Goal: Task Accomplishment & Management: Use online tool/utility

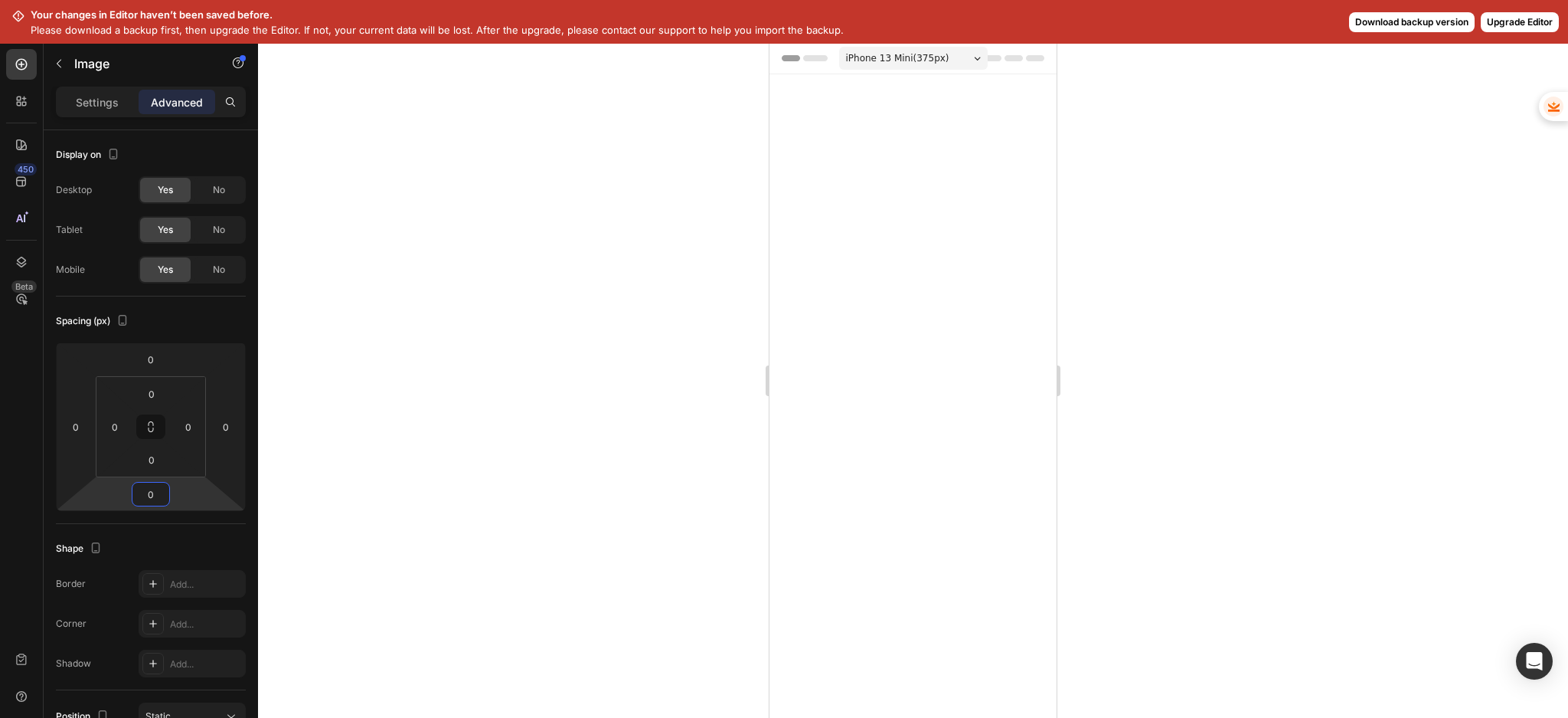
scroll to position [2395, 0]
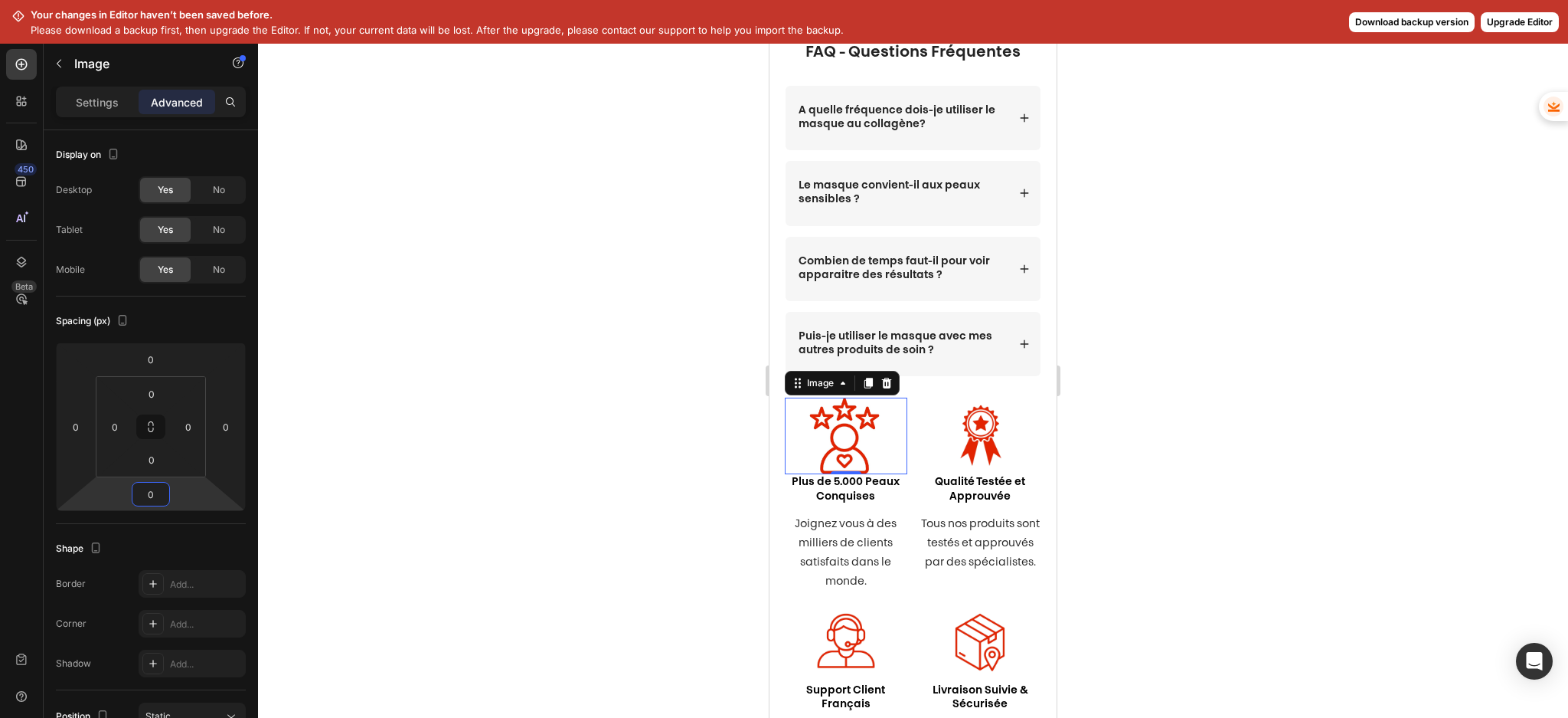
click at [1430, 74] on div at bounding box center [913, 380] width 1310 height 675
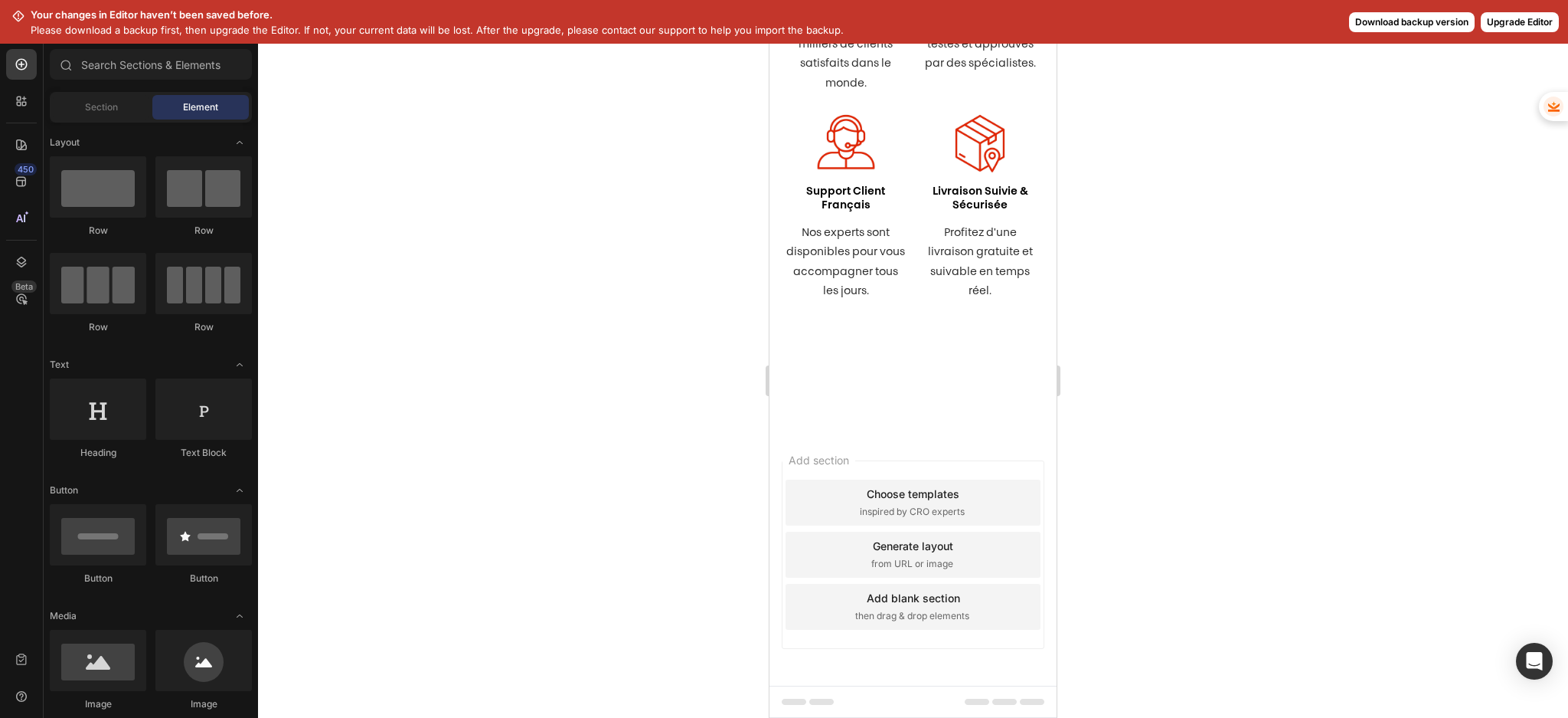
scroll to position [0, 0]
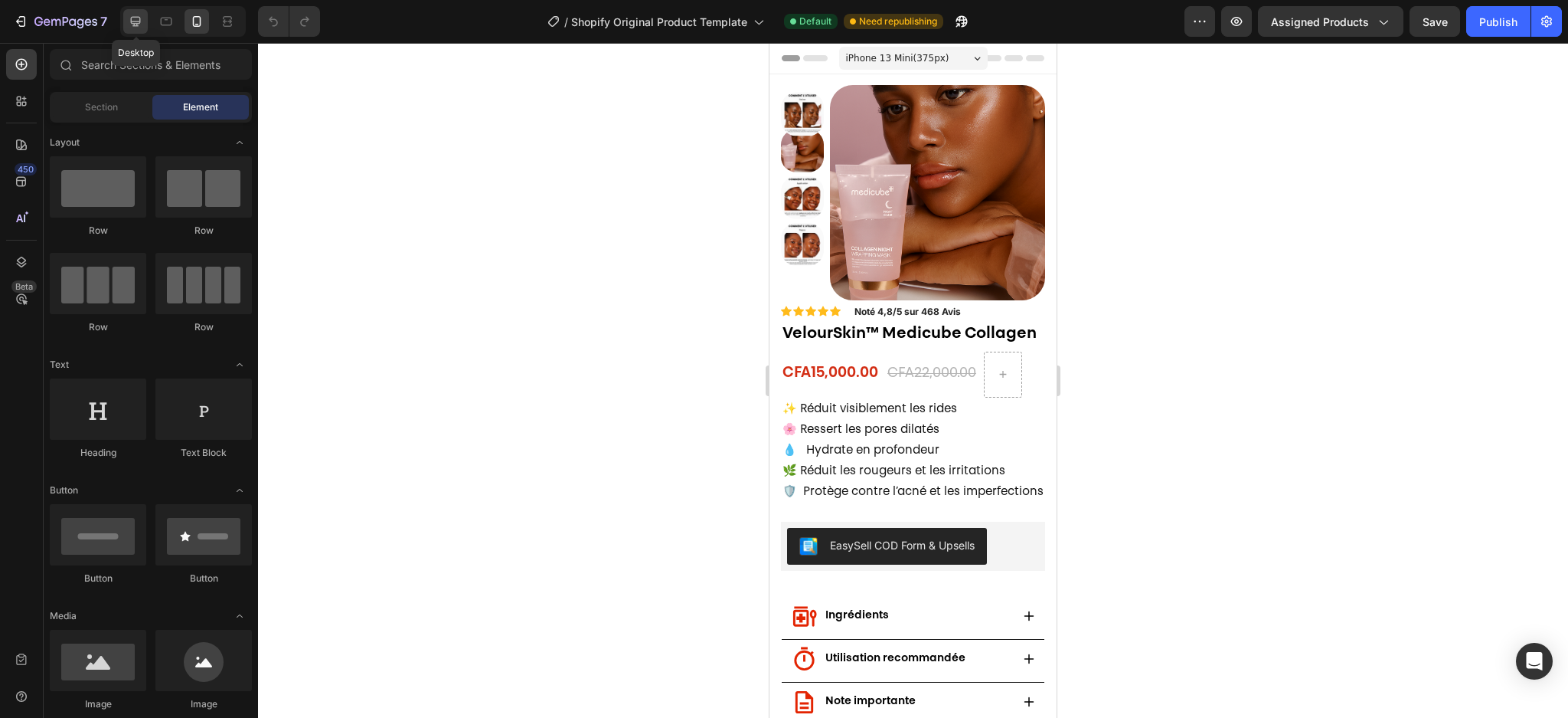
click at [136, 20] on icon at bounding box center [135, 22] width 10 height 10
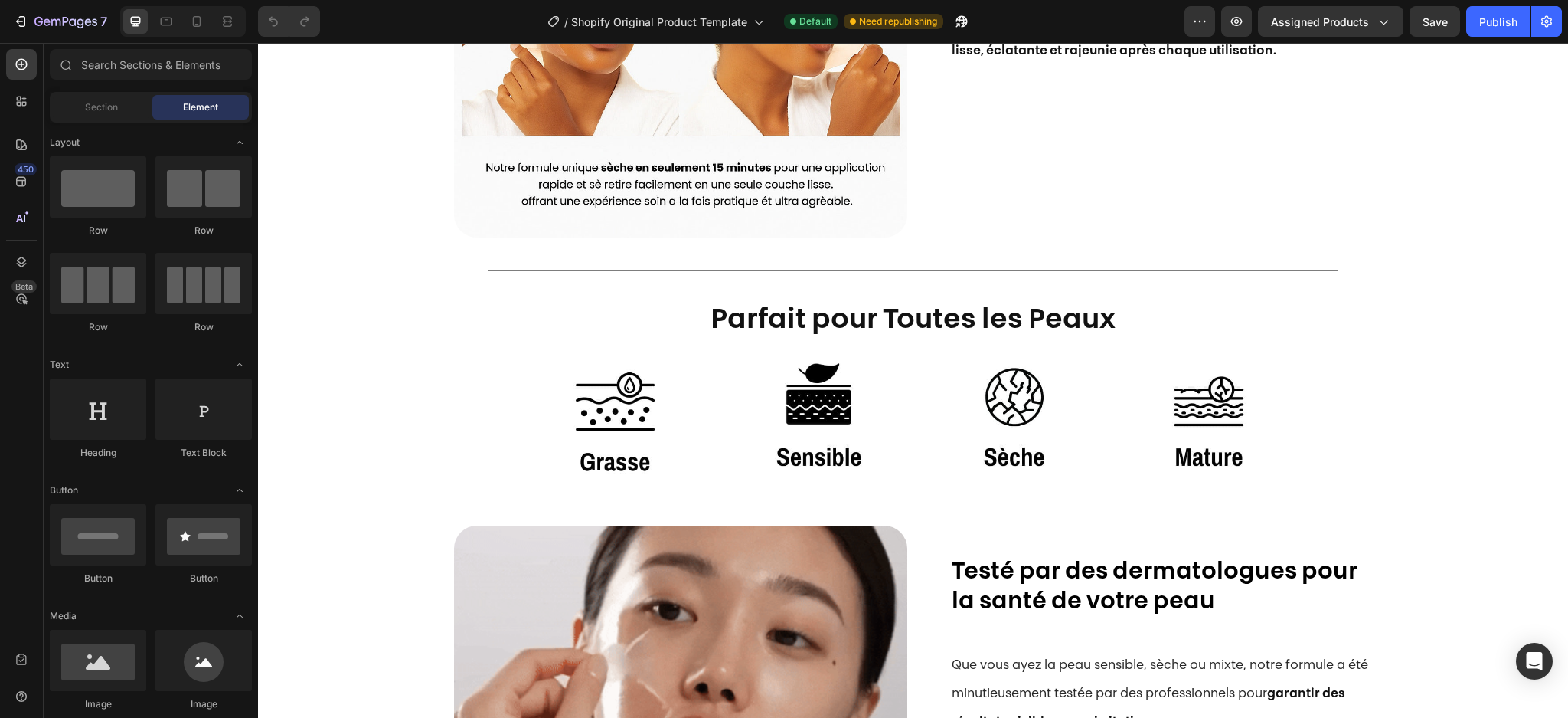
scroll to position [1319, 0]
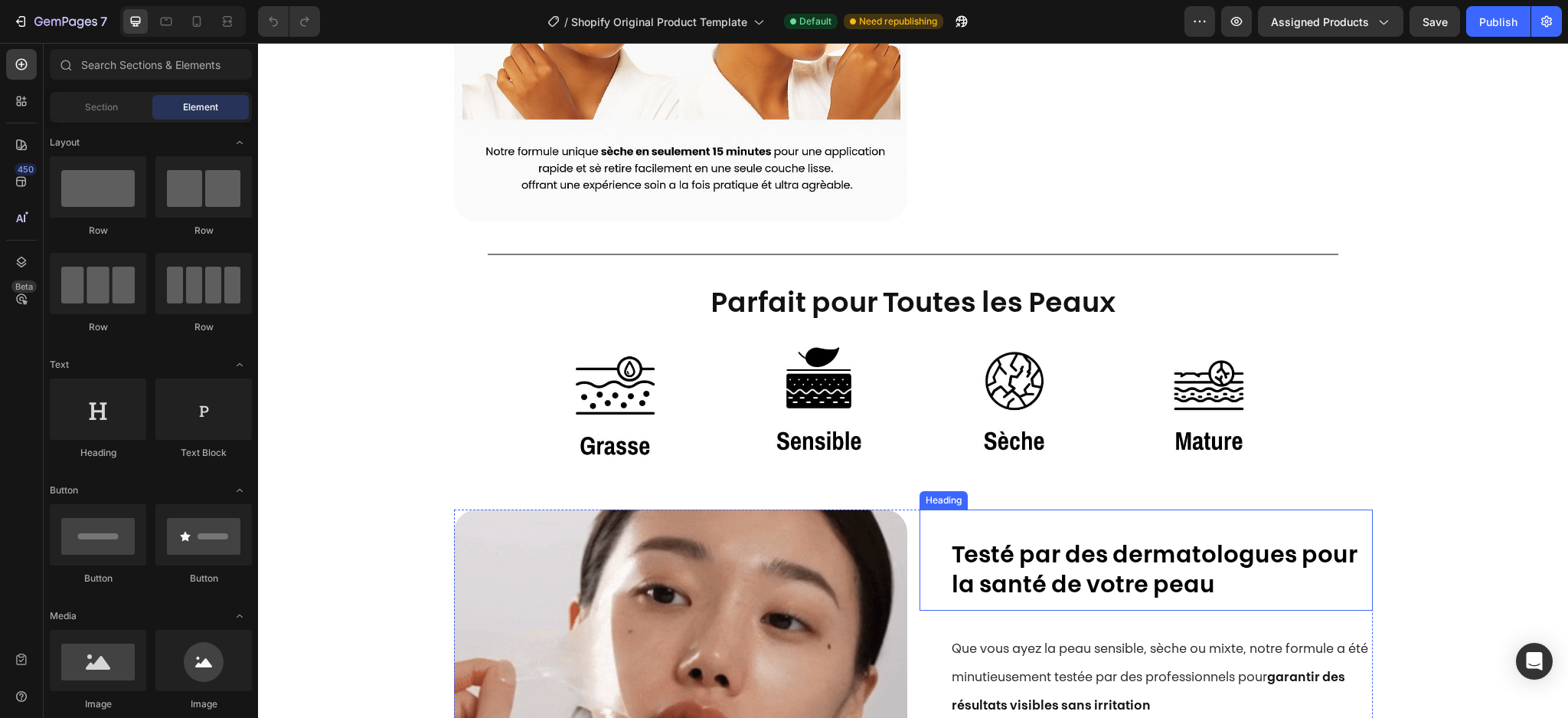
click at [1022, 563] on strong "Testé par des dermatologues pour la santé de votre peau" at bounding box center [1154, 571] width 406 height 54
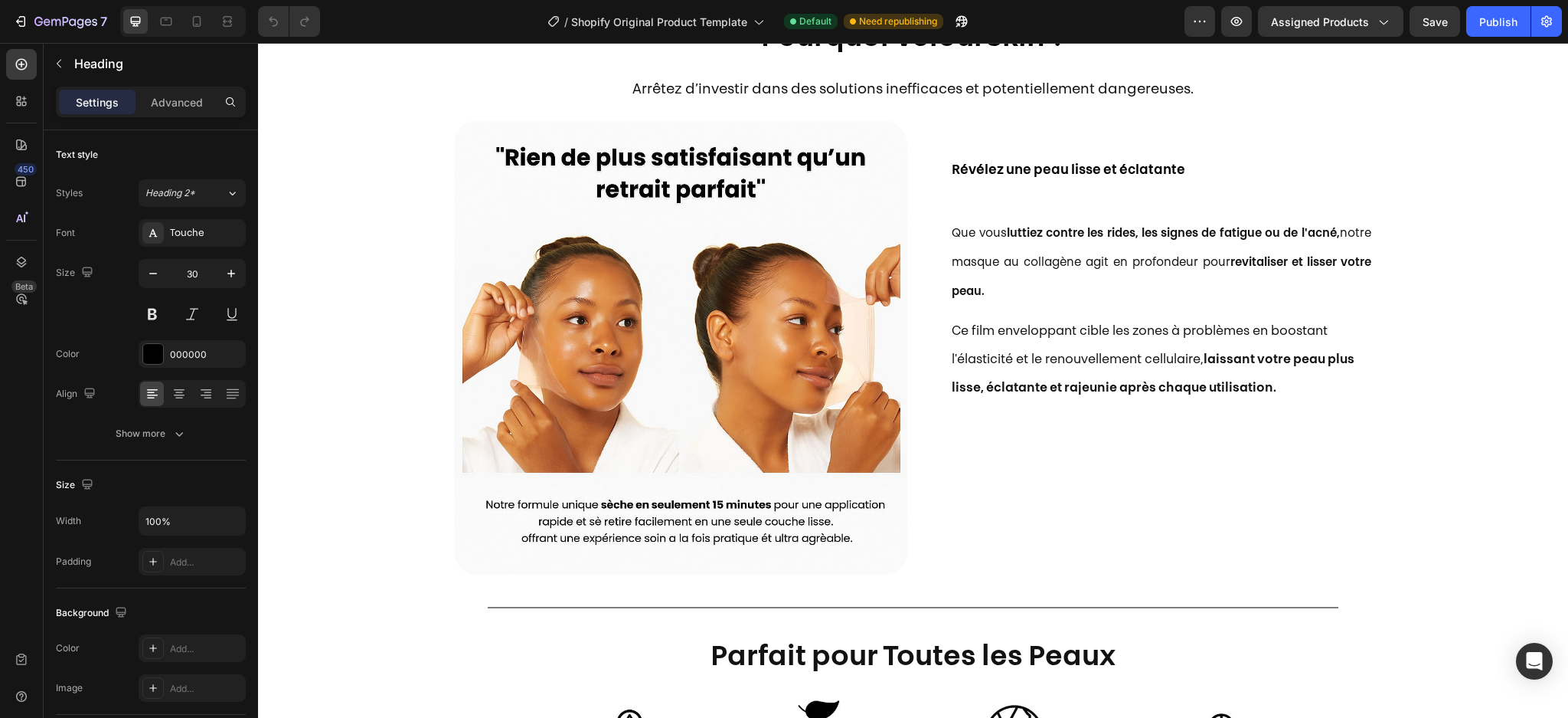
scroll to position [946, 0]
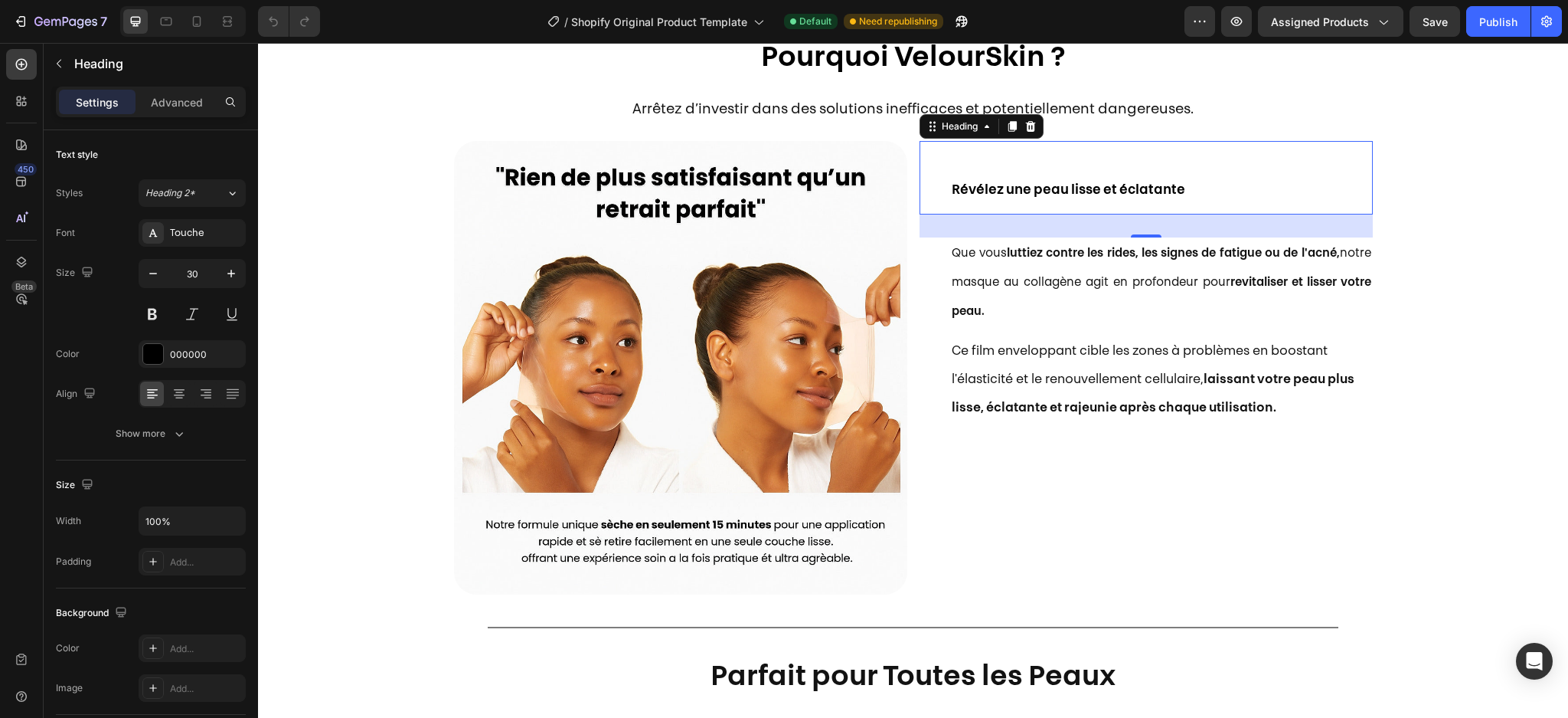
click at [1083, 188] on strong "Révélez une peau lisse et éclatante" at bounding box center [1068, 190] width 234 height 13
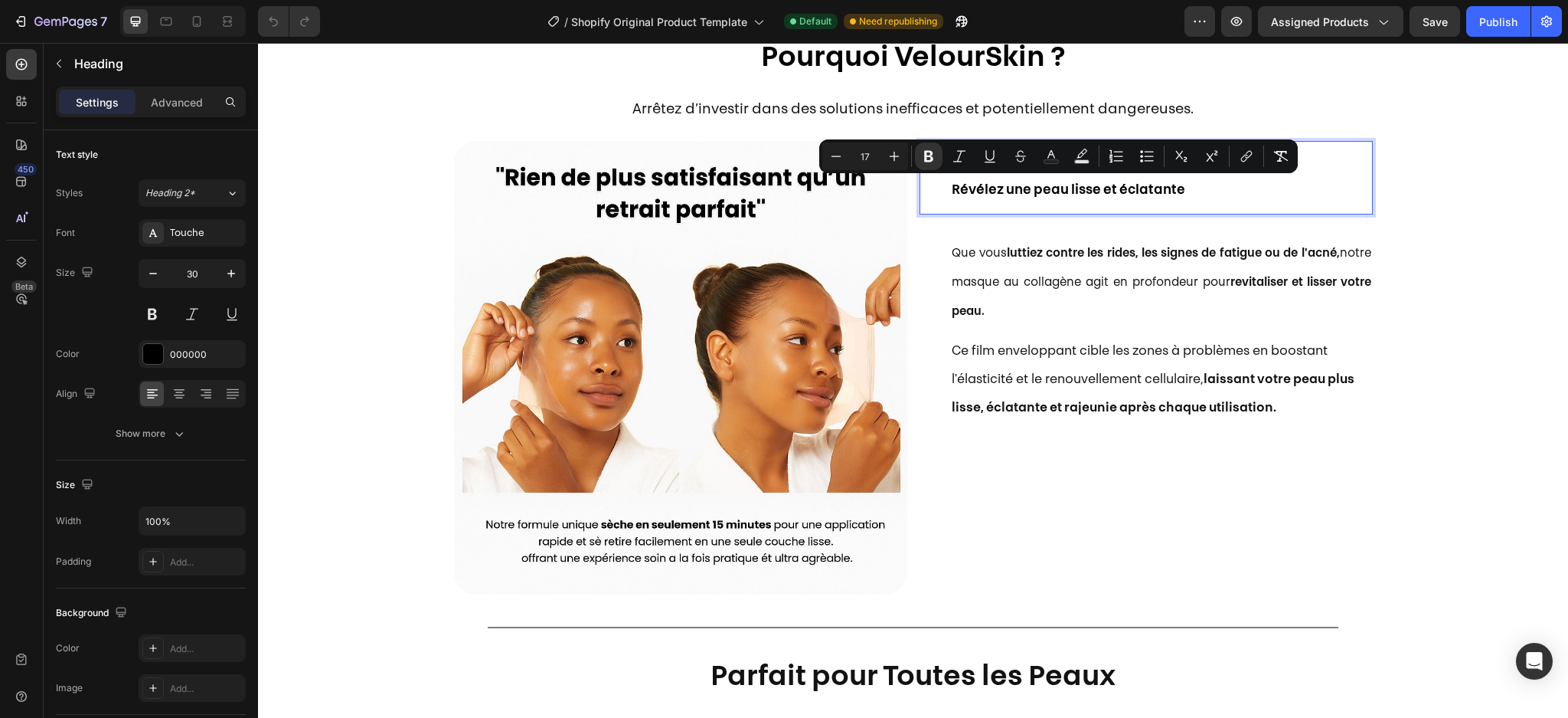
click at [873, 152] on input "17" at bounding box center [865, 156] width 30 height 19
type input "30"
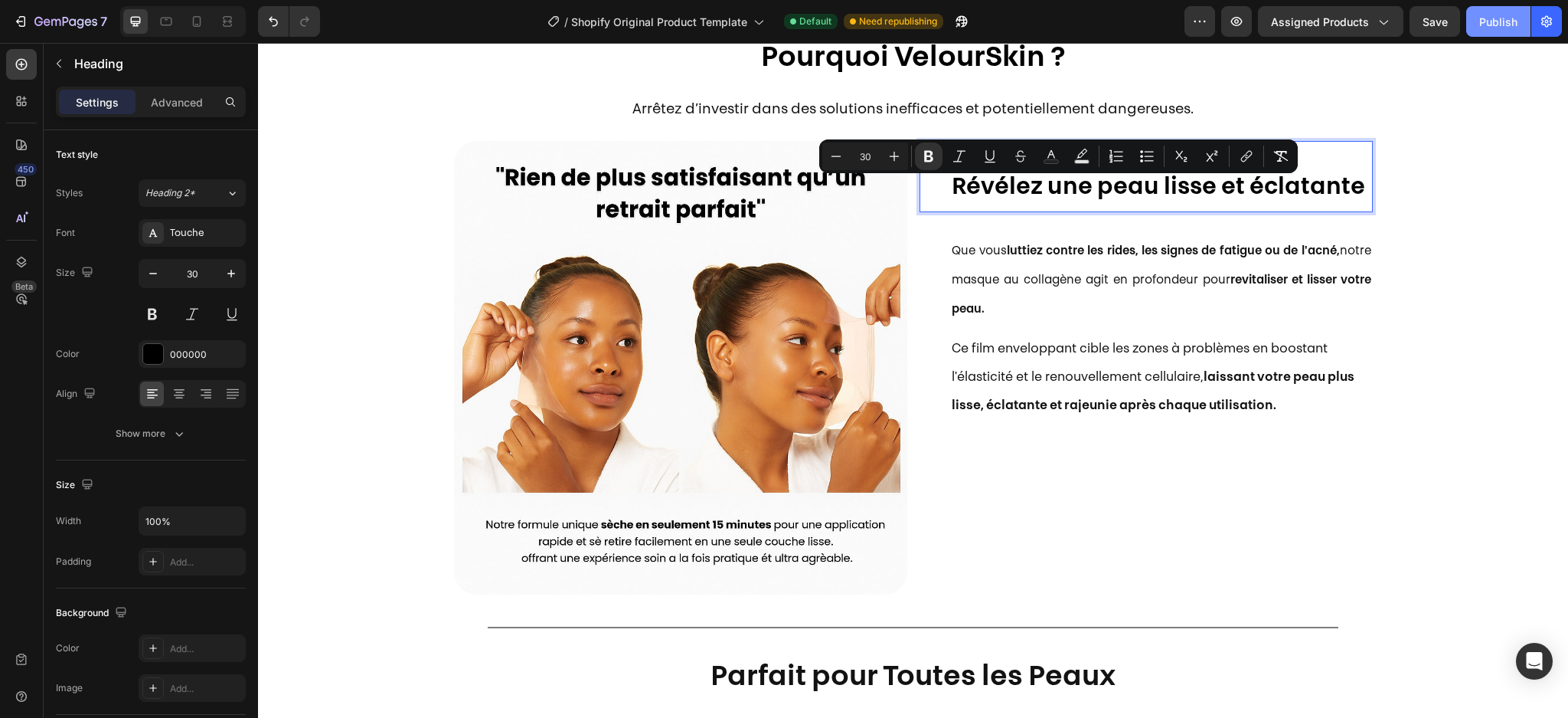
click at [1499, 30] on button "Publish" at bounding box center [1498, 21] width 64 height 31
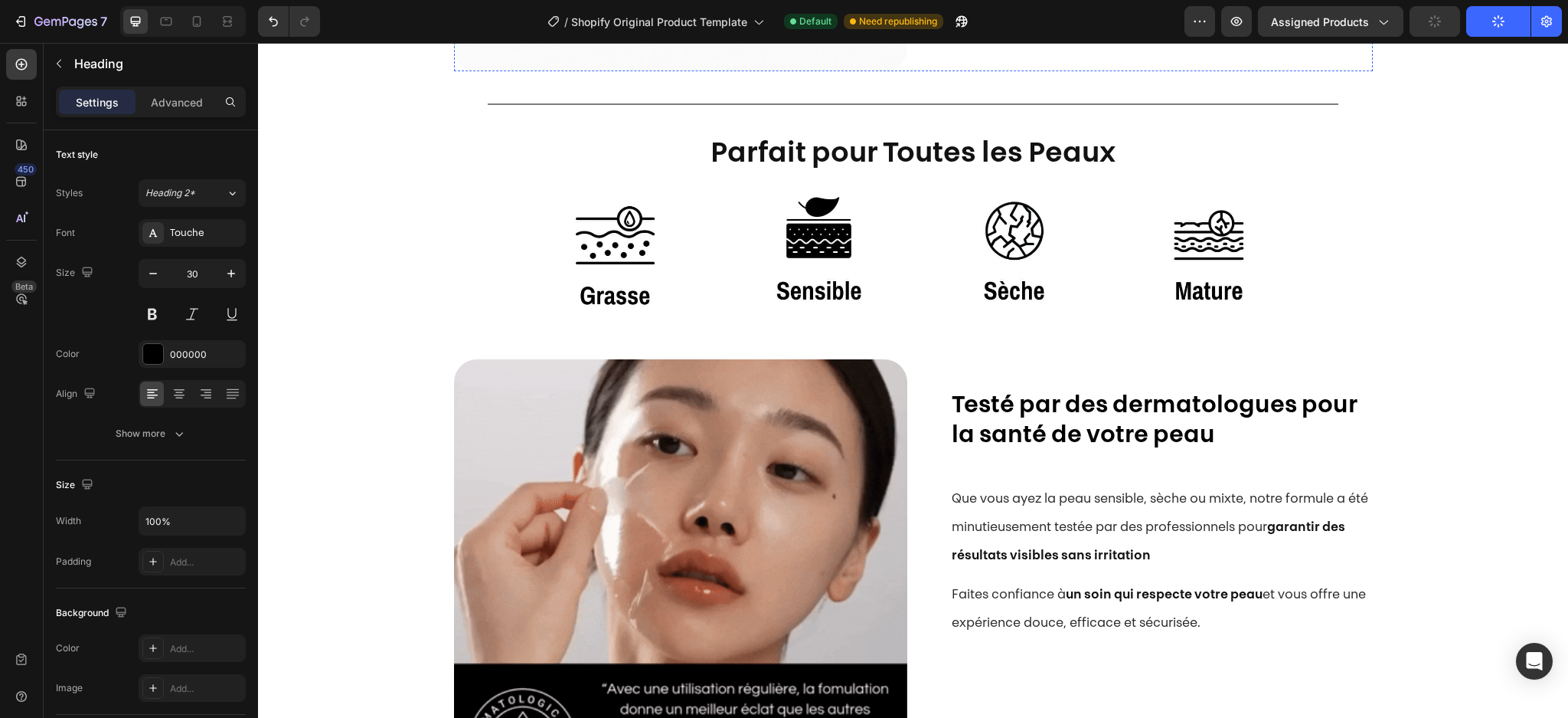
scroll to position [1485, 0]
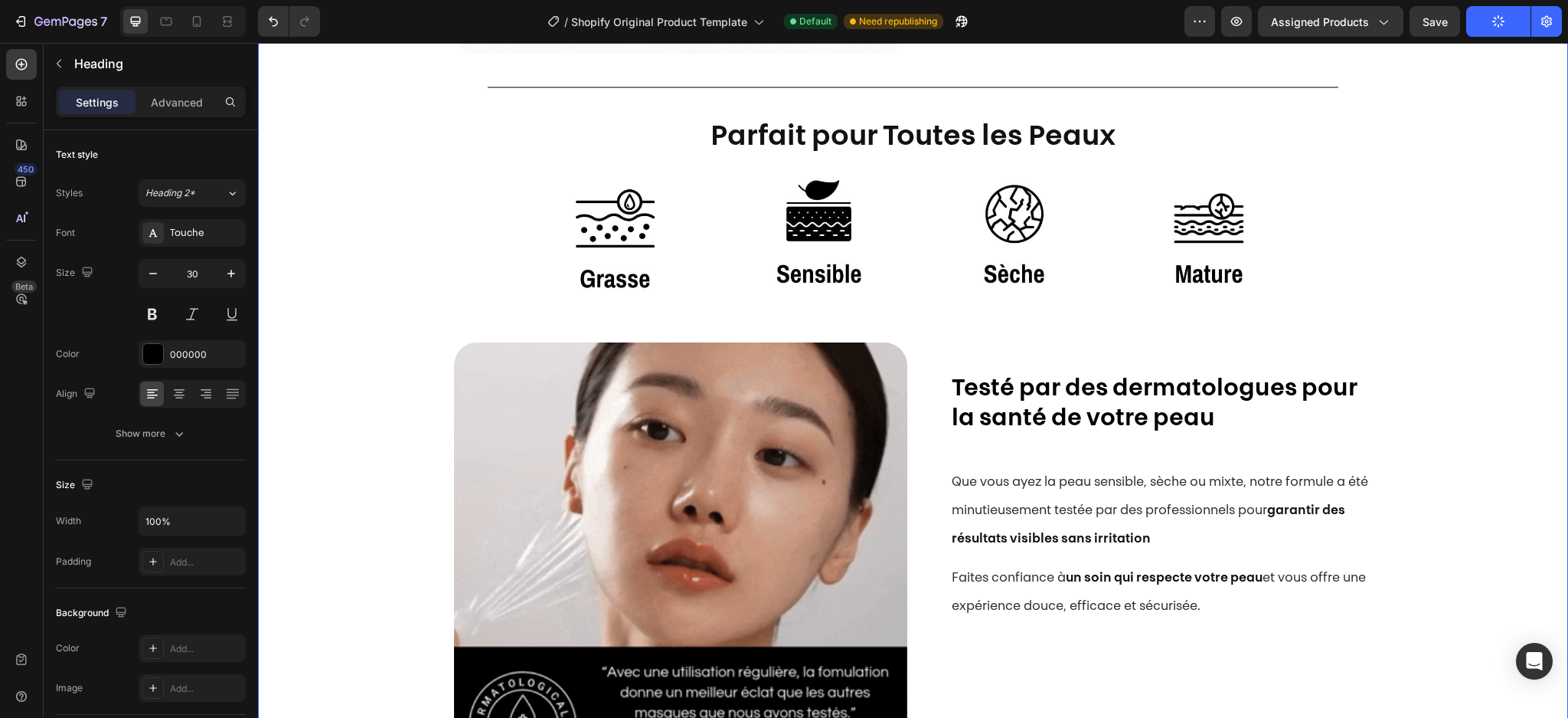
click at [1427, 270] on div "Image Image Image Image Image Image Image Image Image Image Image Image Image I…" at bounding box center [913, 60] width 1310 height 1471
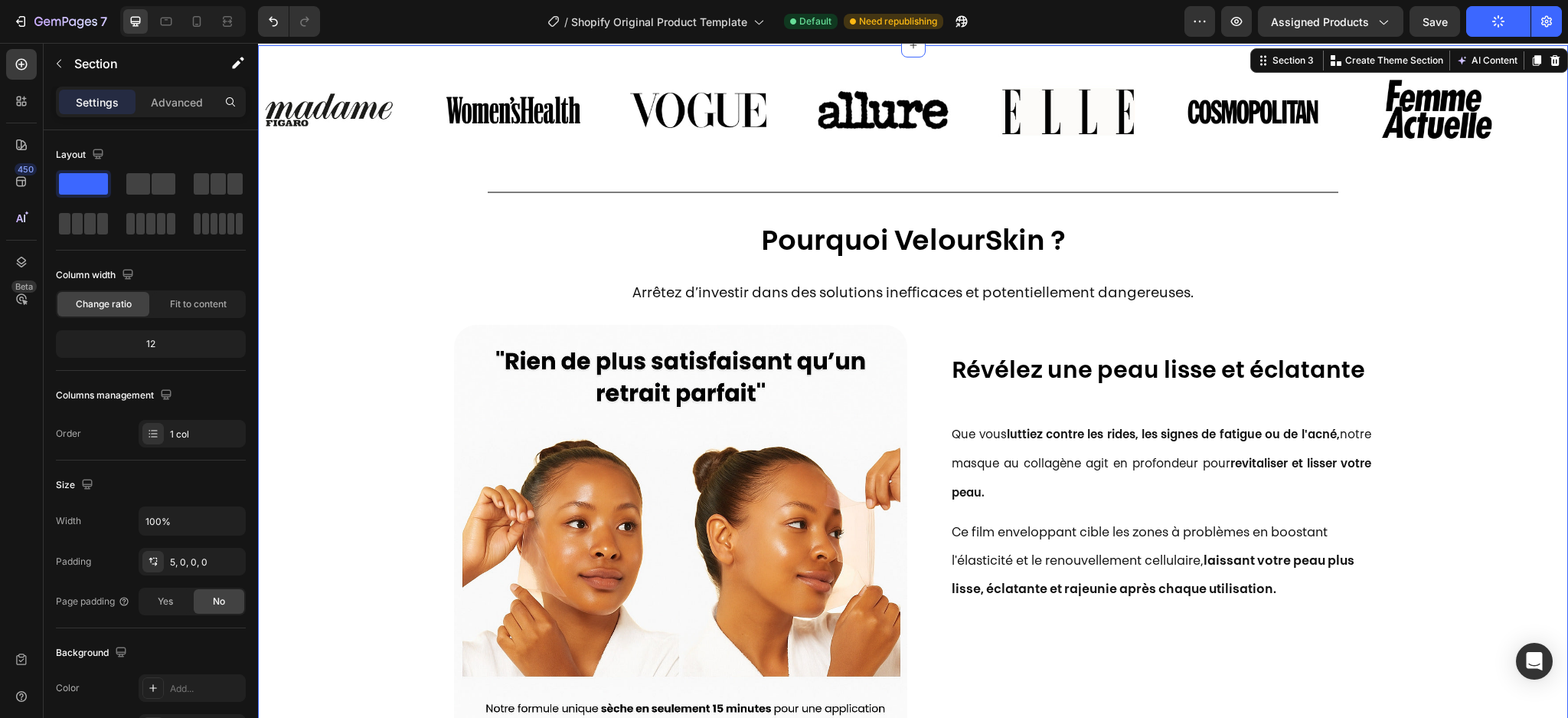
scroll to position [763, 0]
click at [987, 238] on h2 "Pourquoi VelourSkin ?" at bounding box center [913, 242] width 1310 height 39
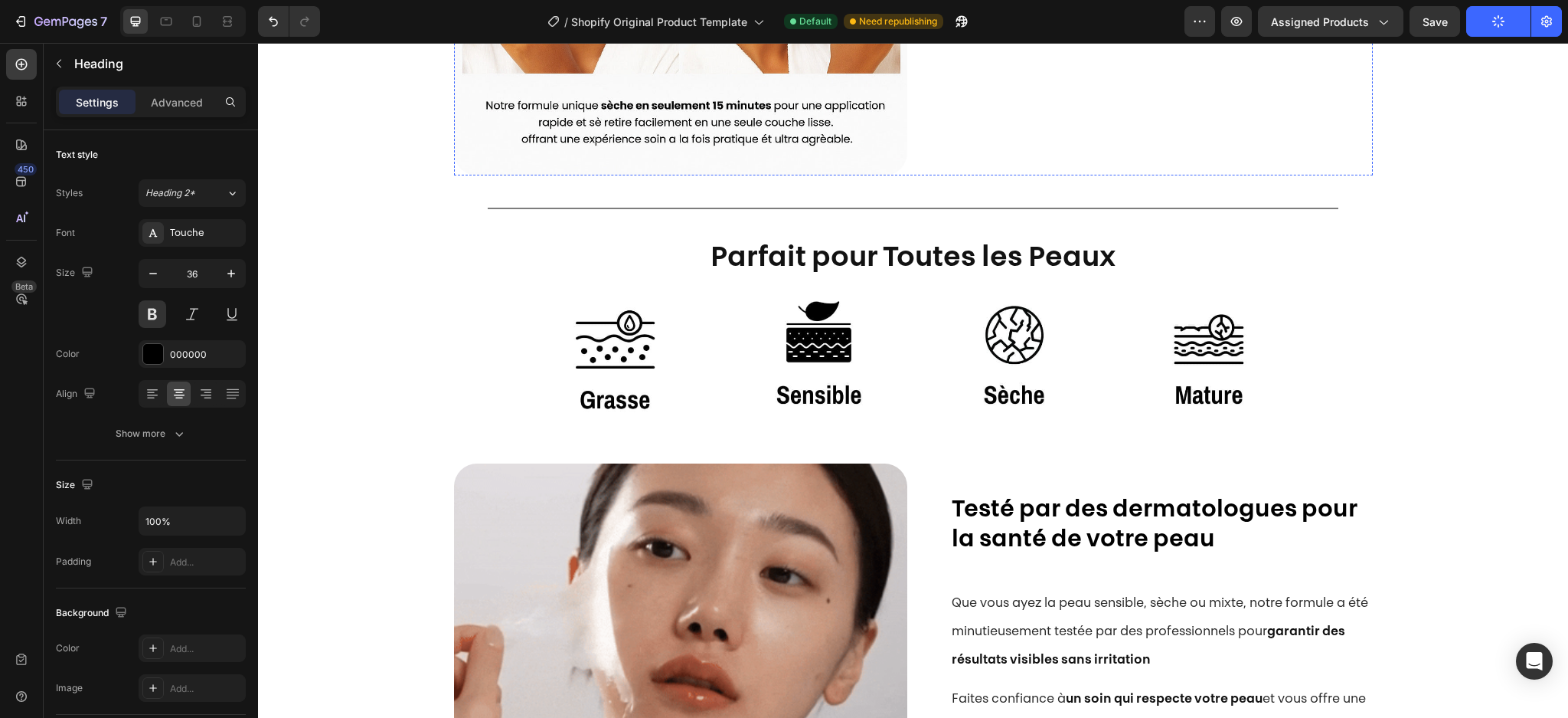
scroll to position [1390, 0]
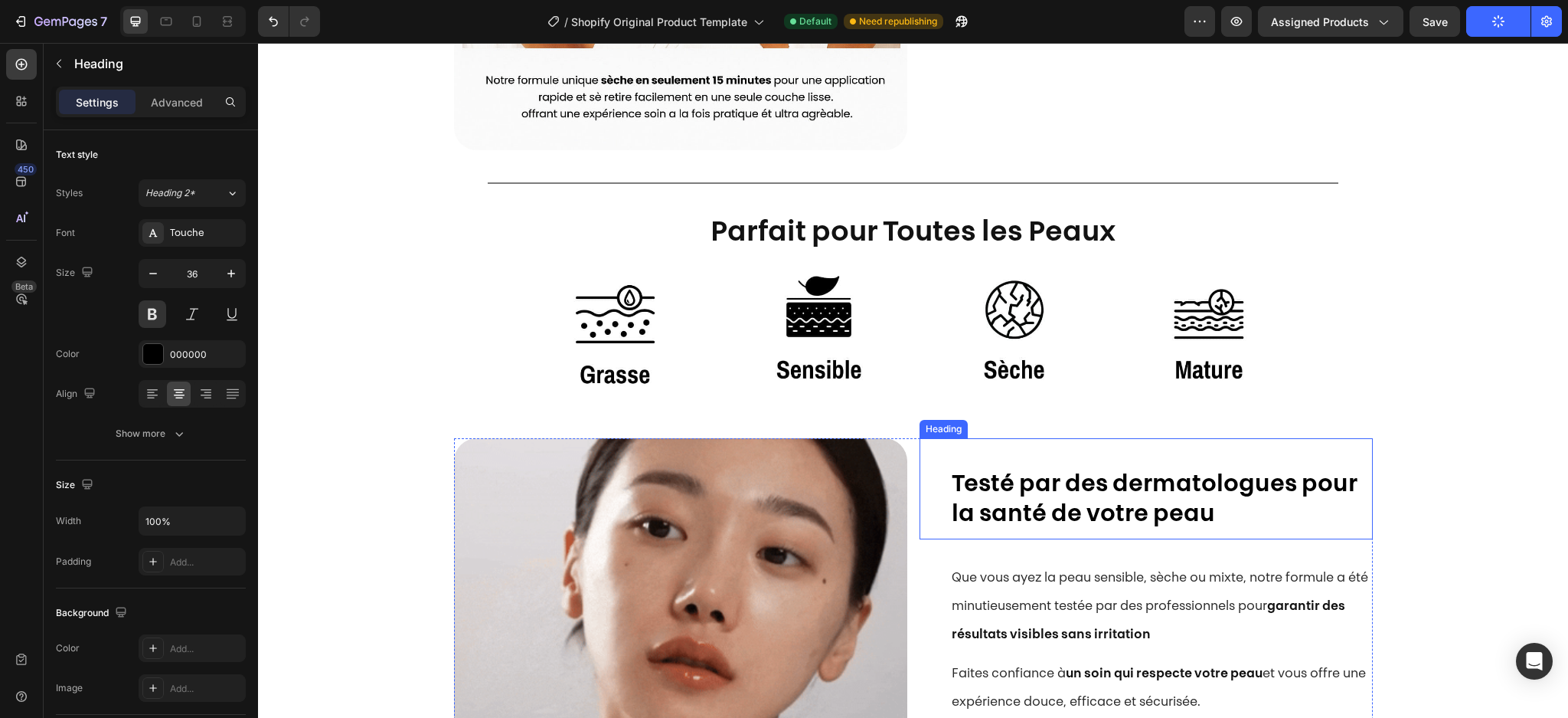
click at [1076, 495] on strong "Testé par des dermatologues pour la santé de votre peau" at bounding box center [1154, 500] width 406 height 54
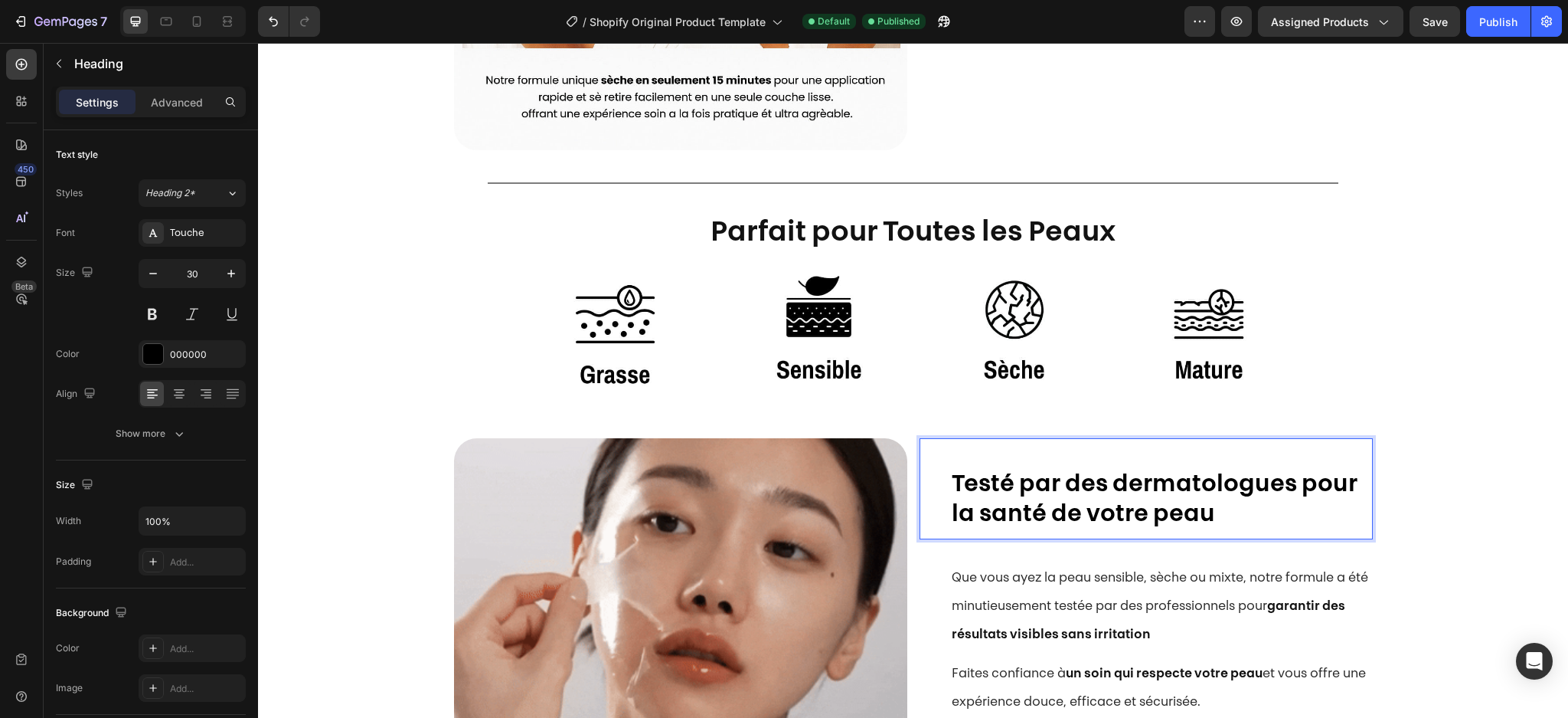
click at [1076, 495] on strong "Testé par des dermatologues pour la santé de votre peau" at bounding box center [1154, 500] width 406 height 54
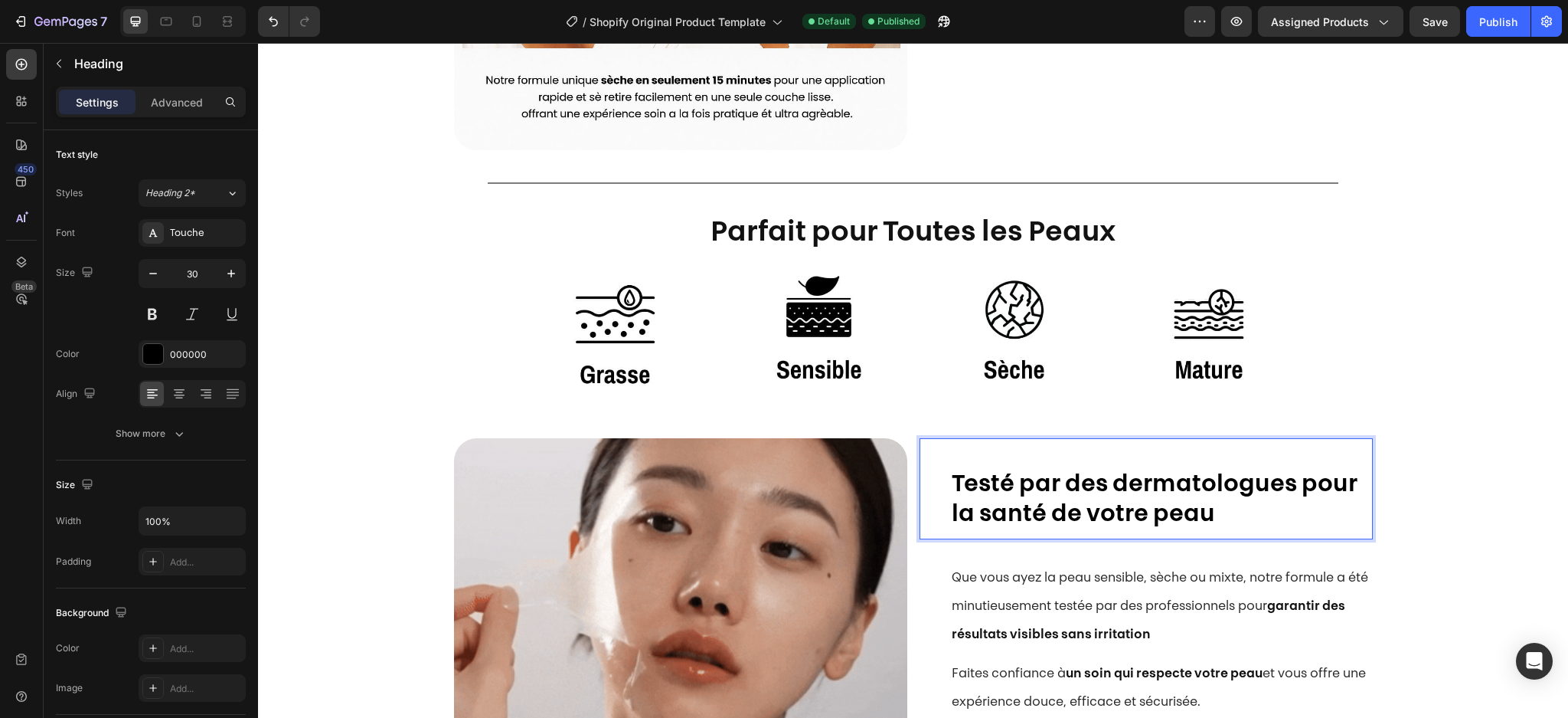
click at [1076, 495] on strong "Testé par des dermatologues pour la santé de votre peau" at bounding box center [1154, 500] width 406 height 54
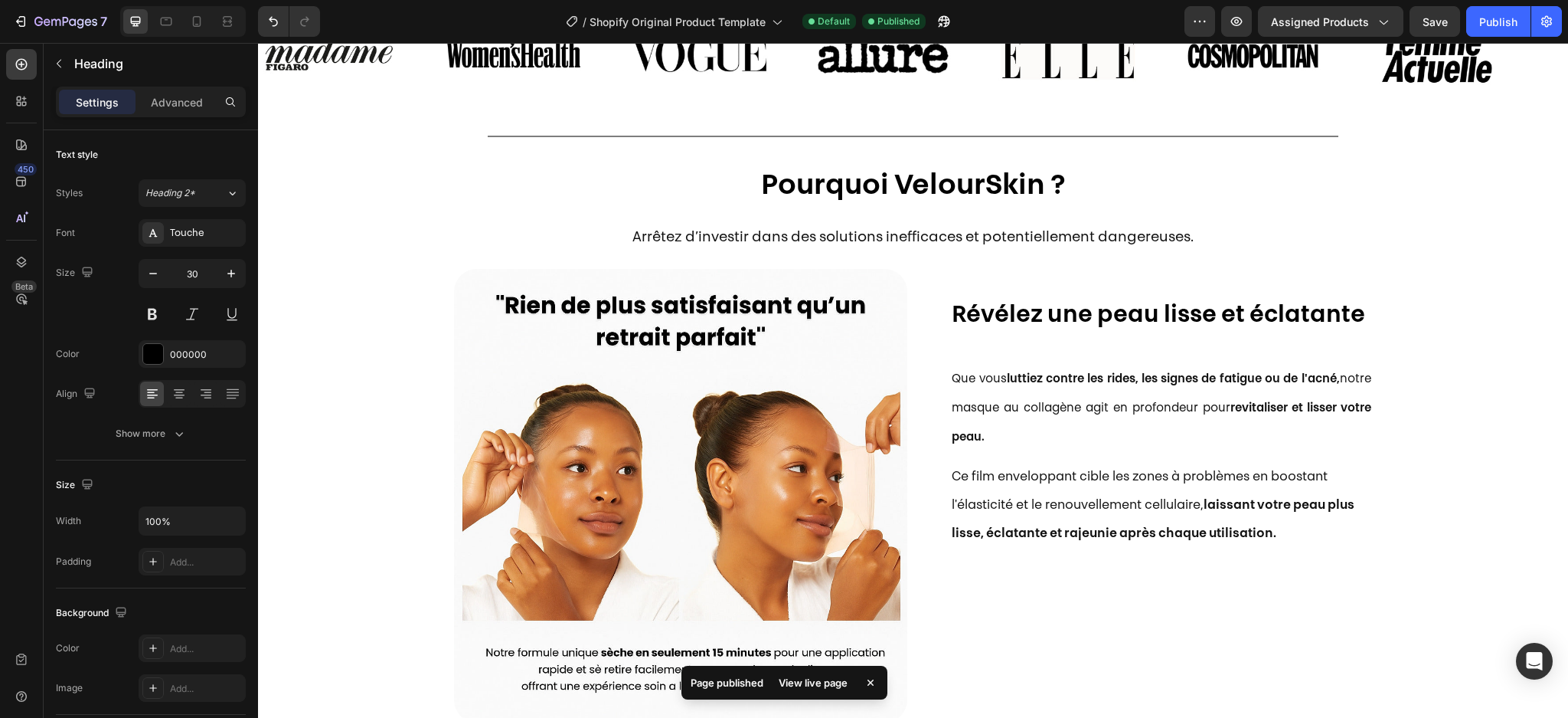
scroll to position [802, 0]
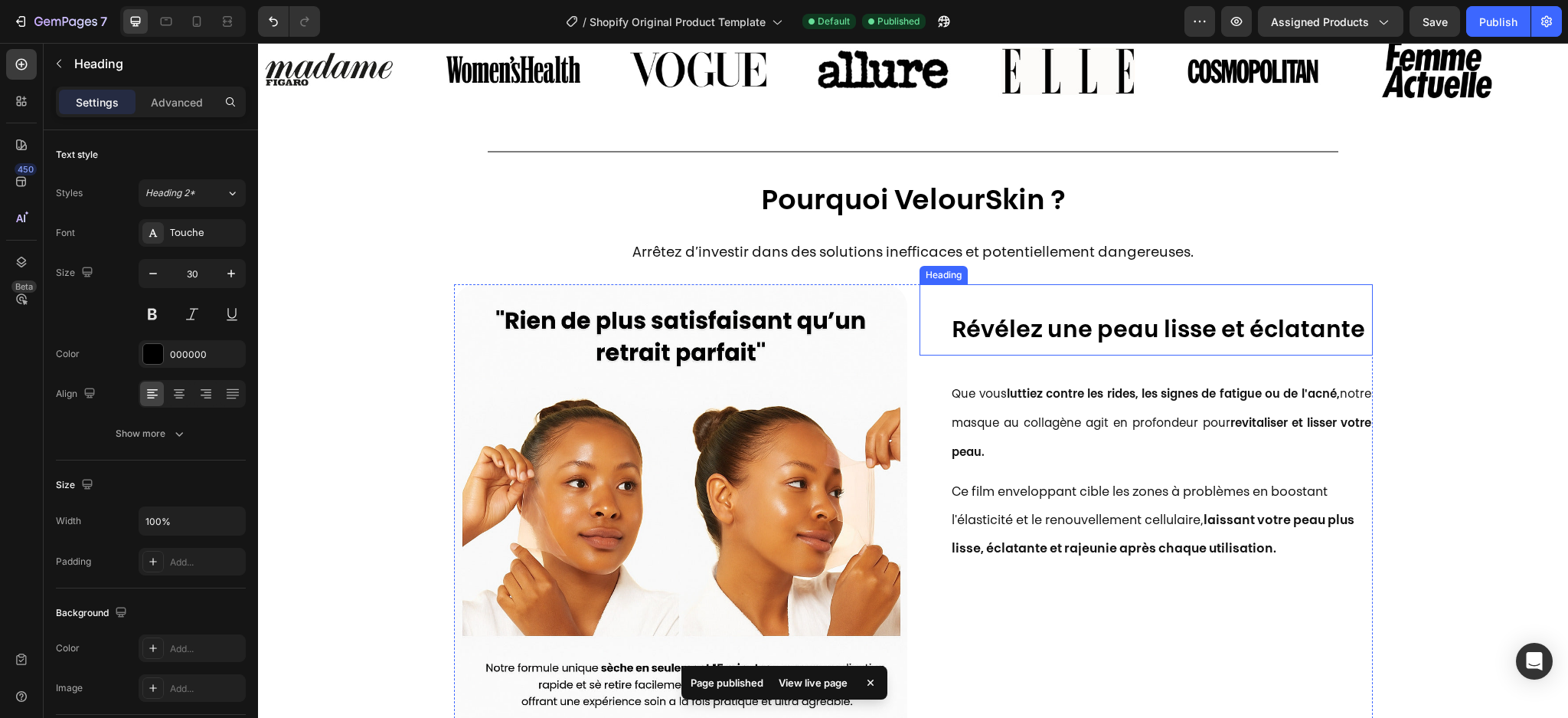
click at [1019, 331] on strong "Révélez une peau lisse et éclatante" at bounding box center [1158, 331] width 413 height 23
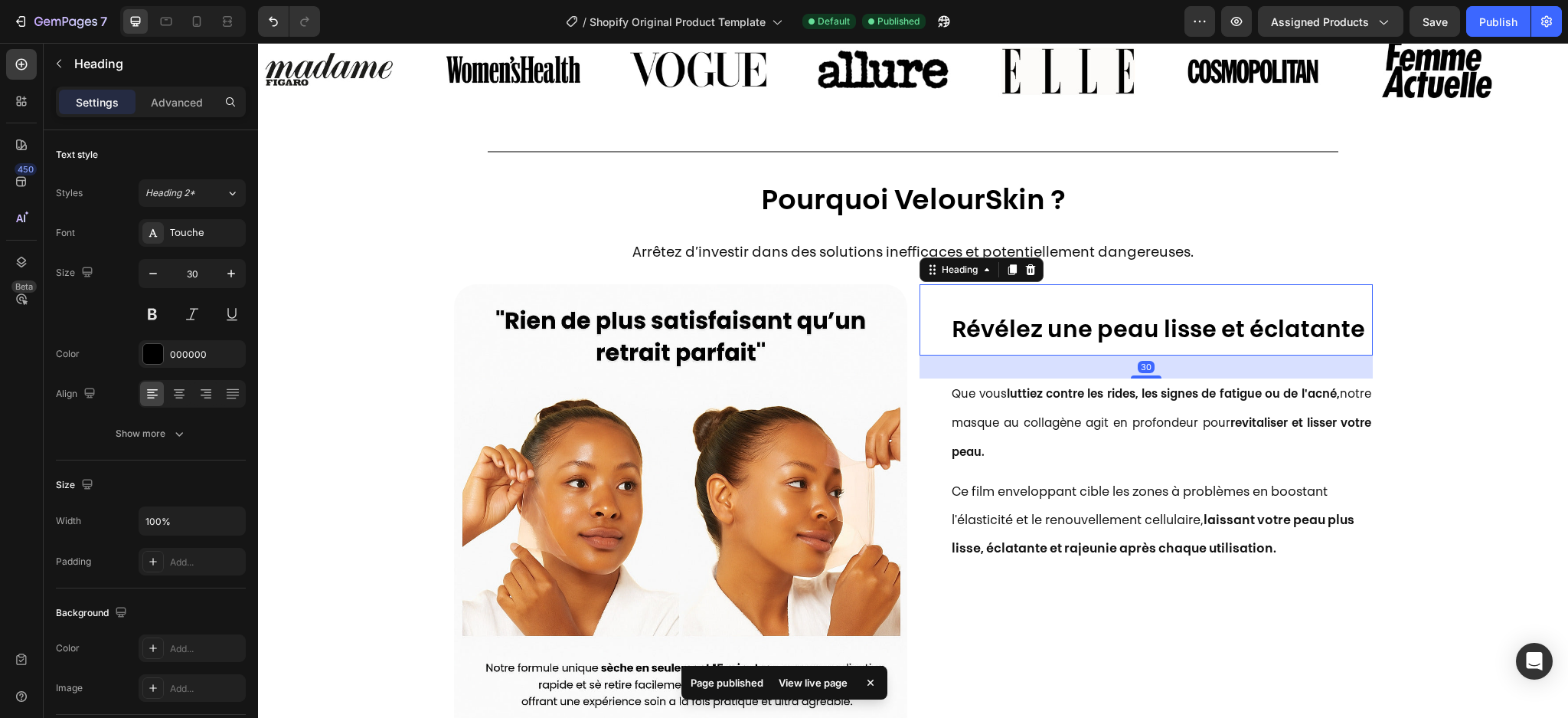
click at [1019, 331] on strong "Révélez une peau lisse et éclatante" at bounding box center [1158, 331] width 413 height 23
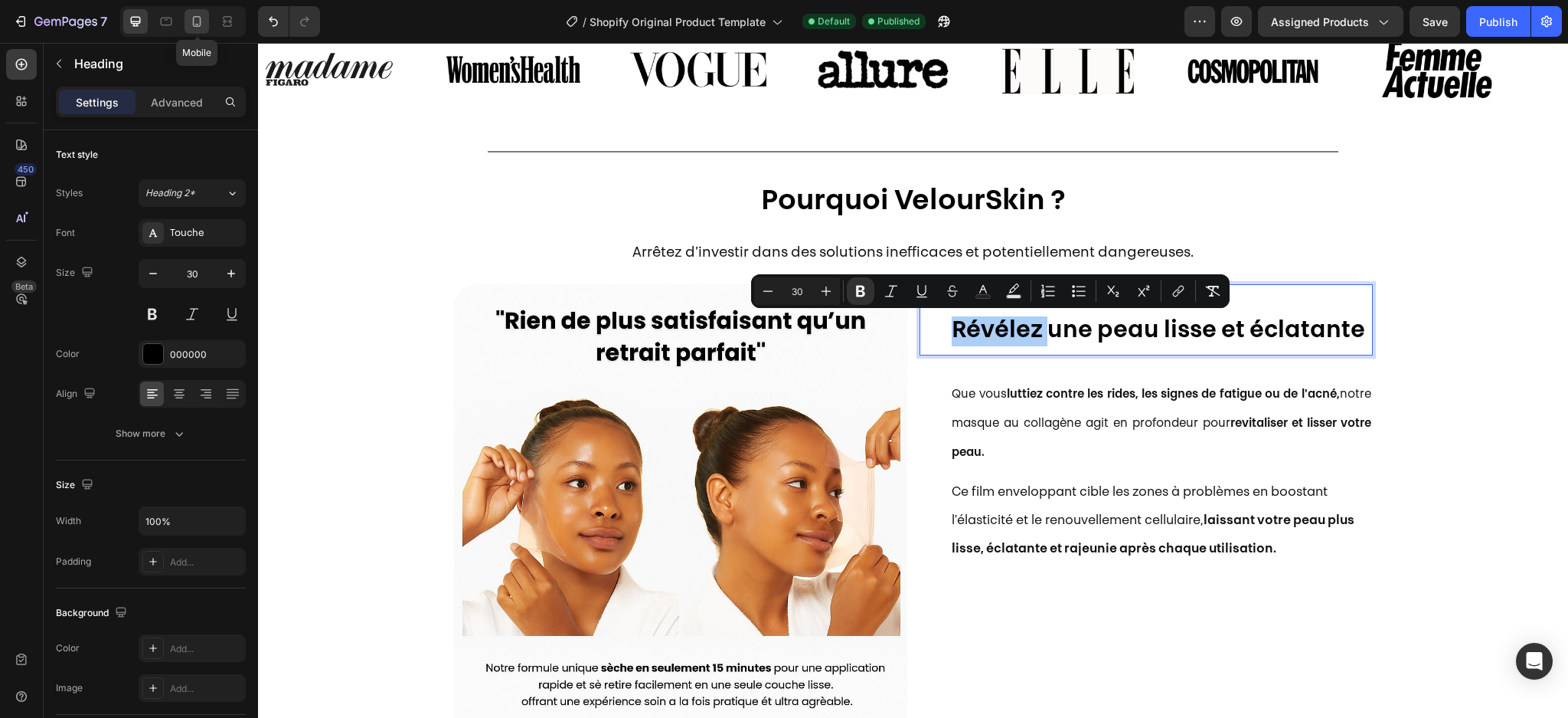
click at [194, 21] on icon at bounding box center [197, 22] width 16 height 16
type input "17"
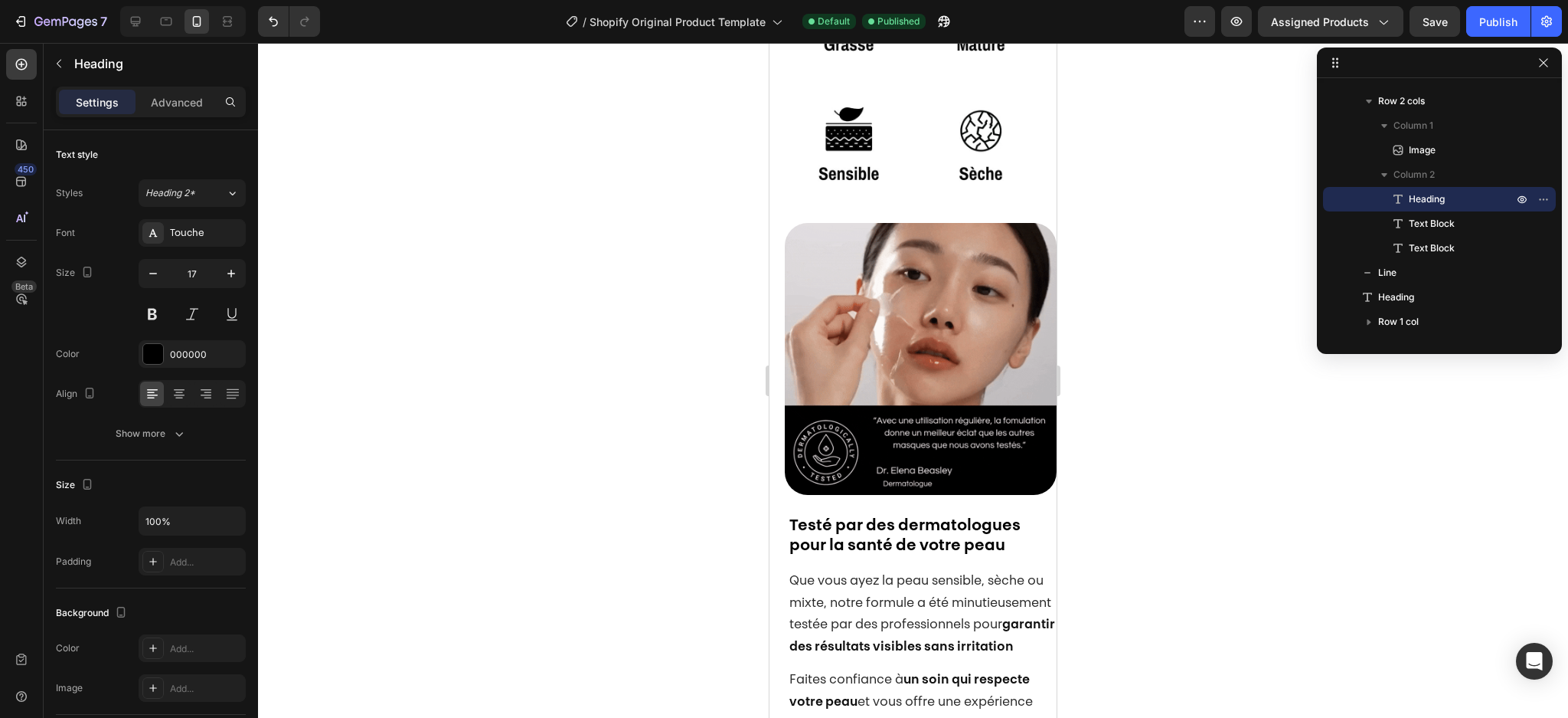
scroll to position [1760, 0]
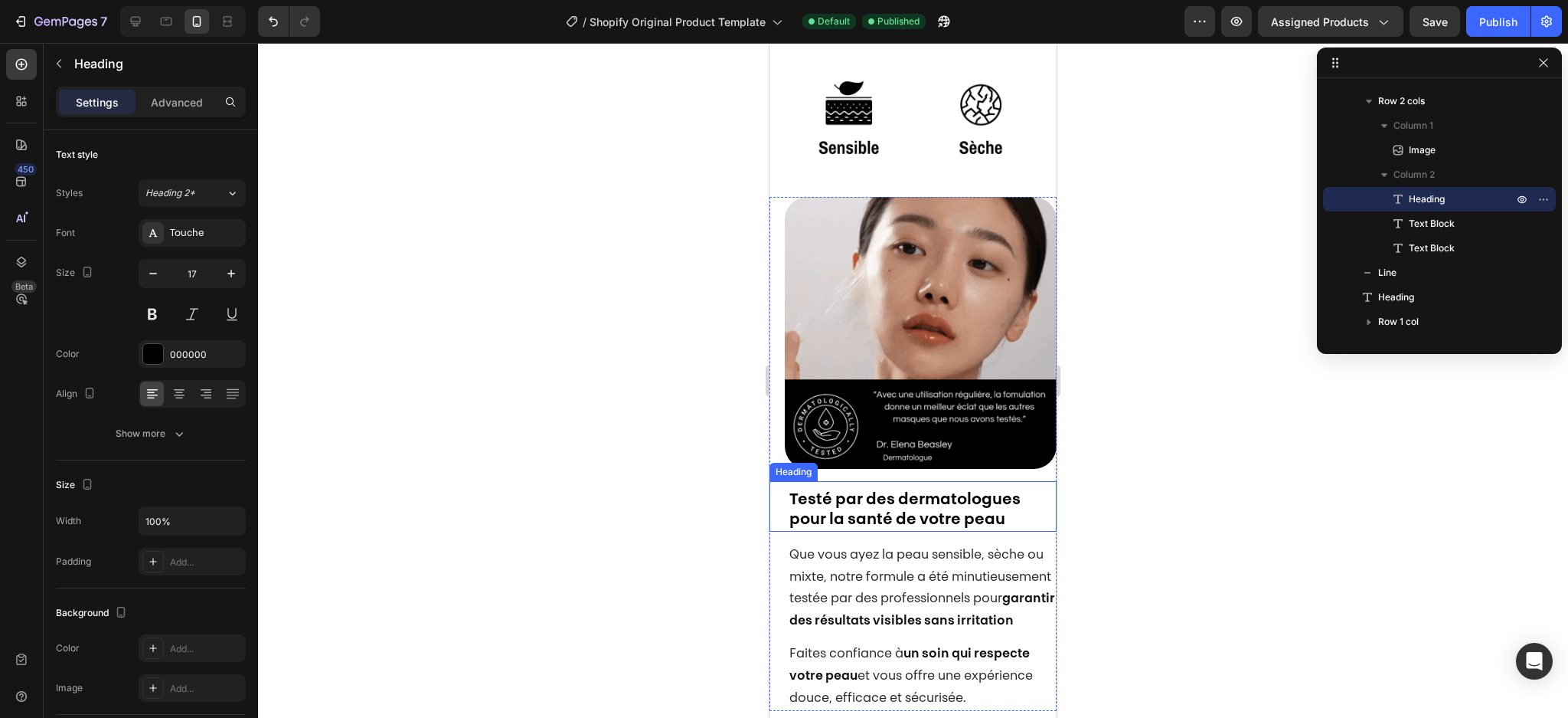
click at [894, 493] on strong "Testé par des dermatologues pour la santé de votre peau" at bounding box center [905, 510] width 231 height 35
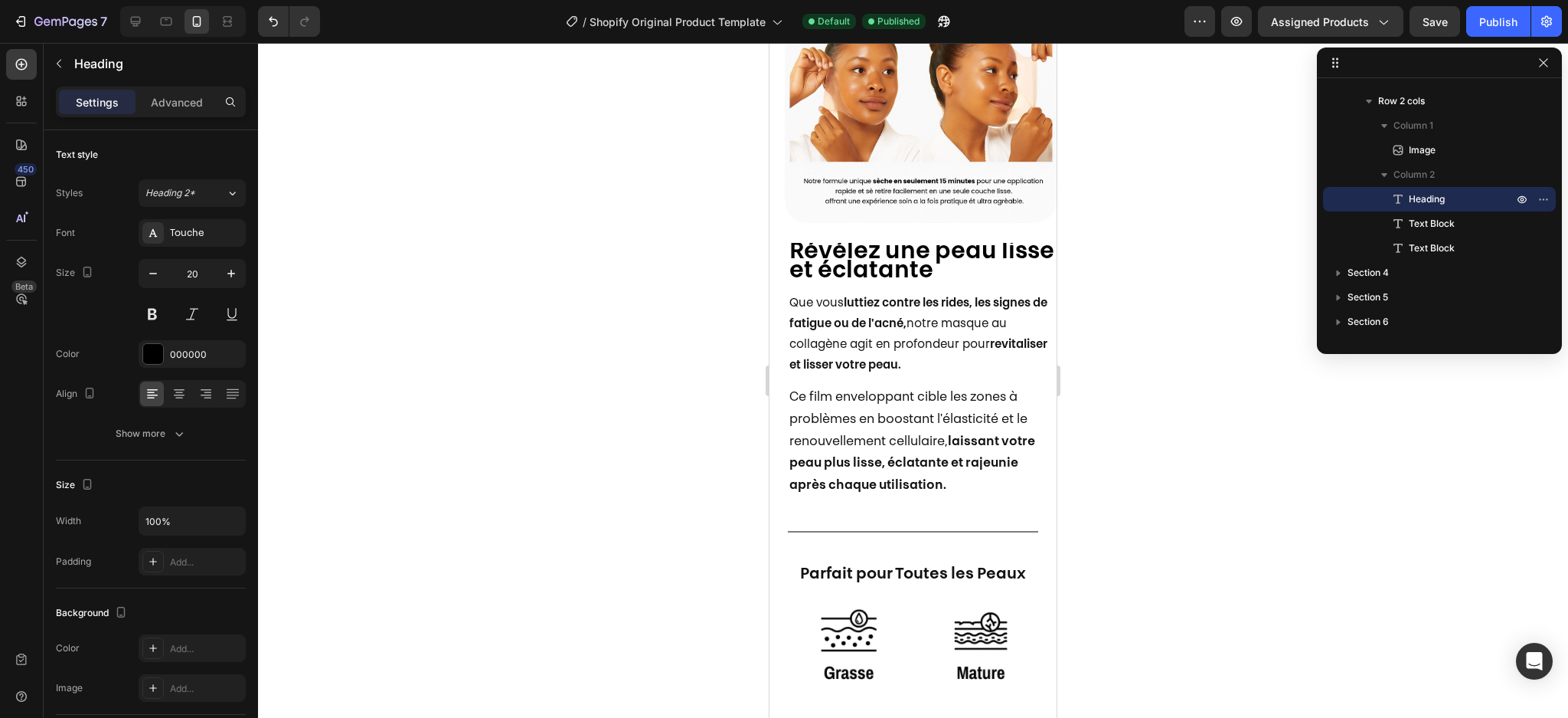
scroll to position [1100, 0]
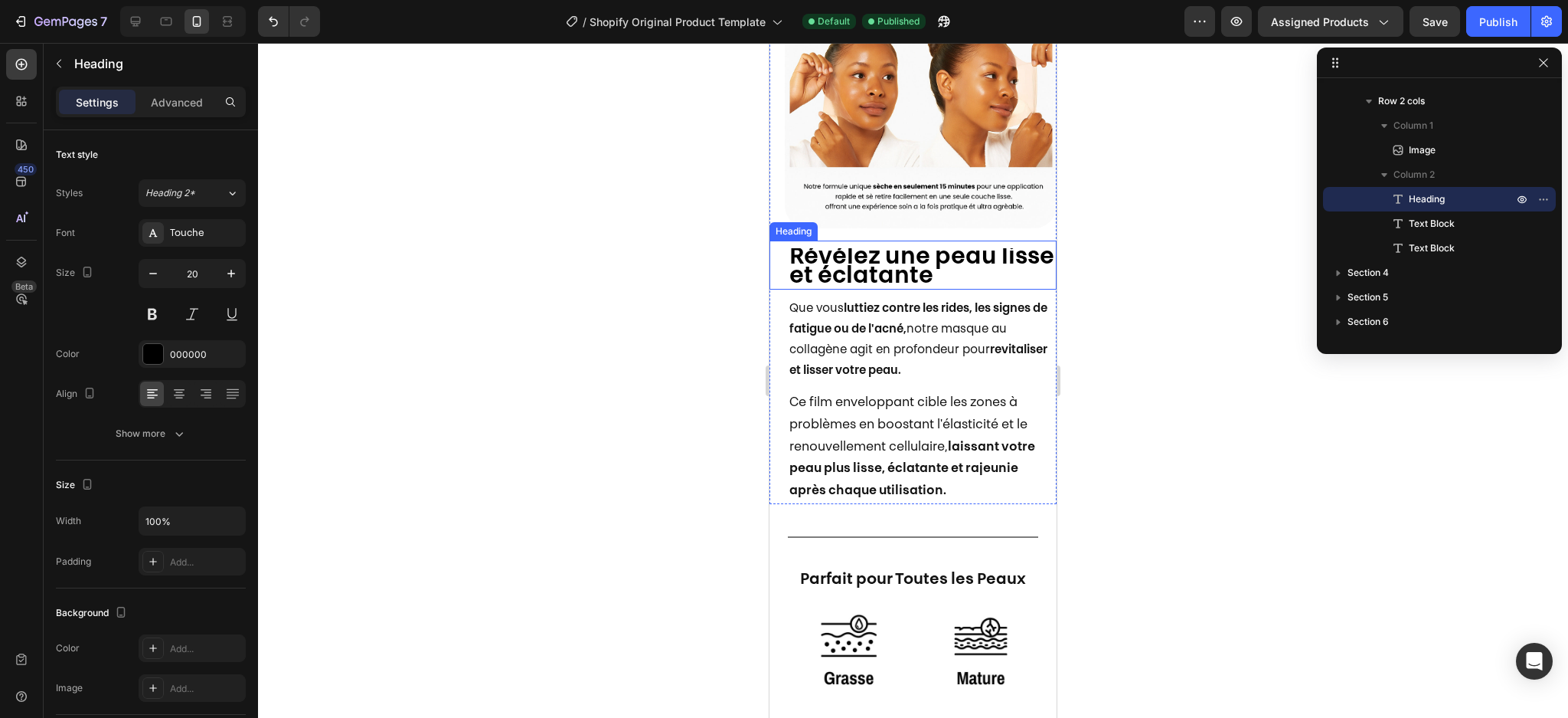
click at [887, 246] on strong "Révélez une peau lisse et éclatante" at bounding box center [922, 267] width 265 height 43
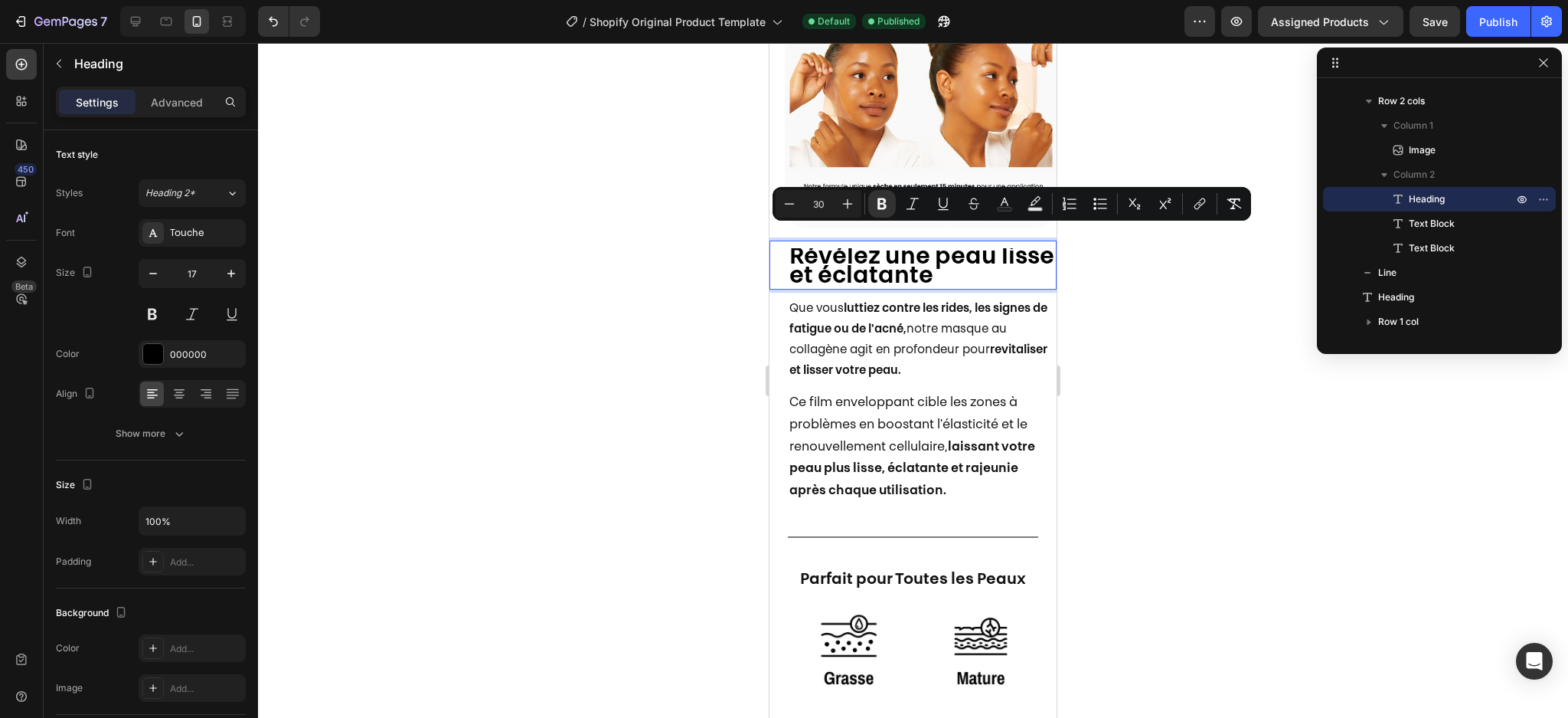
click at [831, 196] on input "30" at bounding box center [818, 204] width 30 height 19
type input "2"
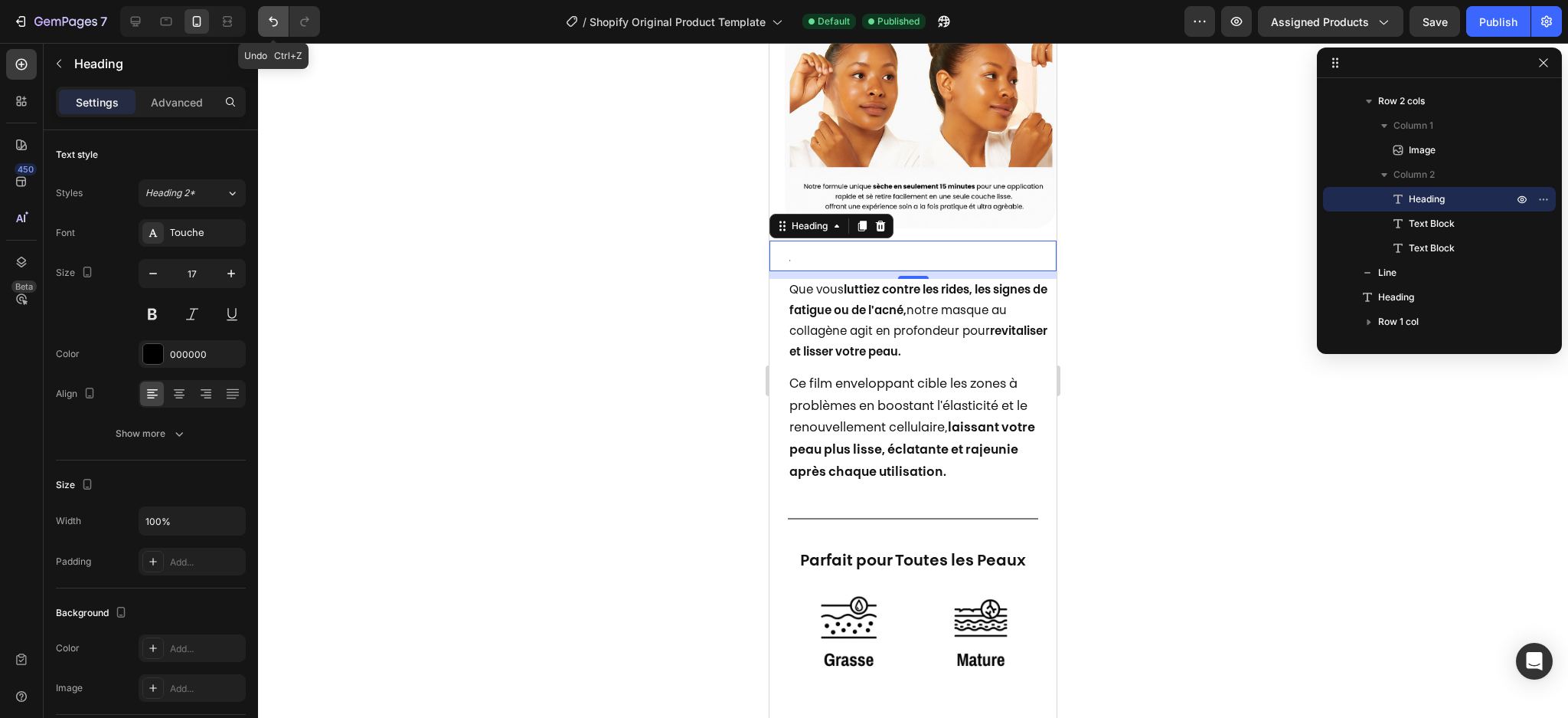
click at [273, 31] on button "Undo/Redo" at bounding box center [273, 21] width 30 height 31
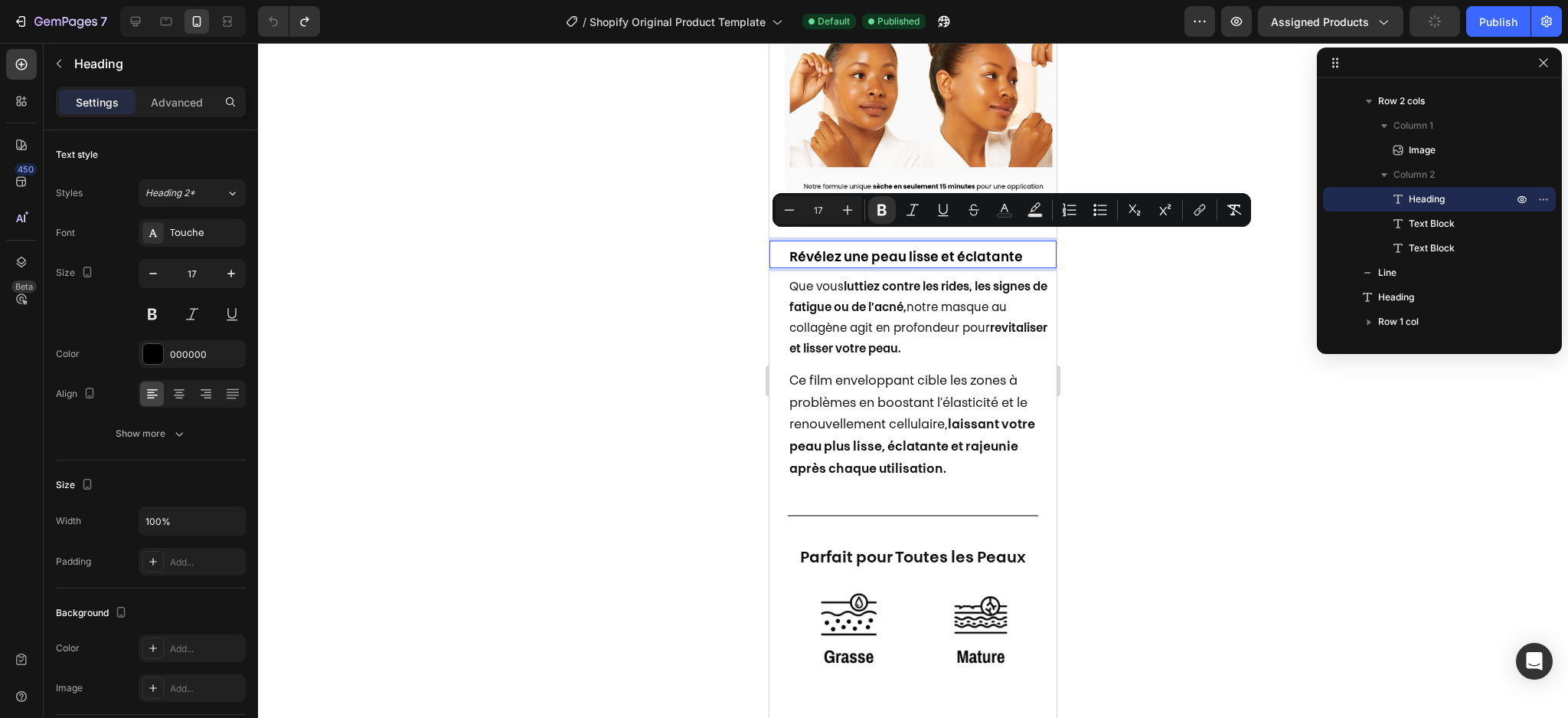
click at [825, 205] on input "17" at bounding box center [818, 210] width 30 height 19
type input "20"
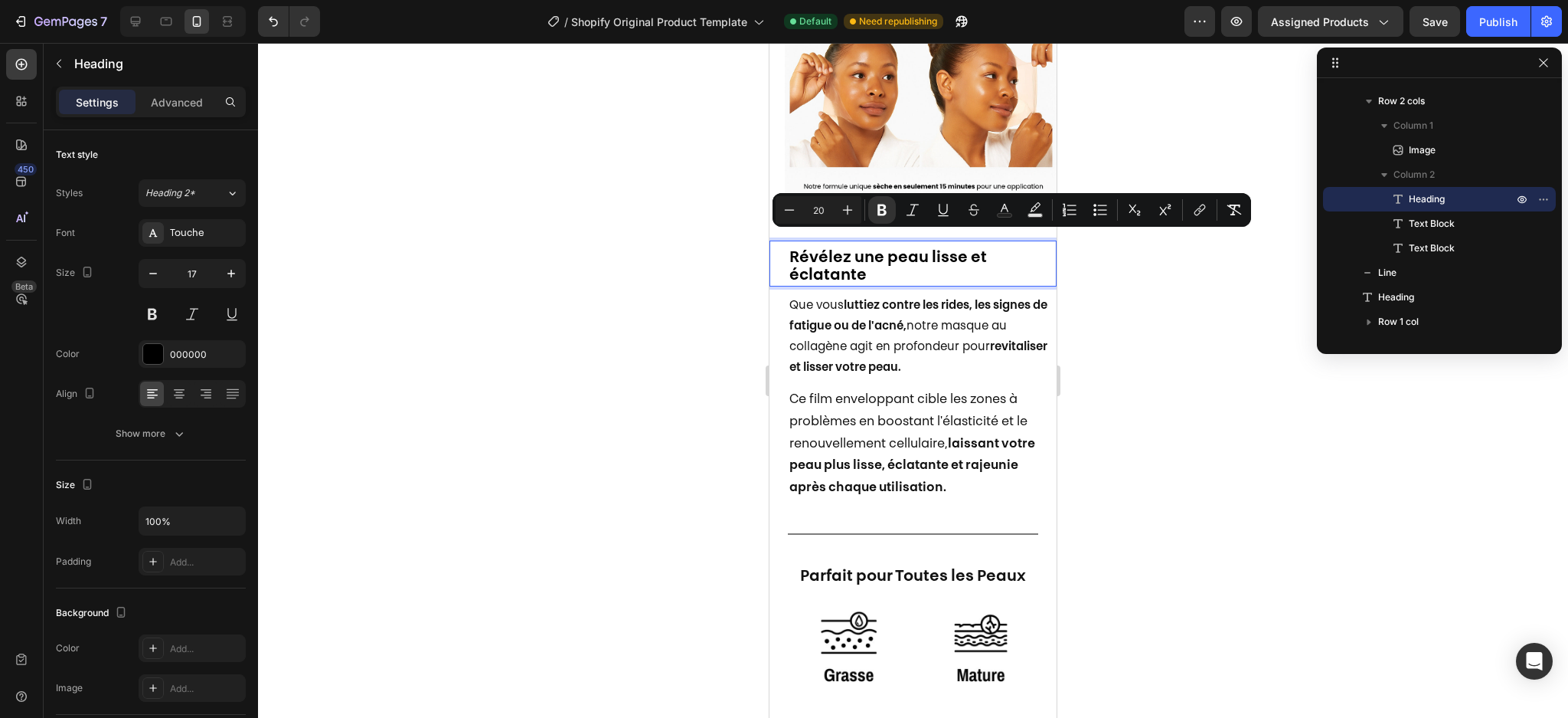
click at [1096, 460] on div at bounding box center [913, 380] width 1310 height 675
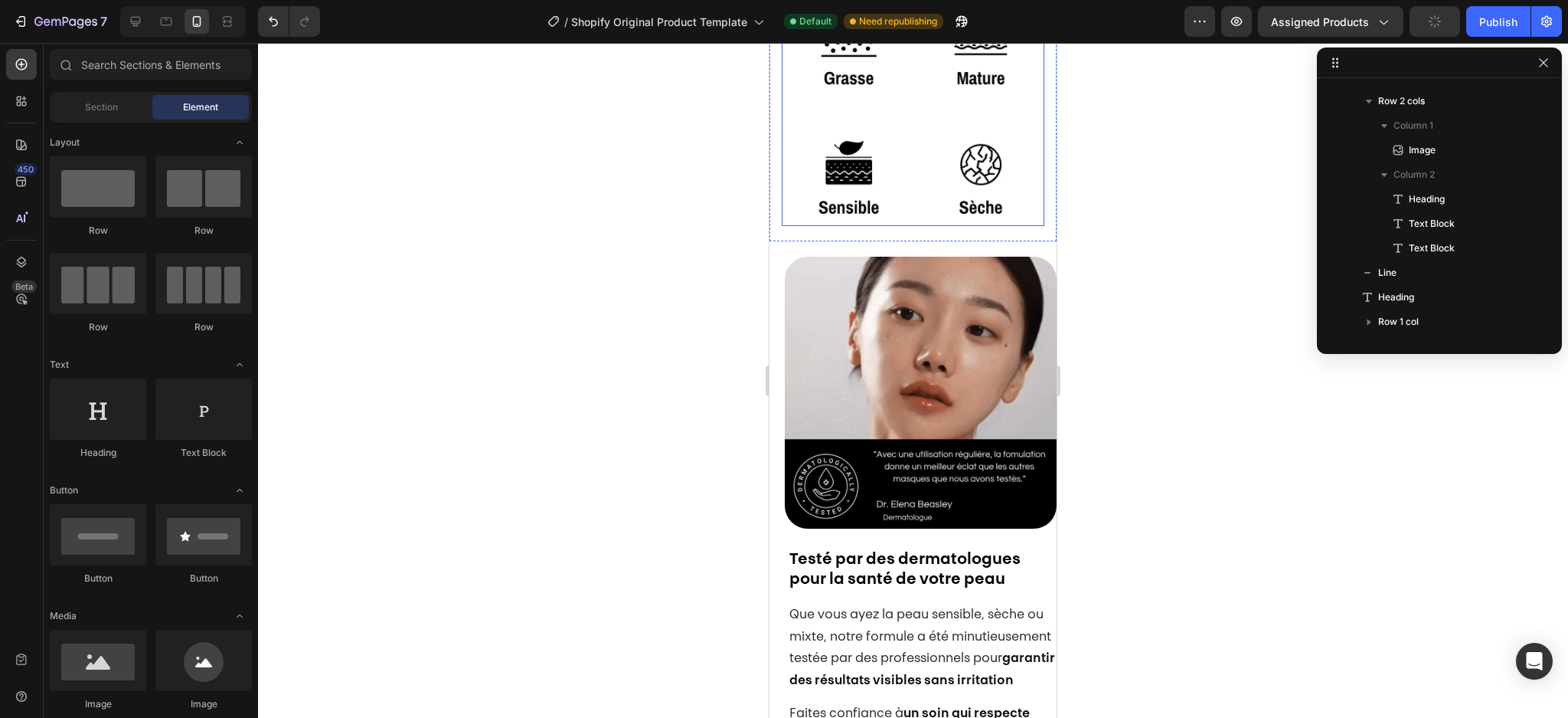
scroll to position [1707, 0]
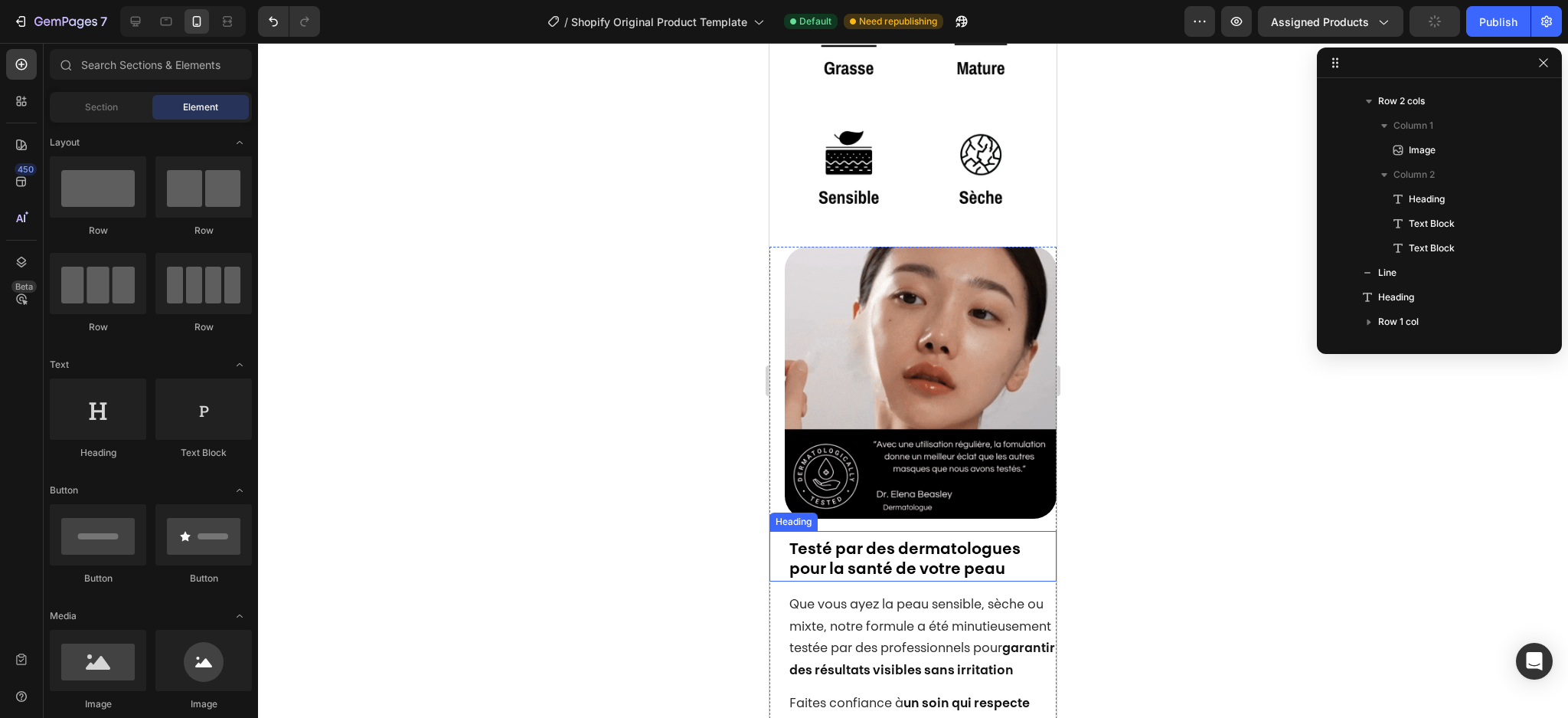
click at [926, 542] on strong "Testé par des dermatologues pour la santé de votre peau" at bounding box center [905, 559] width 231 height 35
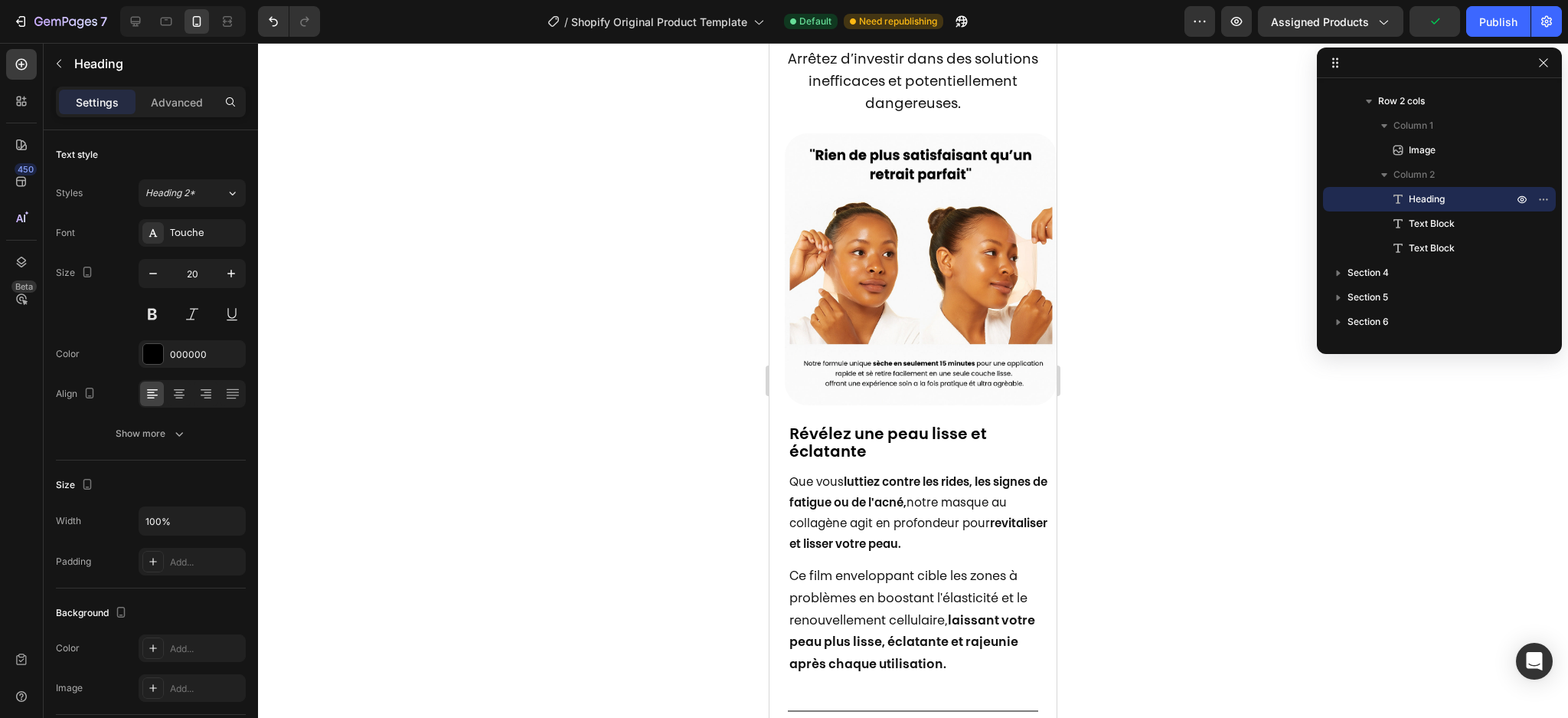
scroll to position [900, 0]
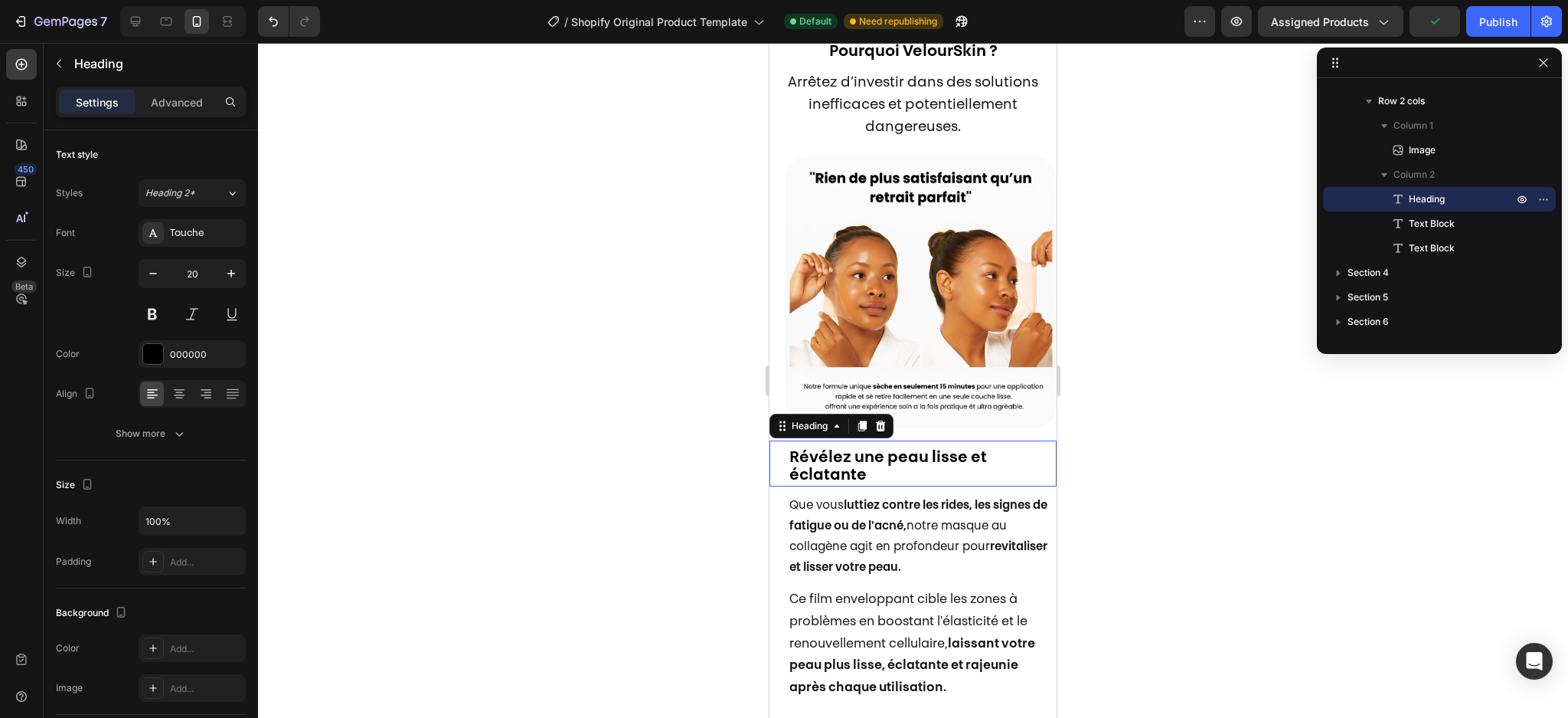
click at [855, 454] on strong "Révélez une peau lisse et éclatante" at bounding box center [888, 467] width 198 height 33
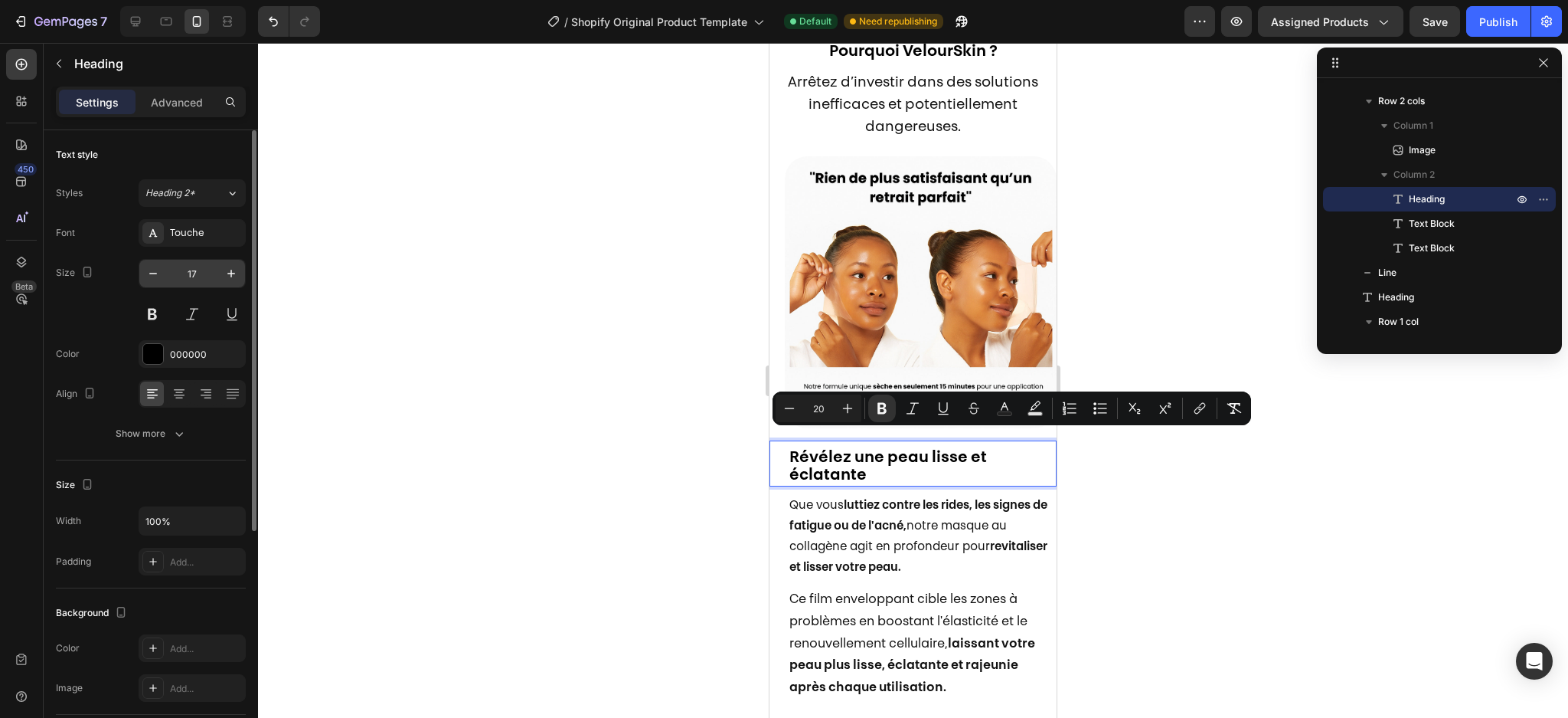
click at [199, 279] on input "17" at bounding box center [192, 273] width 51 height 27
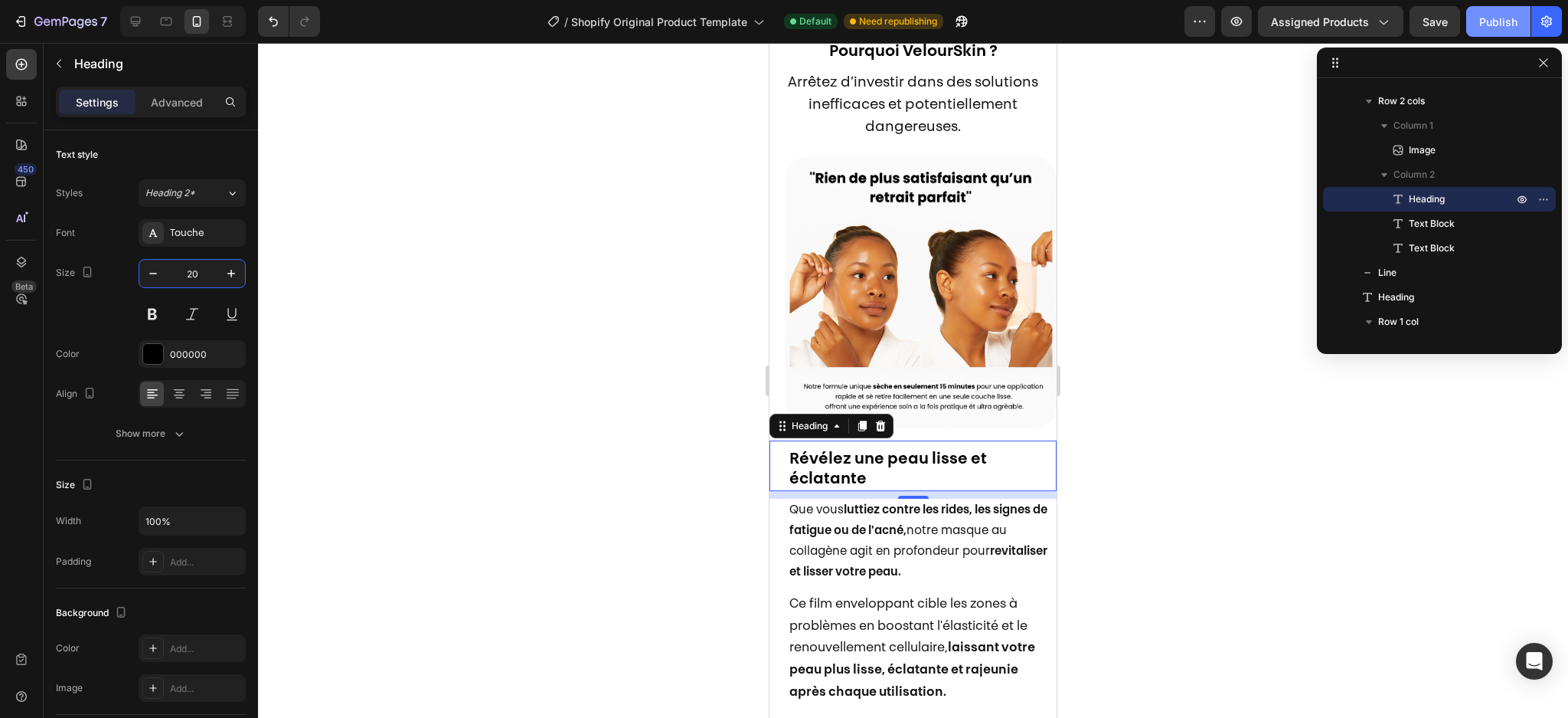
type input "20"
click at [1498, 17] on div "Publish" at bounding box center [1498, 22] width 38 height 16
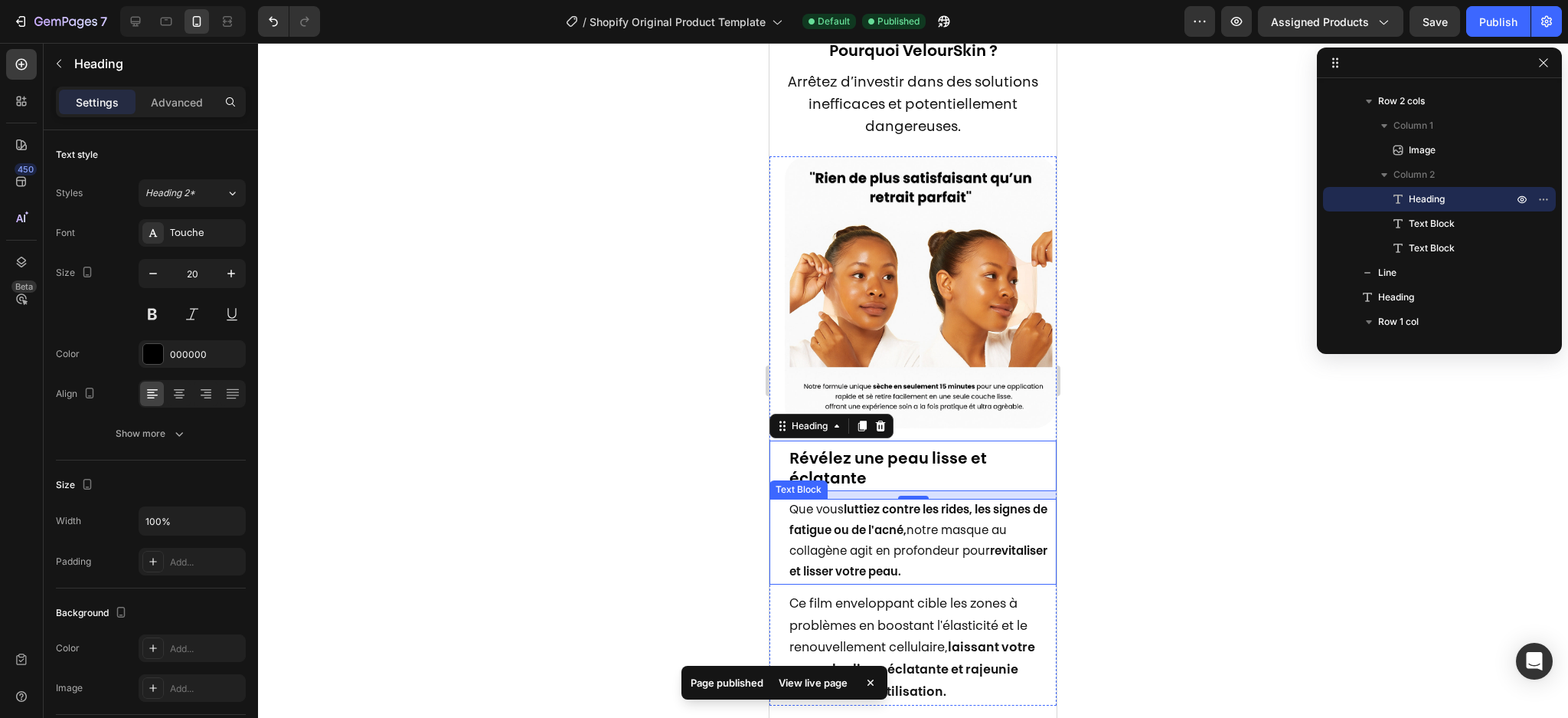
click at [878, 504] on strong "luttiez contre les rides, les signes de fatigue ou de l'acné," at bounding box center [918, 520] width 258 height 32
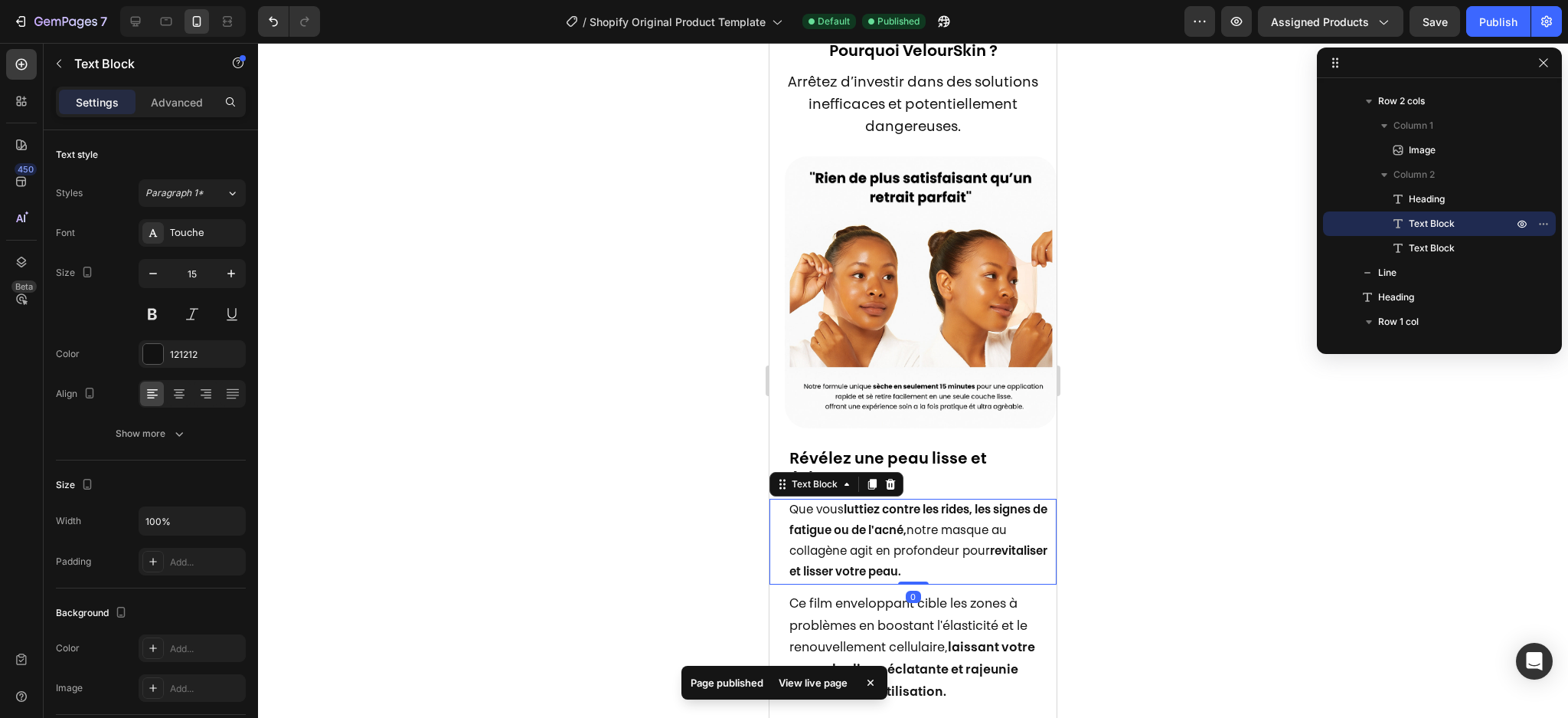
click at [878, 504] on strong "luttiez contre les rides, les signes de fatigue ou de l'acné," at bounding box center [918, 520] width 258 height 32
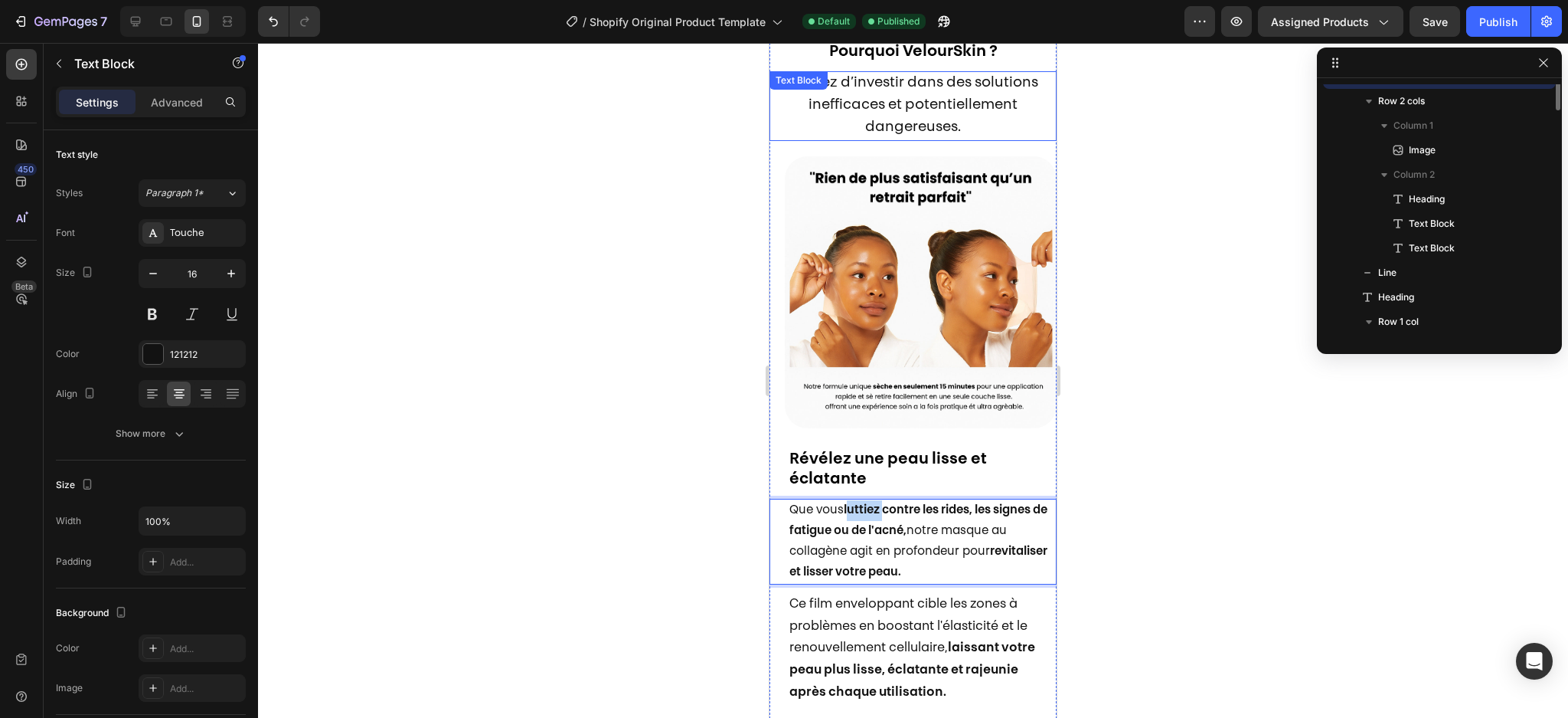
click at [882, 120] on span "Arrêtez d’investir dans des solutions inefficaces et potentiellement dangereuse…" at bounding box center [913, 106] width 250 height 58
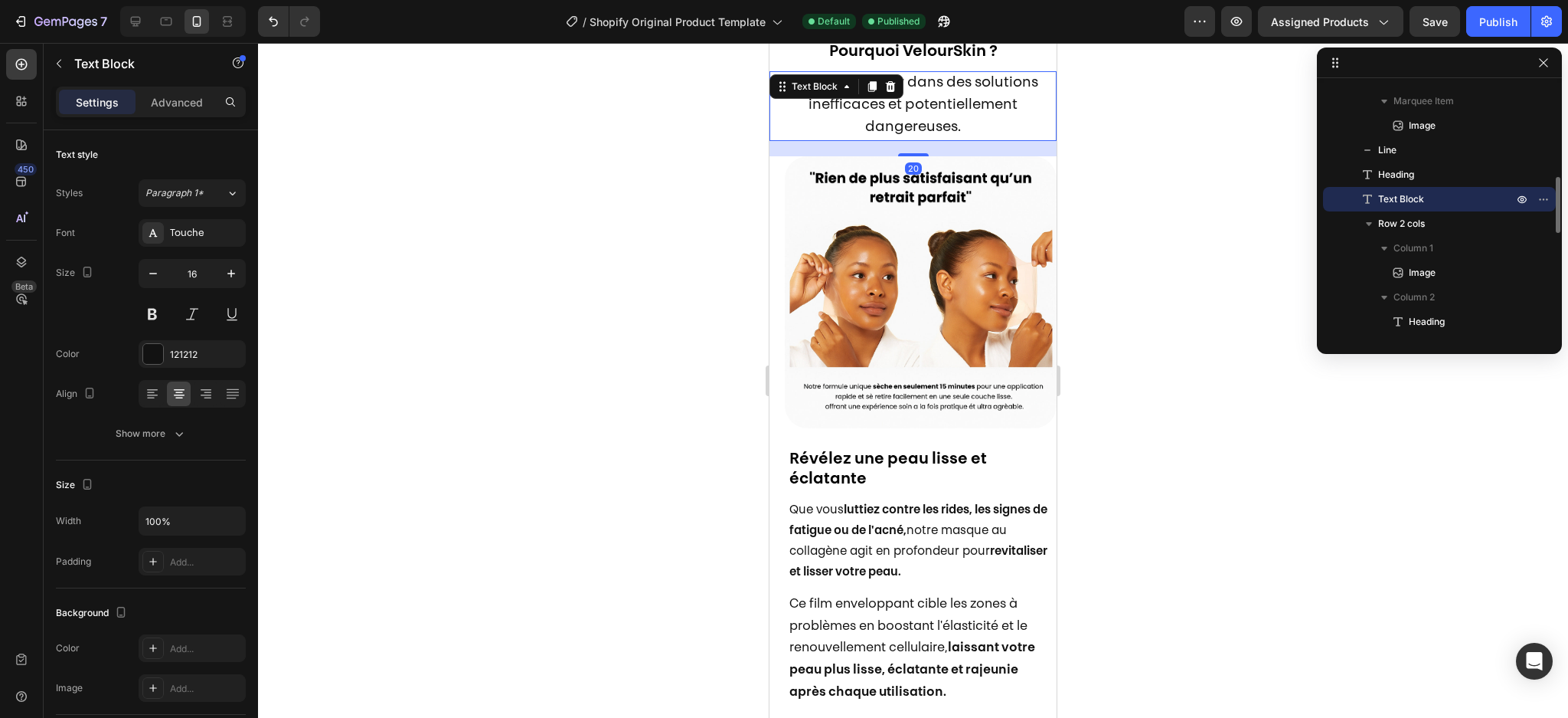
click at [882, 120] on span "Arrêtez d’investir dans des solutions inefficaces et potentiellement dangereuse…" at bounding box center [913, 106] width 250 height 58
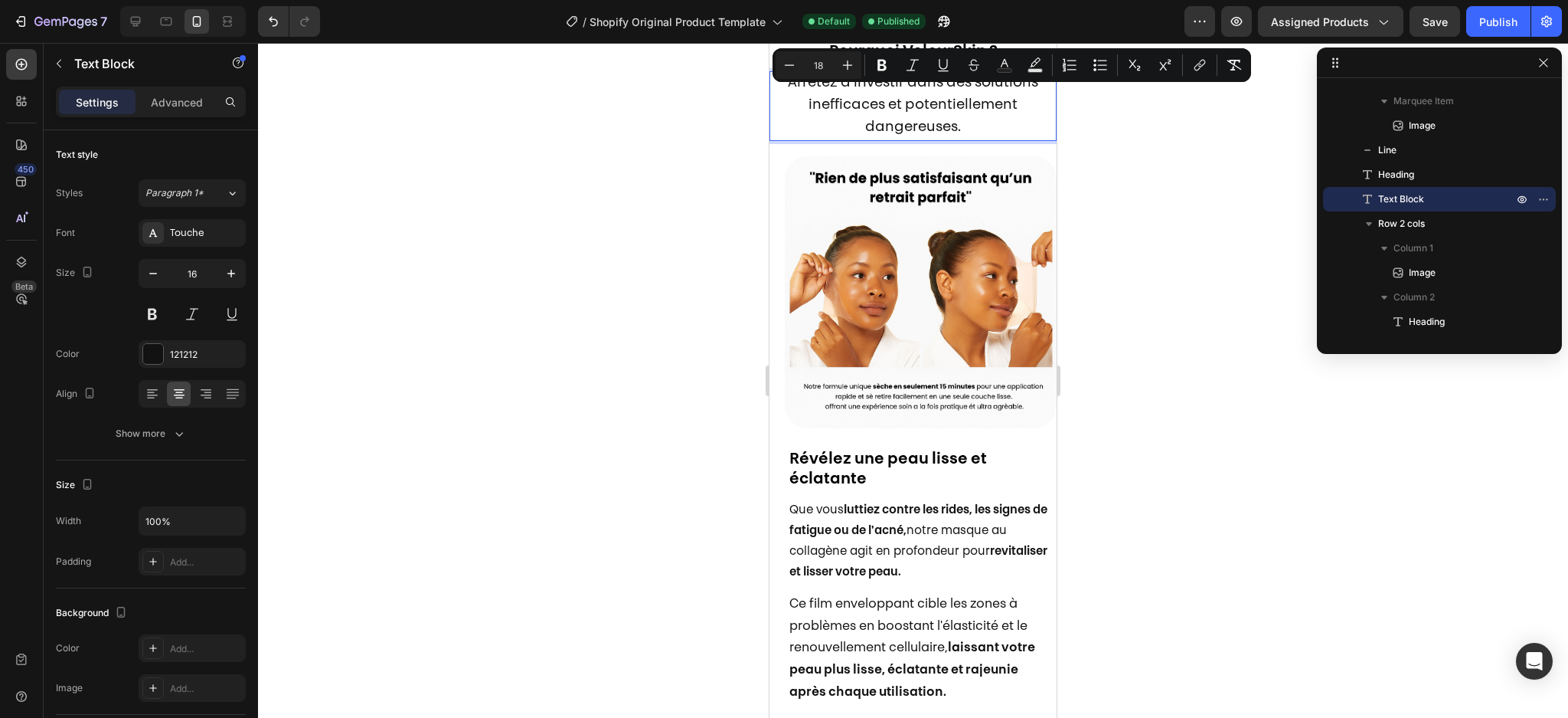
click at [822, 62] on input "18" at bounding box center [818, 65] width 30 height 19
type input "15"
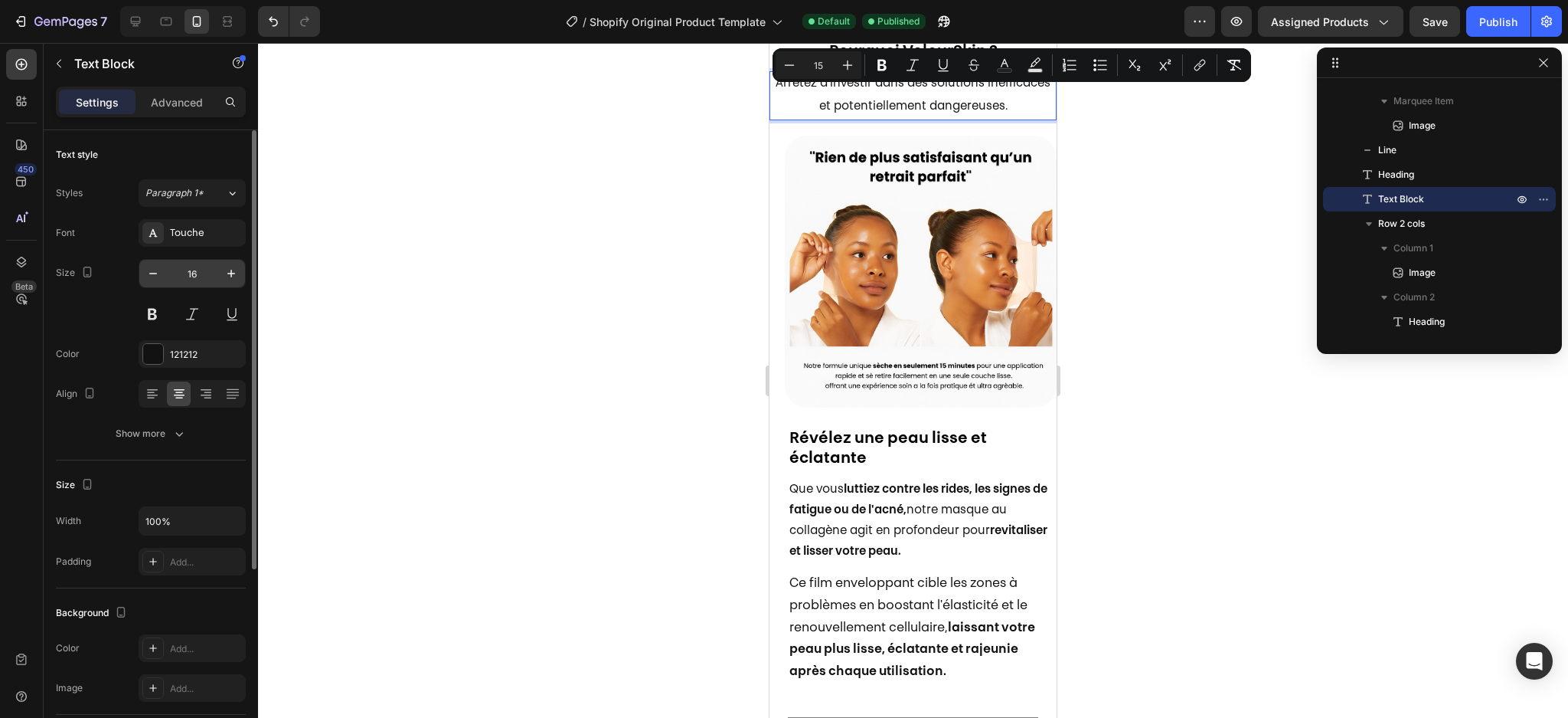
click at [205, 275] on input "16" at bounding box center [192, 273] width 51 height 27
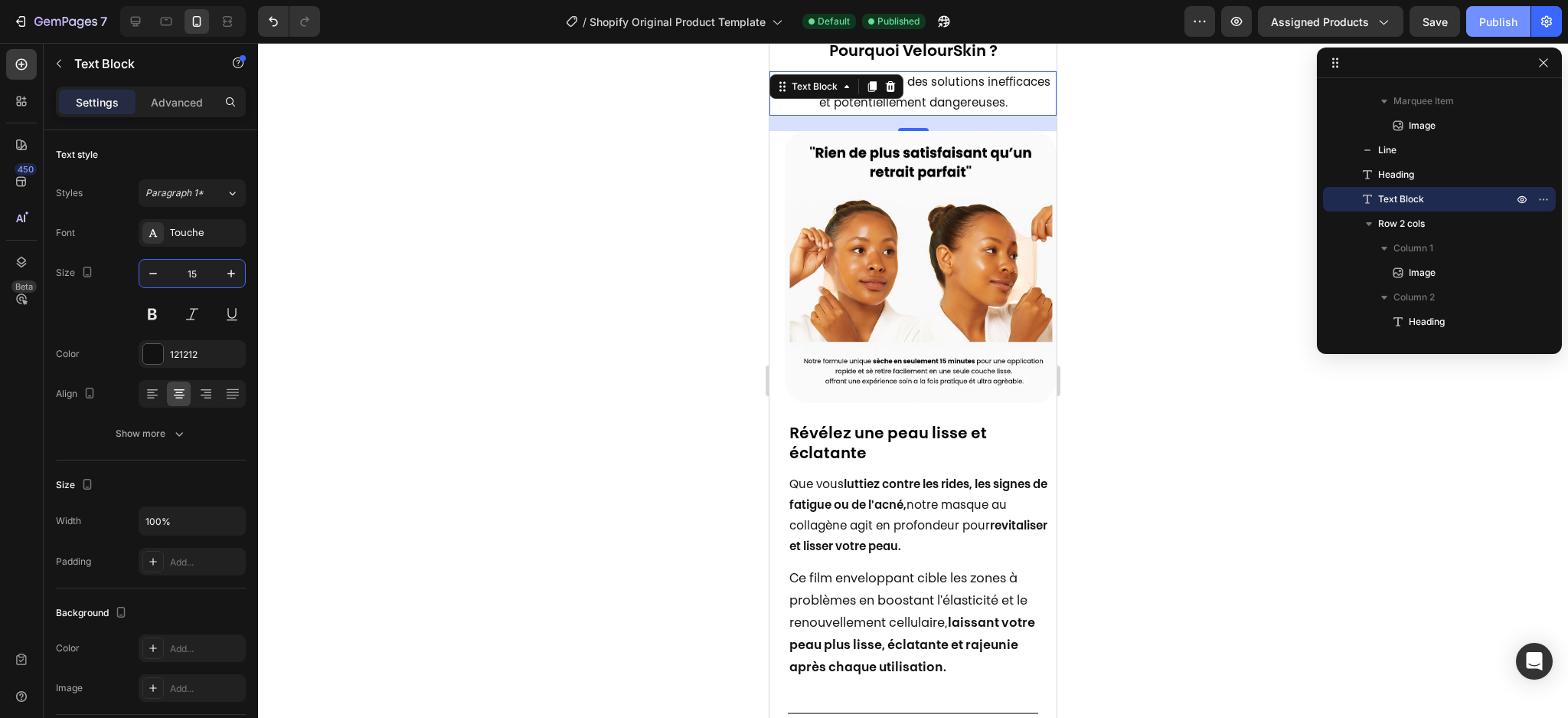
type input "15"
click at [1498, 19] on div "Publish" at bounding box center [1498, 22] width 38 height 16
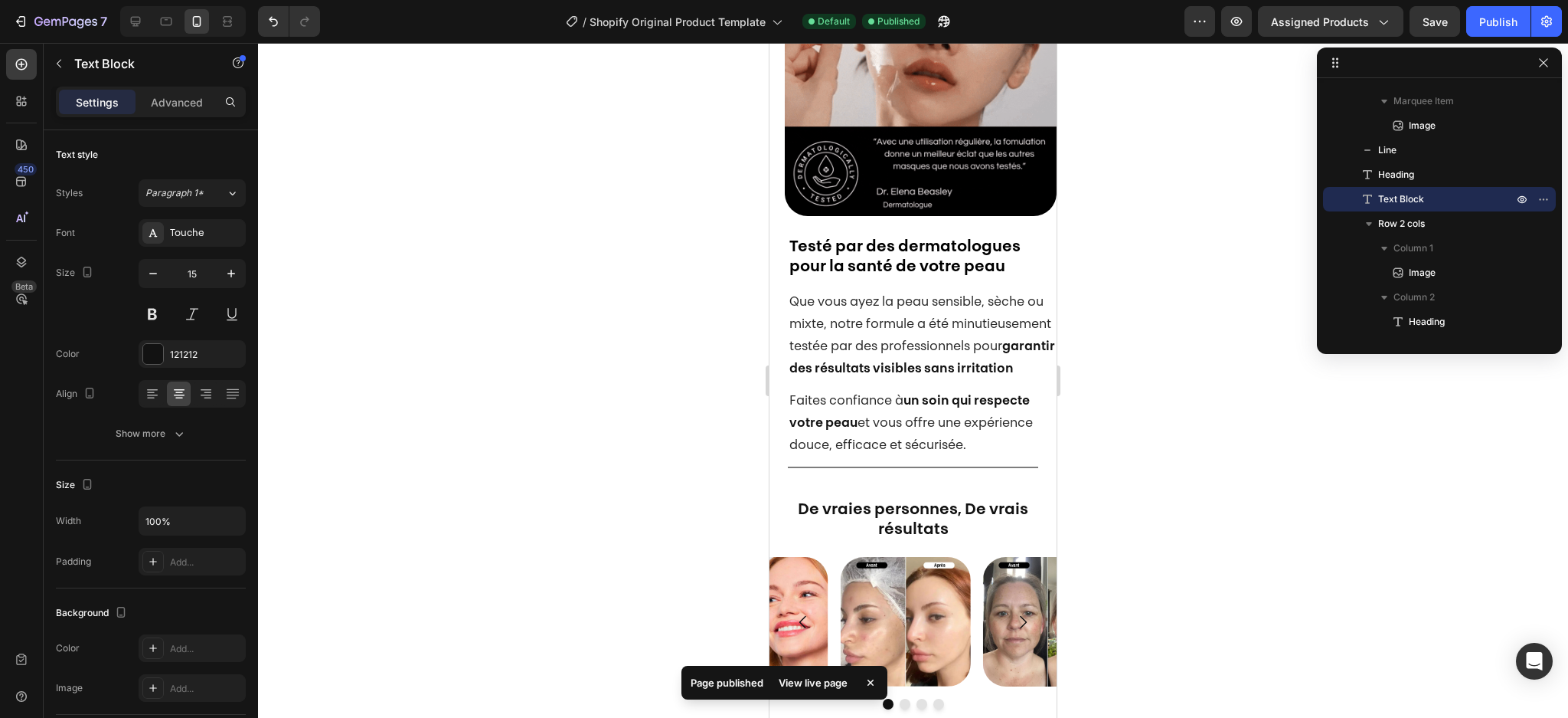
scroll to position [2100, 0]
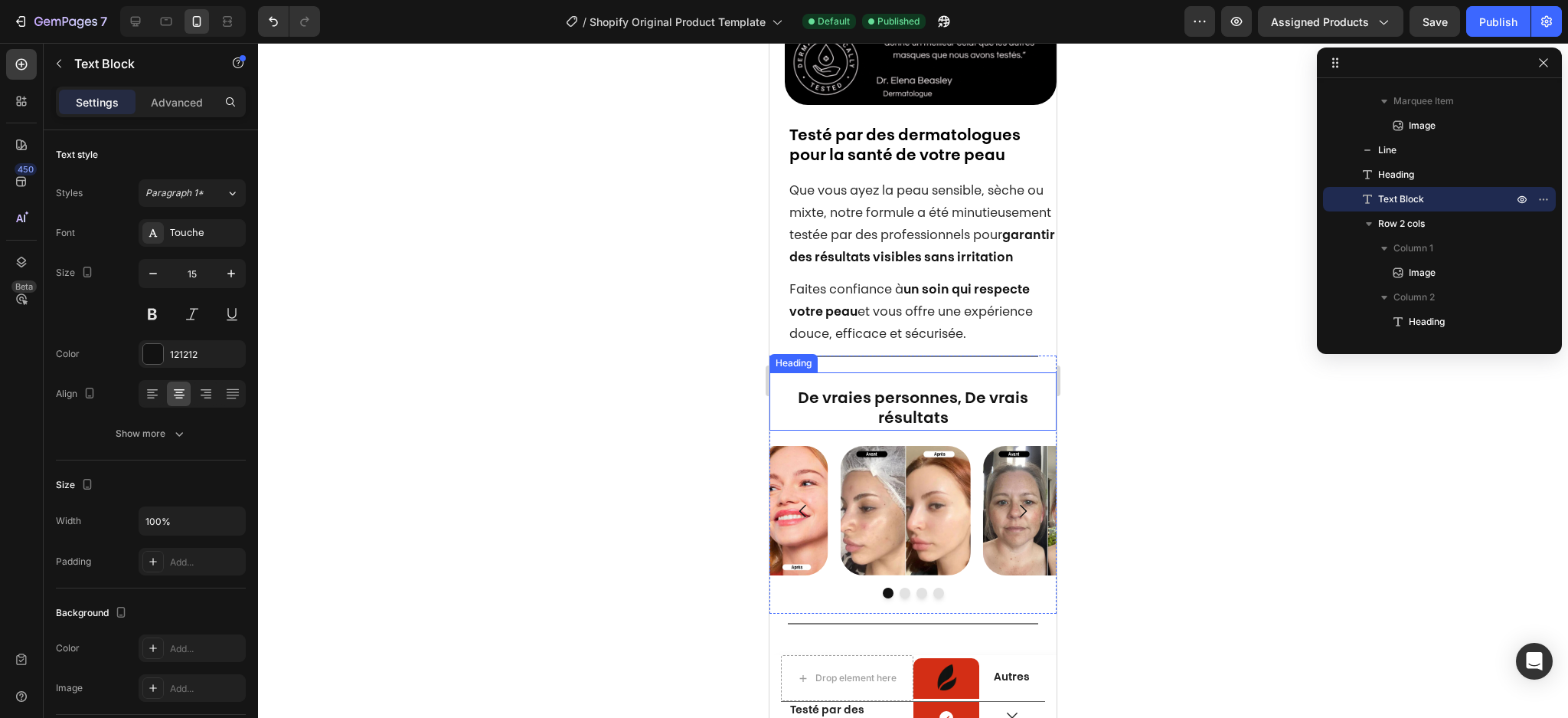
click at [925, 391] on strong "De vraies personnes, De vrais résultats" at bounding box center [913, 408] width 231 height 35
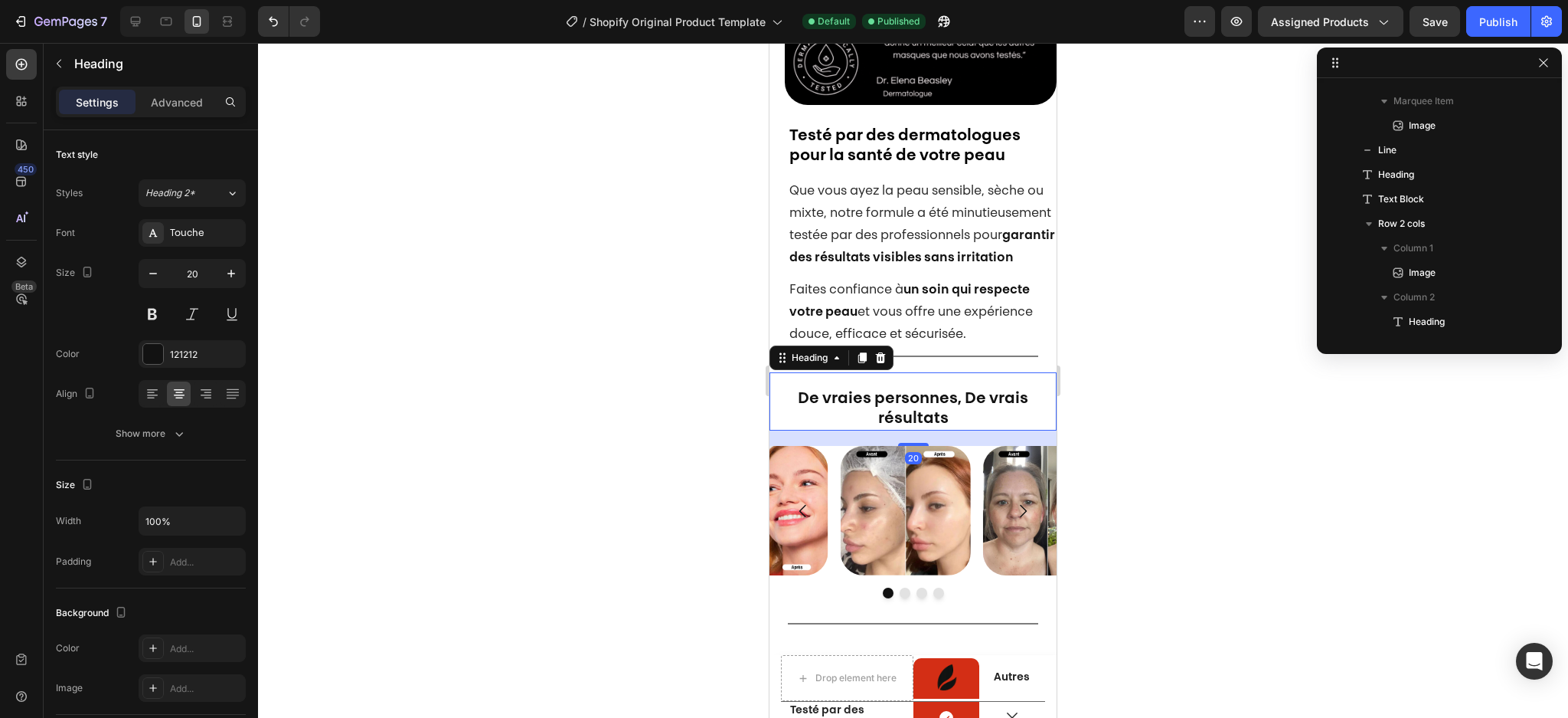
scroll to position [973, 0]
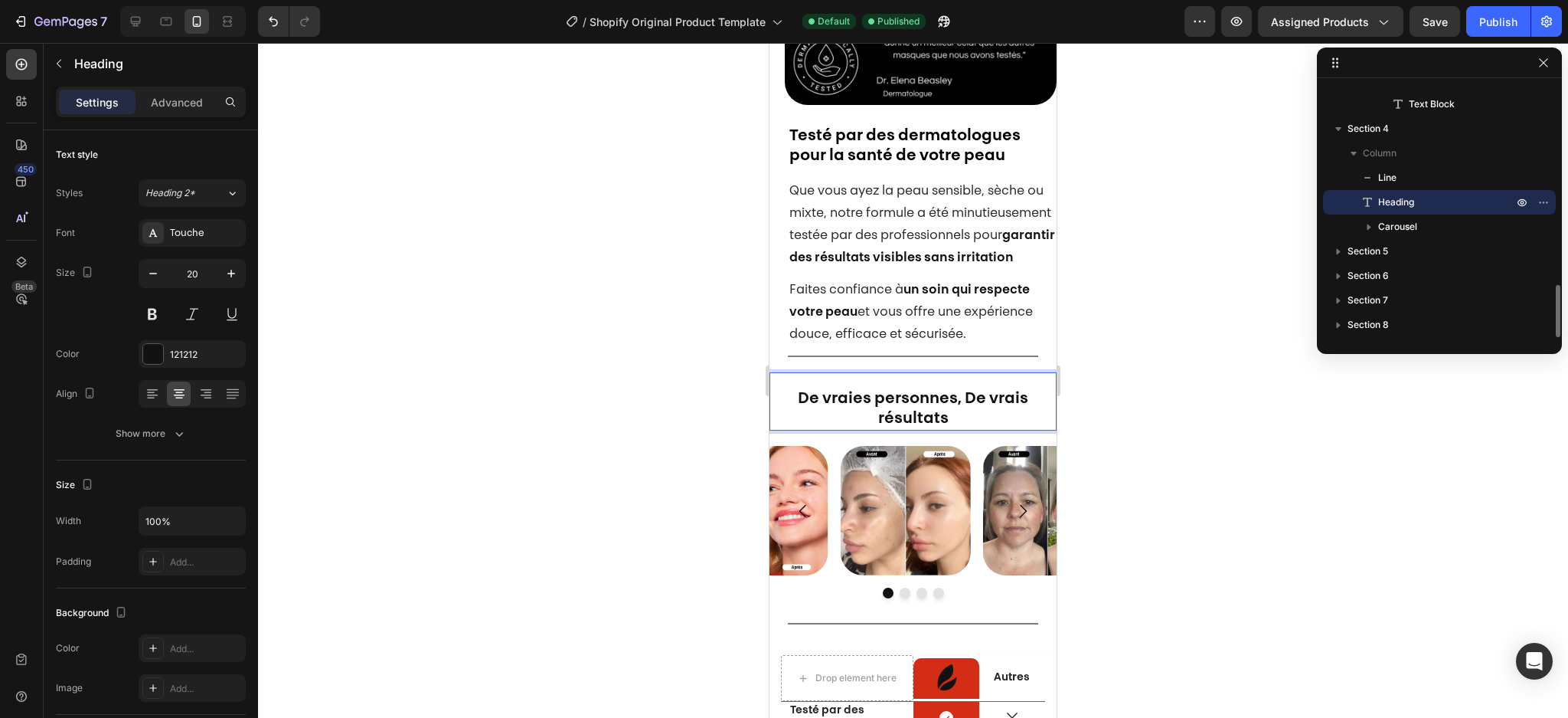
click at [925, 391] on strong "De vraies personnes, De vrais résultats" at bounding box center [913, 408] width 231 height 35
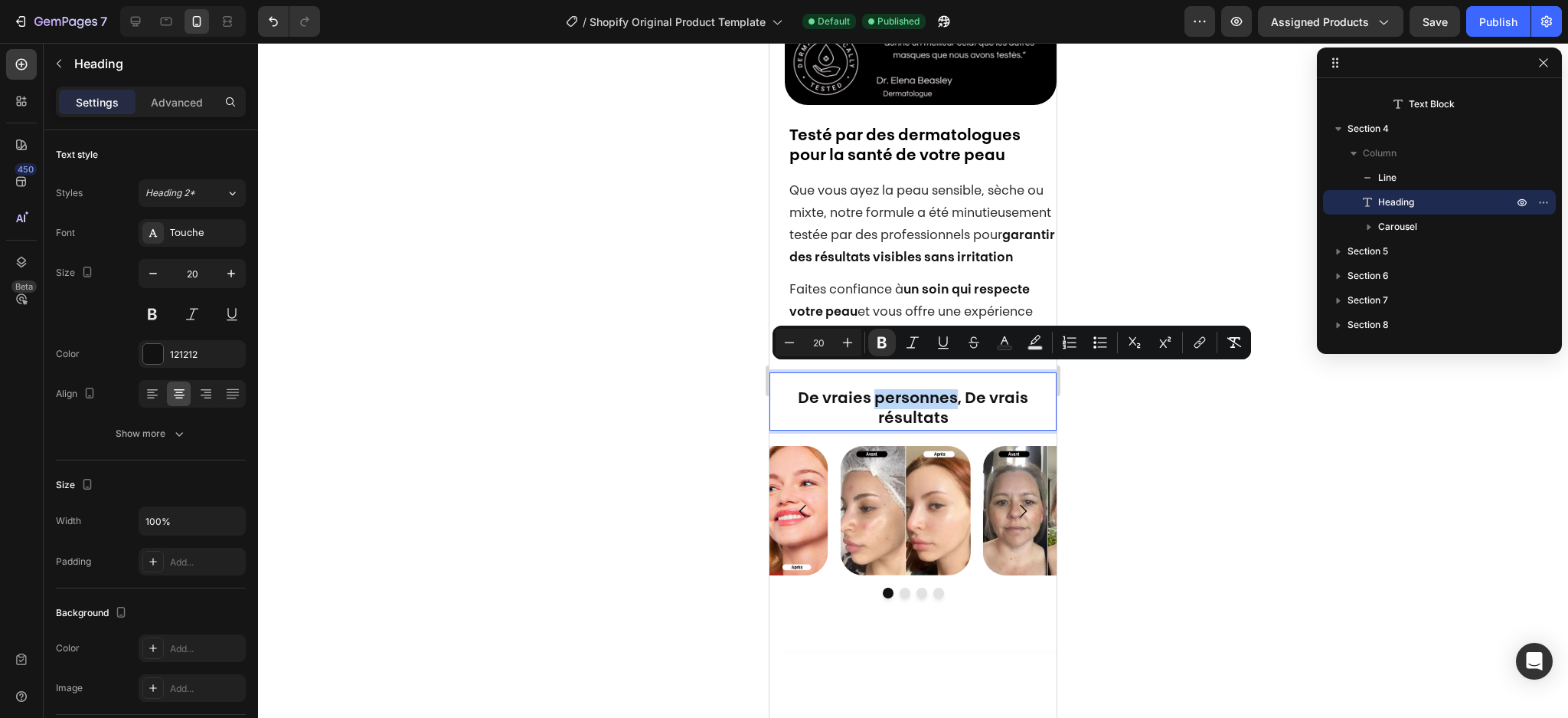
type input "16"
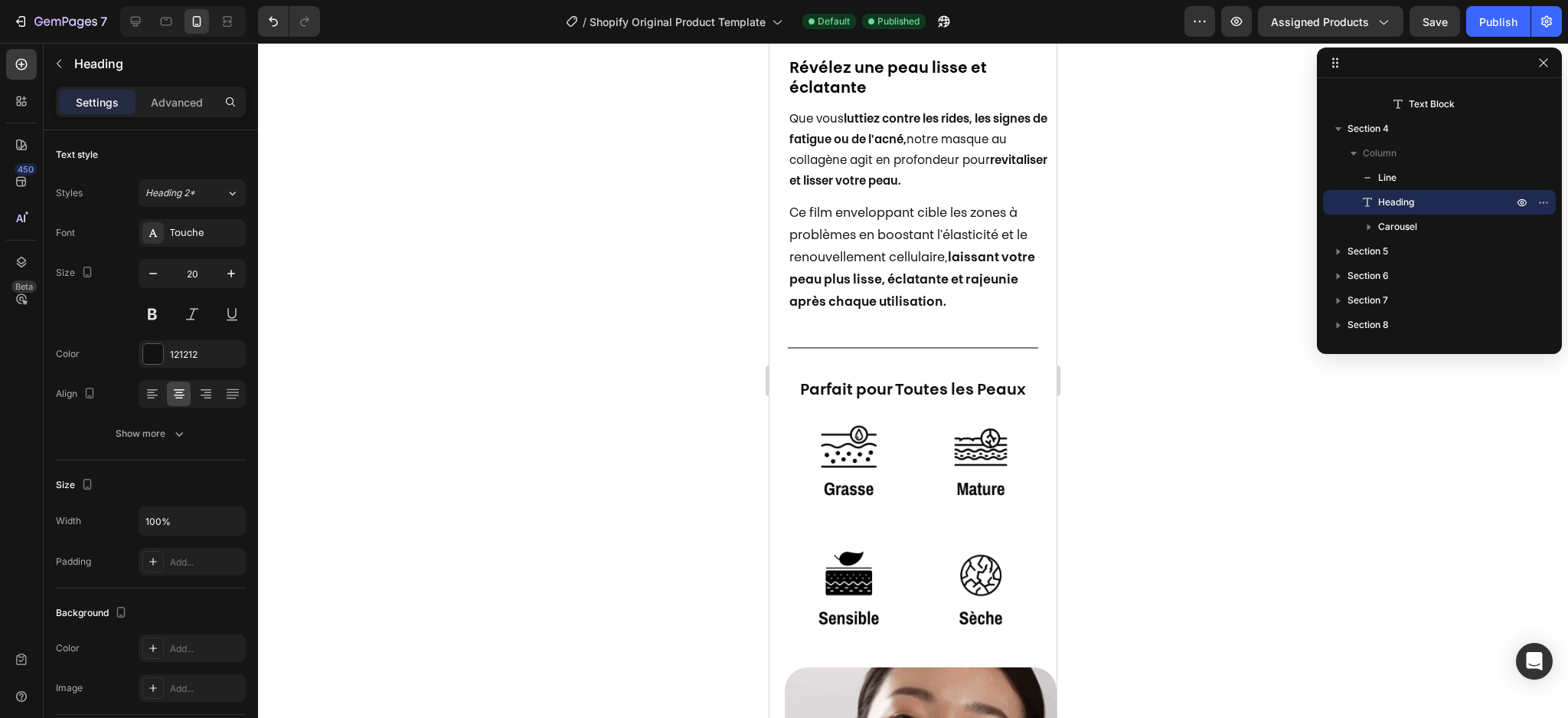
scroll to position [837, 0]
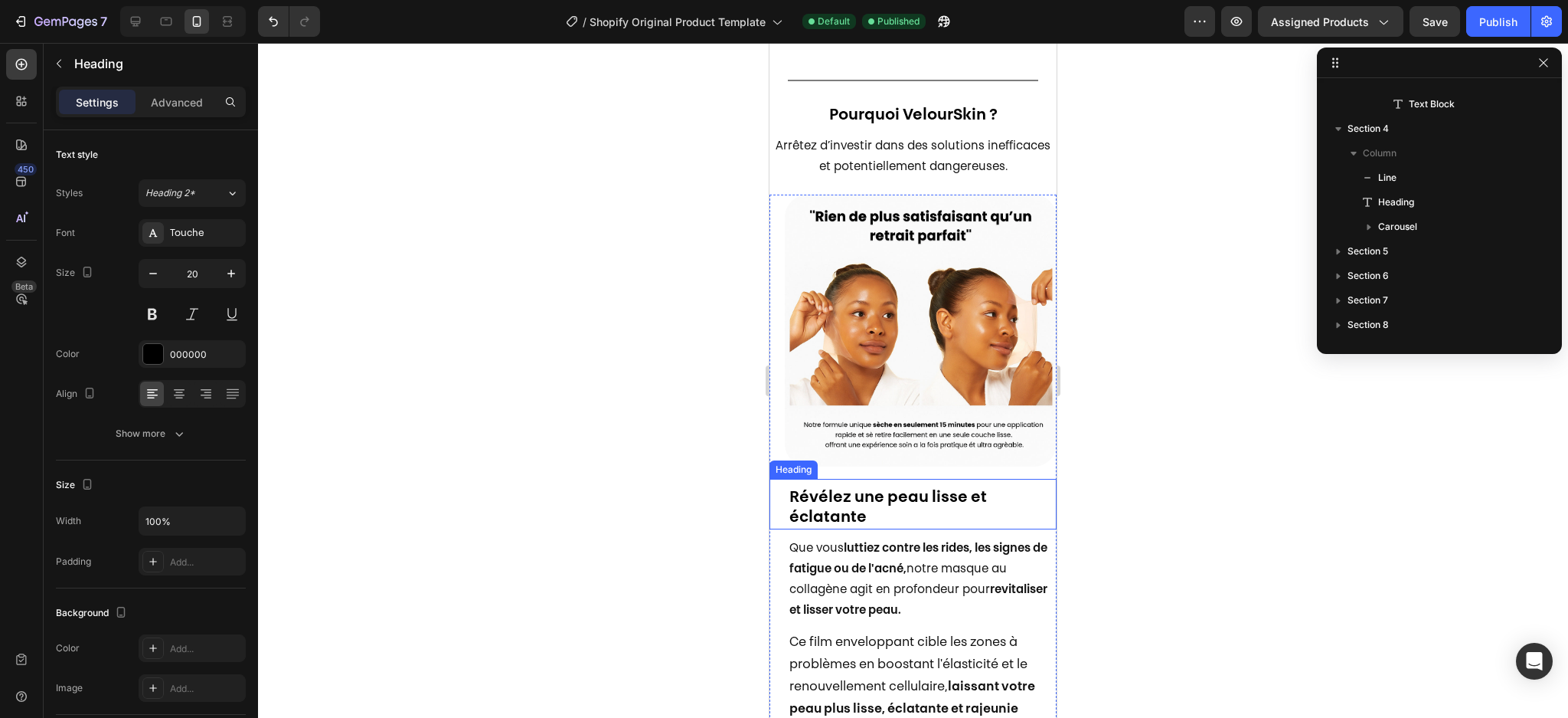
click at [859, 490] on strong "Révélez une peau lisse et éclatante" at bounding box center [888, 508] width 198 height 35
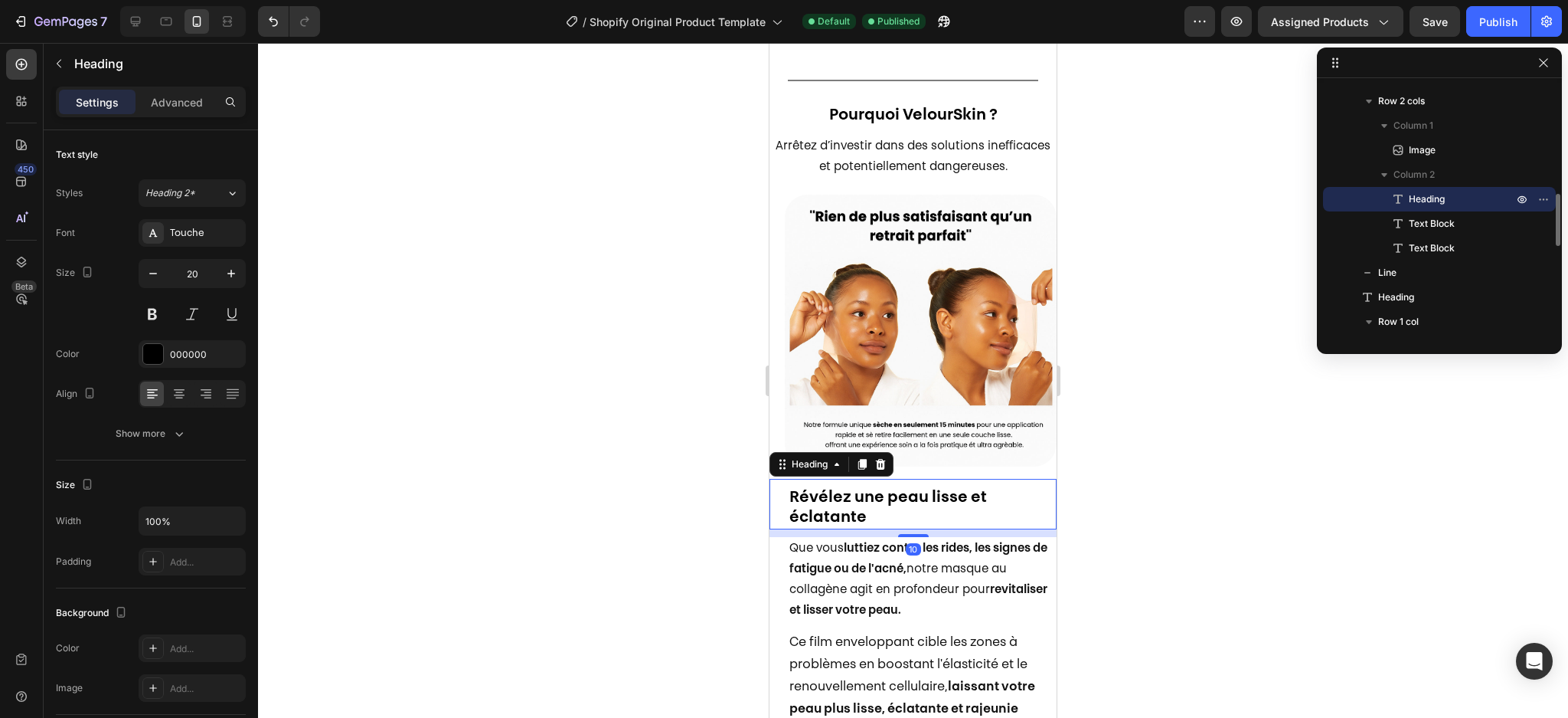
click at [859, 490] on strong "Révélez une peau lisse et éclatante" at bounding box center [888, 508] width 198 height 35
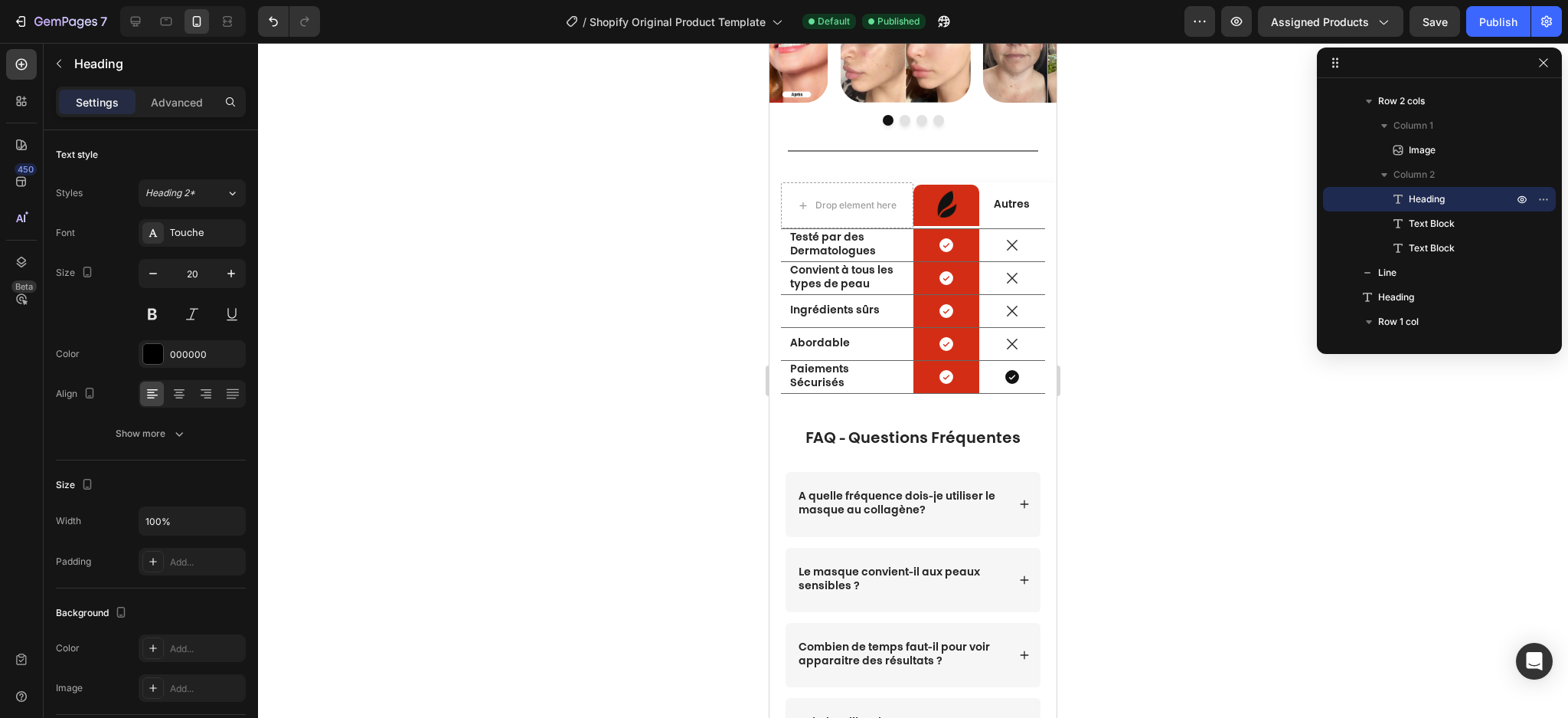
scroll to position [2570, 0]
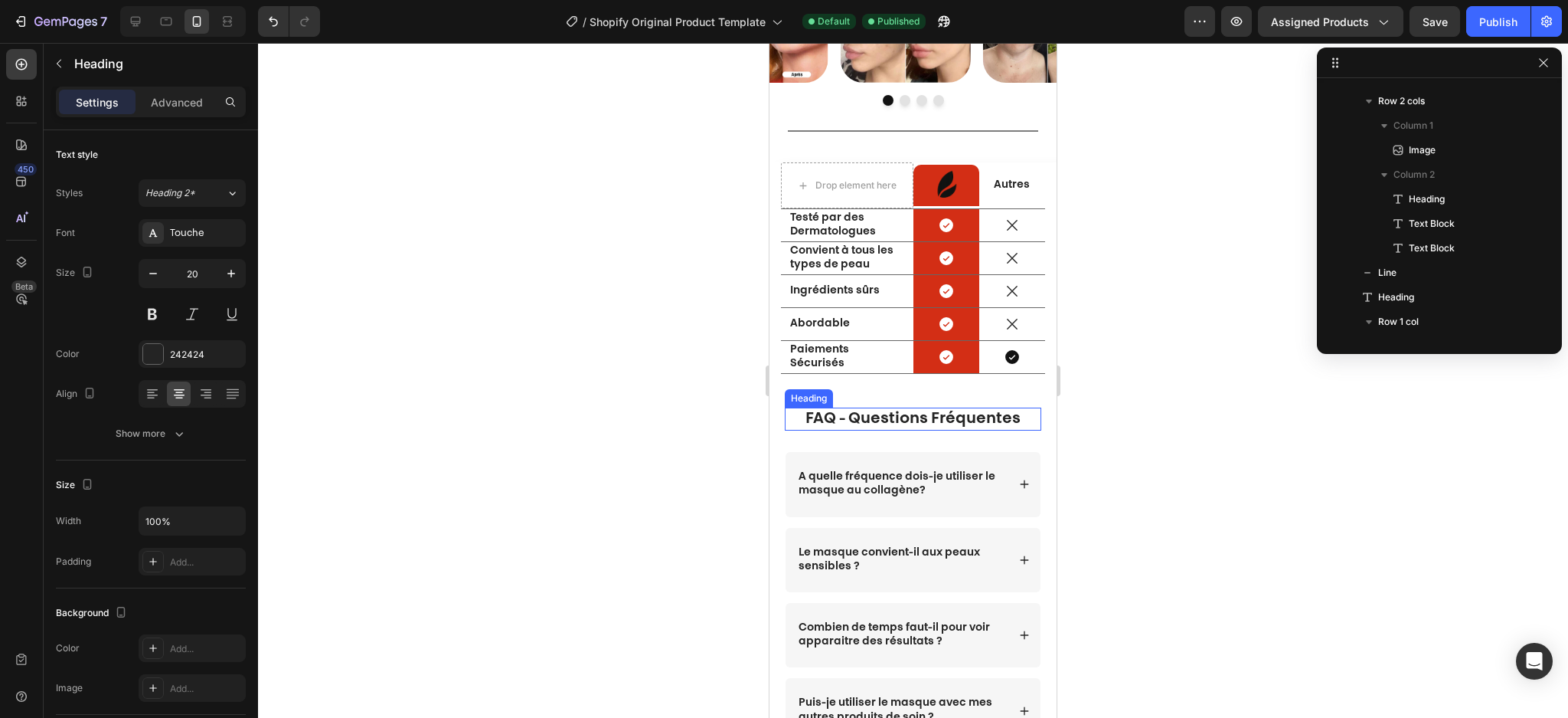
click at [871, 415] on strong "FAQ - Questions Fréquentes" at bounding box center [912, 419] width 215 height 16
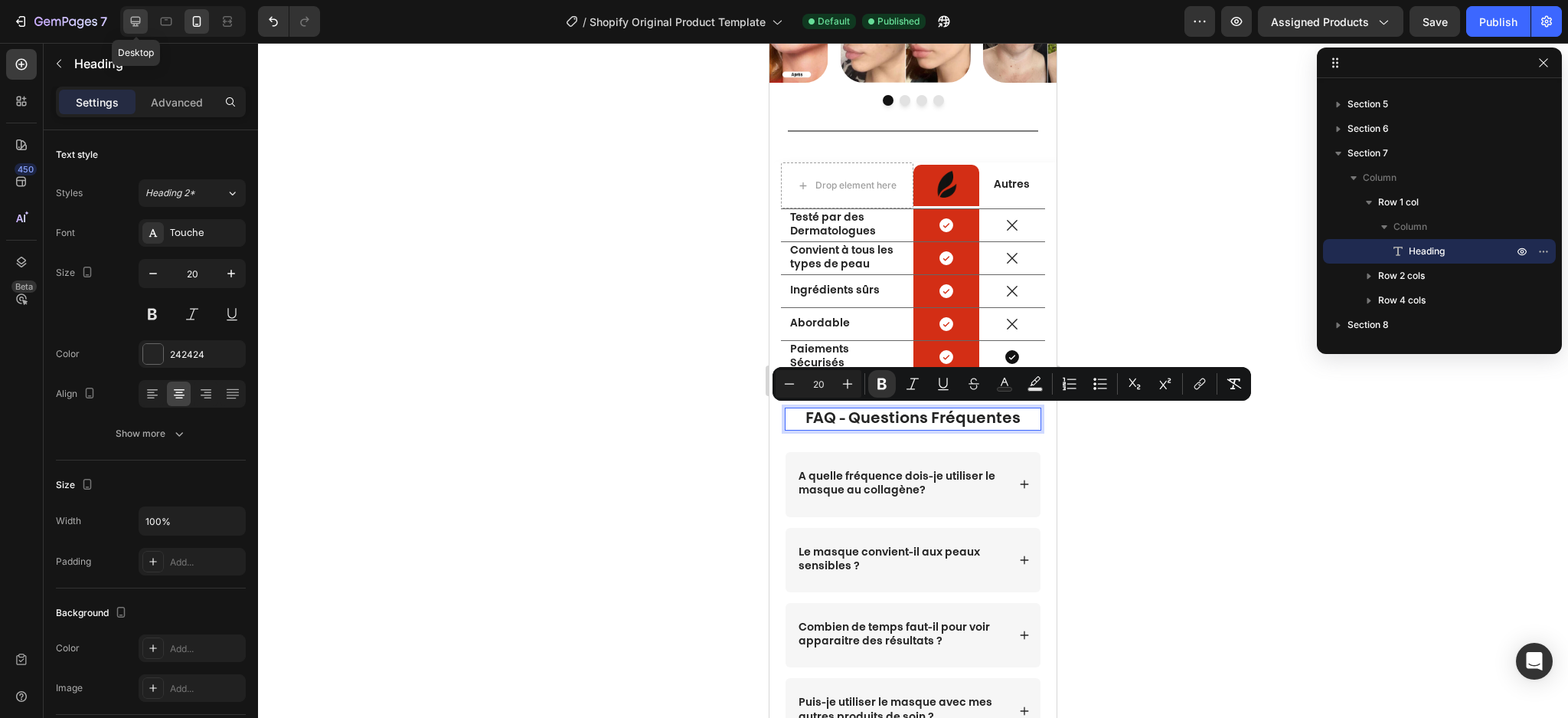
click at [139, 22] on icon at bounding box center [135, 22] width 10 height 10
type input "36"
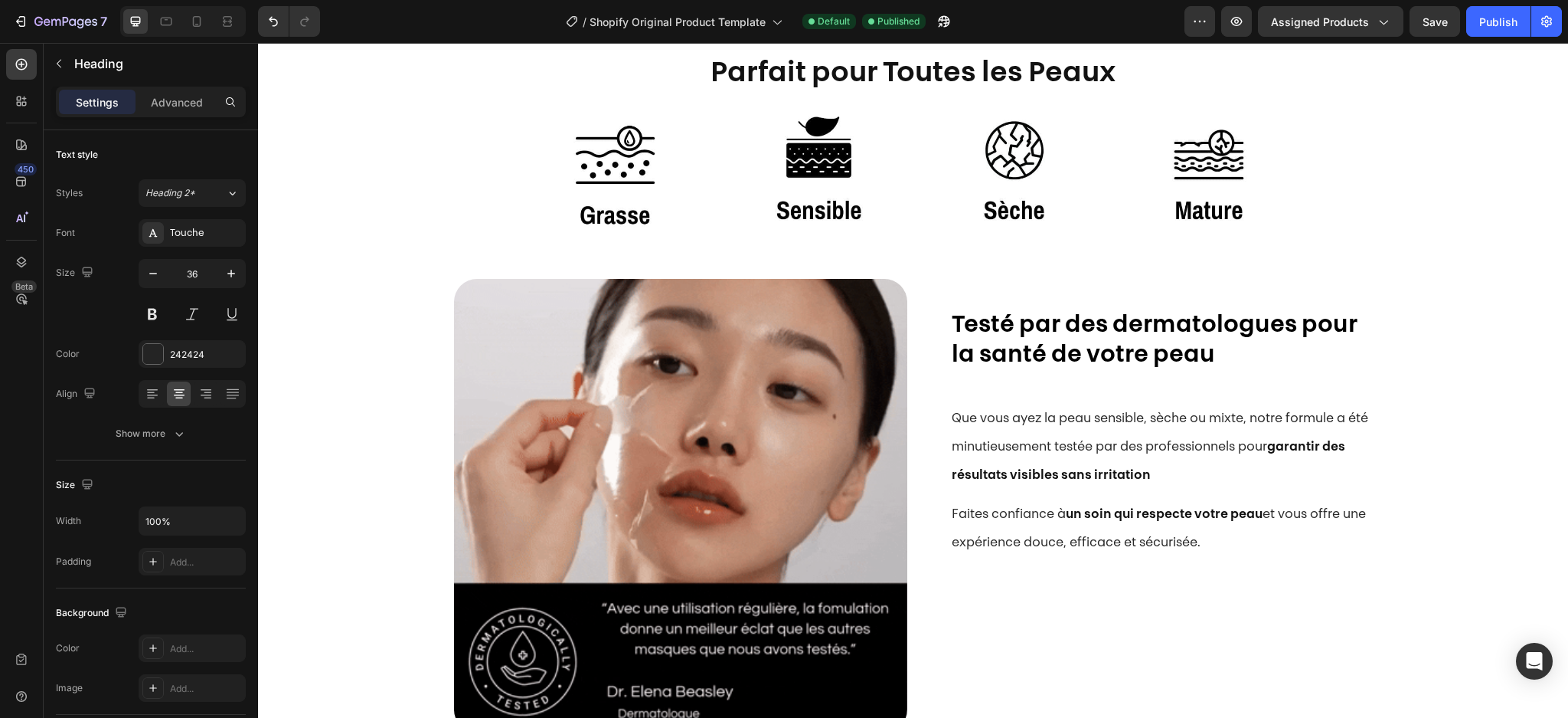
scroll to position [1560, 0]
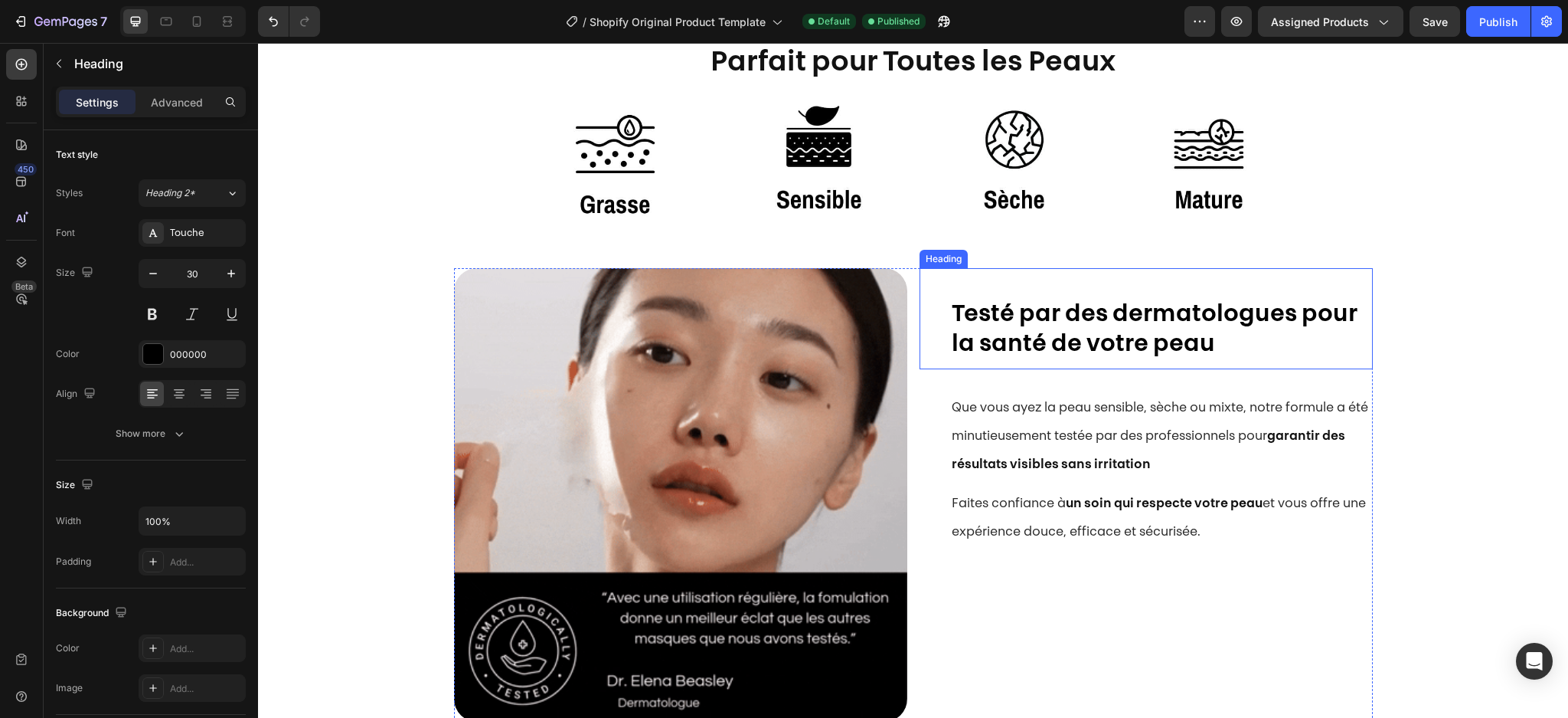
click at [1047, 326] on strong "Testé par des dermatologues pour la santé de votre peau" at bounding box center [1154, 330] width 406 height 54
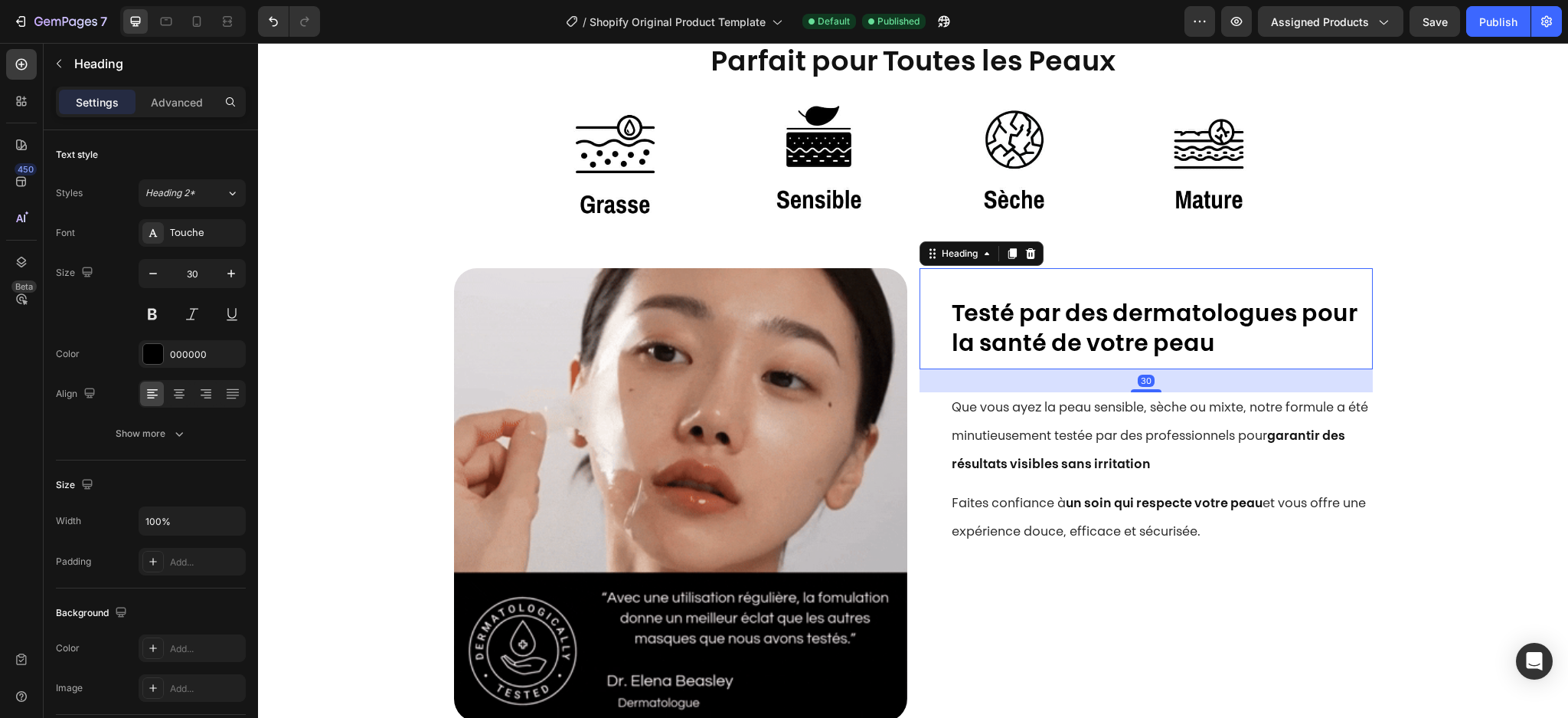
click at [1047, 326] on strong "Testé par des dermatologues pour la santé de votre peau" at bounding box center [1154, 330] width 406 height 54
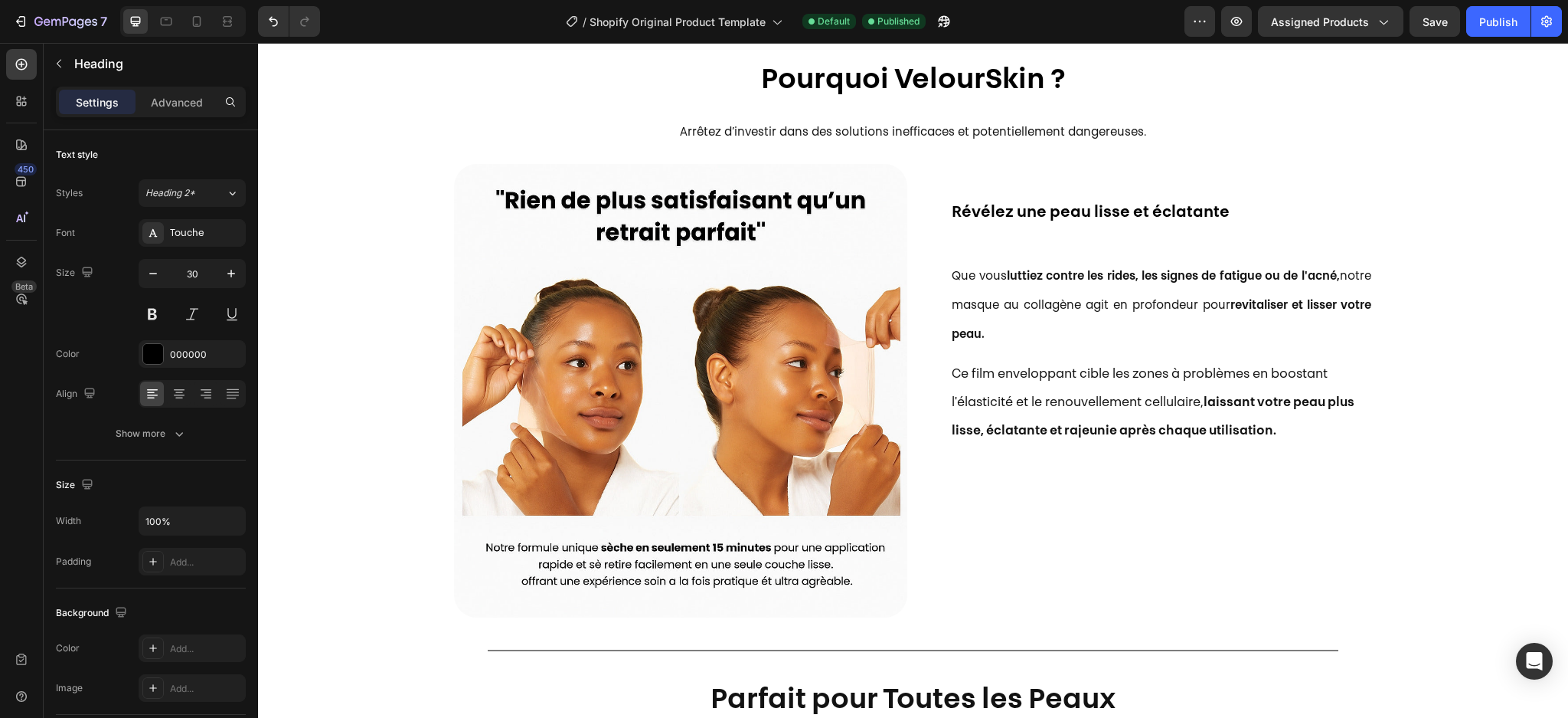
scroll to position [876, 0]
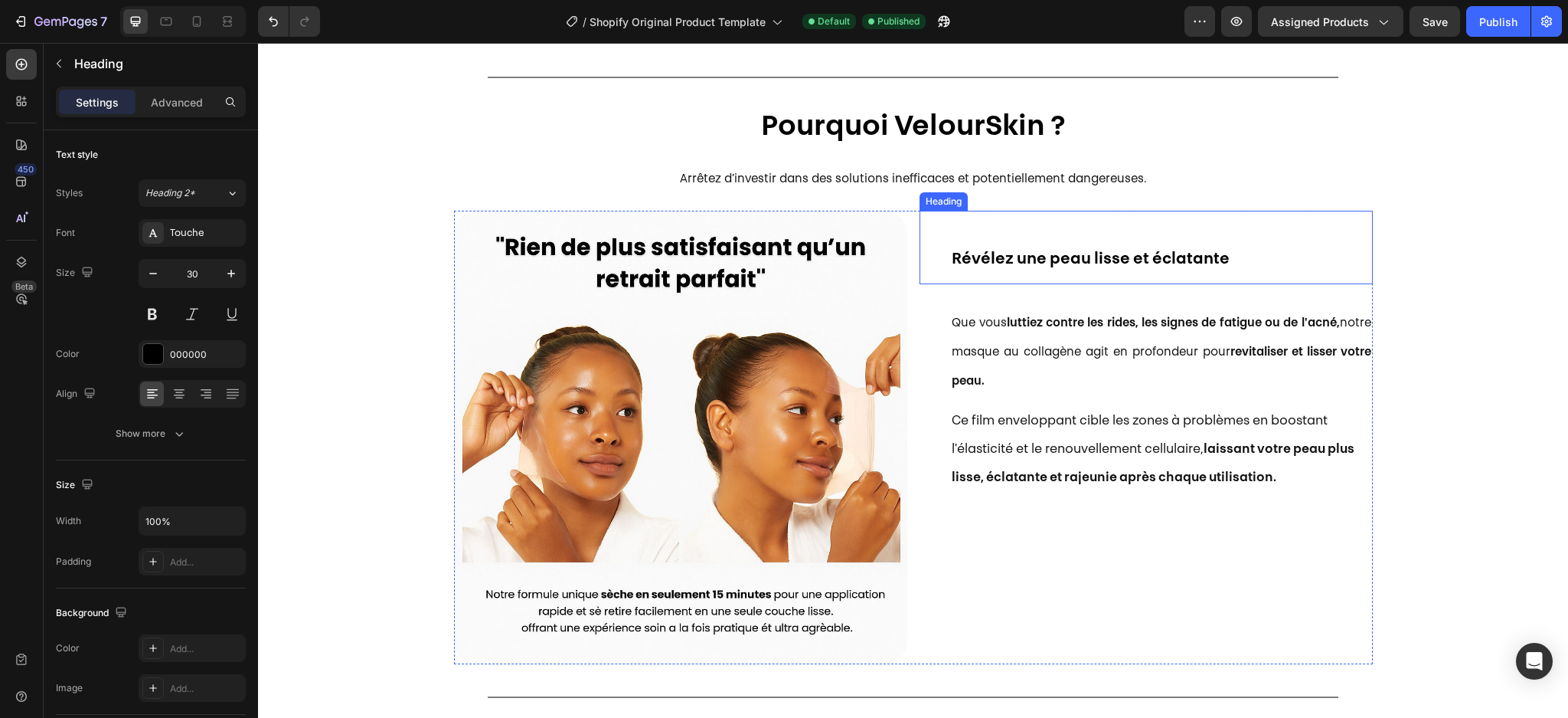
click at [1025, 253] on strong "Révélez une peau lisse et éclatante" at bounding box center [1090, 260] width 278 height 16
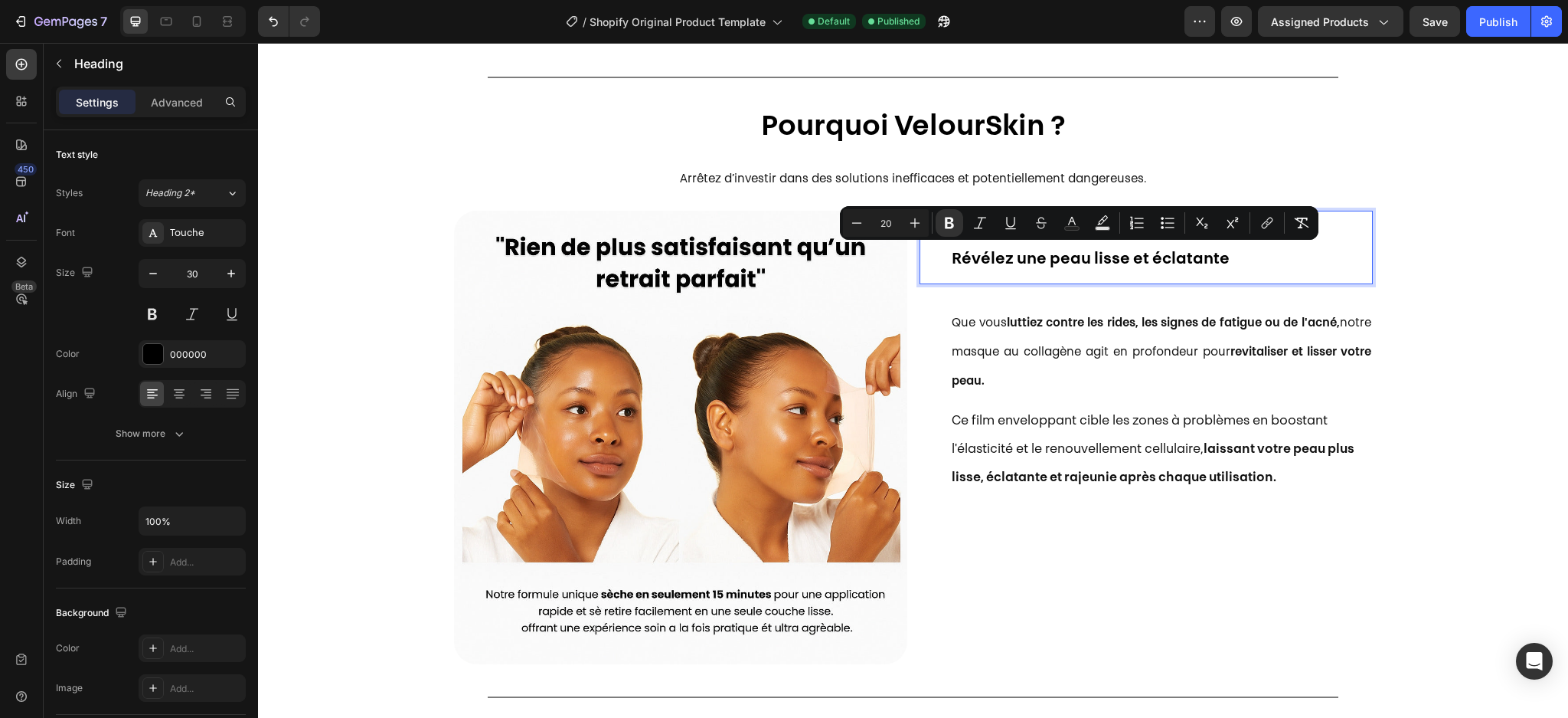
click at [893, 224] on input "20" at bounding box center [886, 223] width 30 height 19
type input "30"
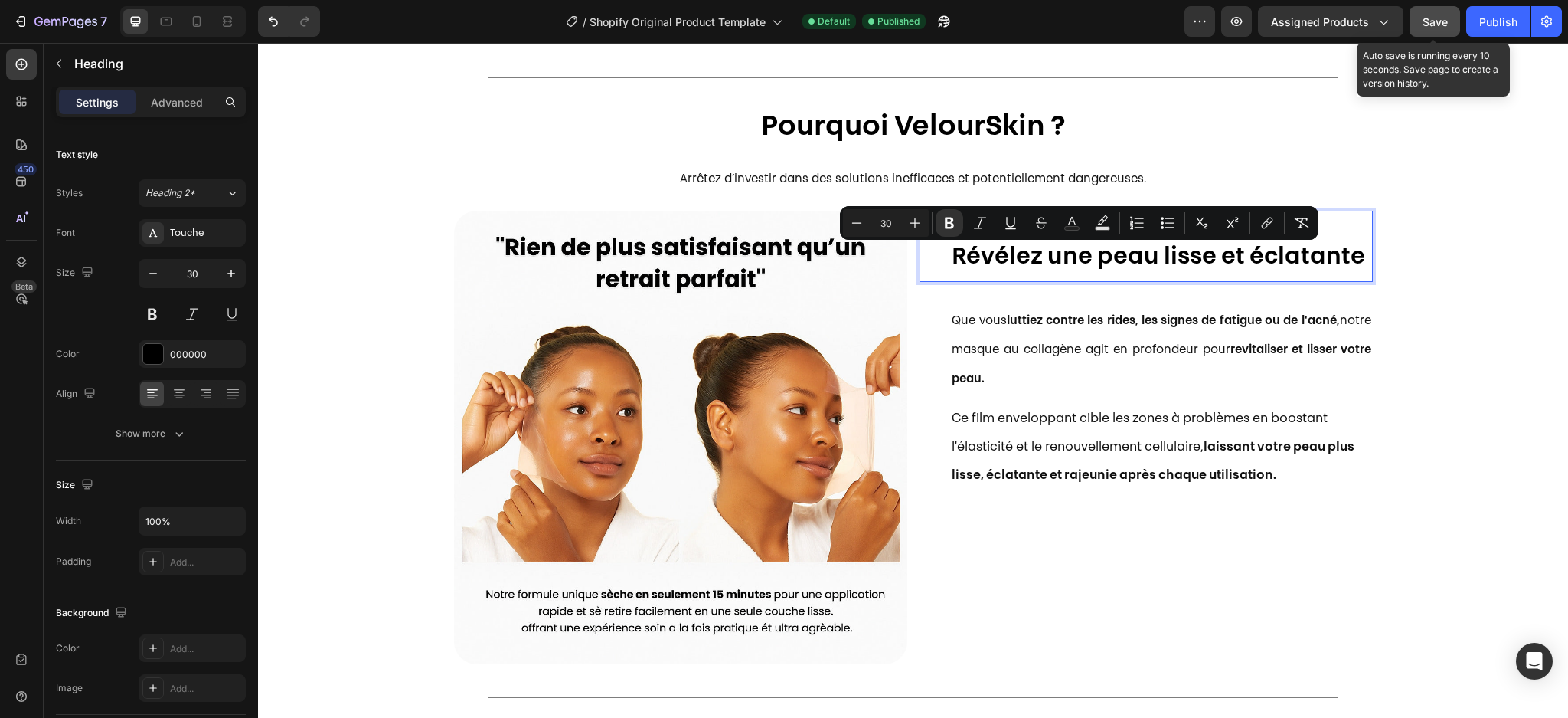
click at [1439, 18] on span "Save" at bounding box center [1435, 22] width 25 height 13
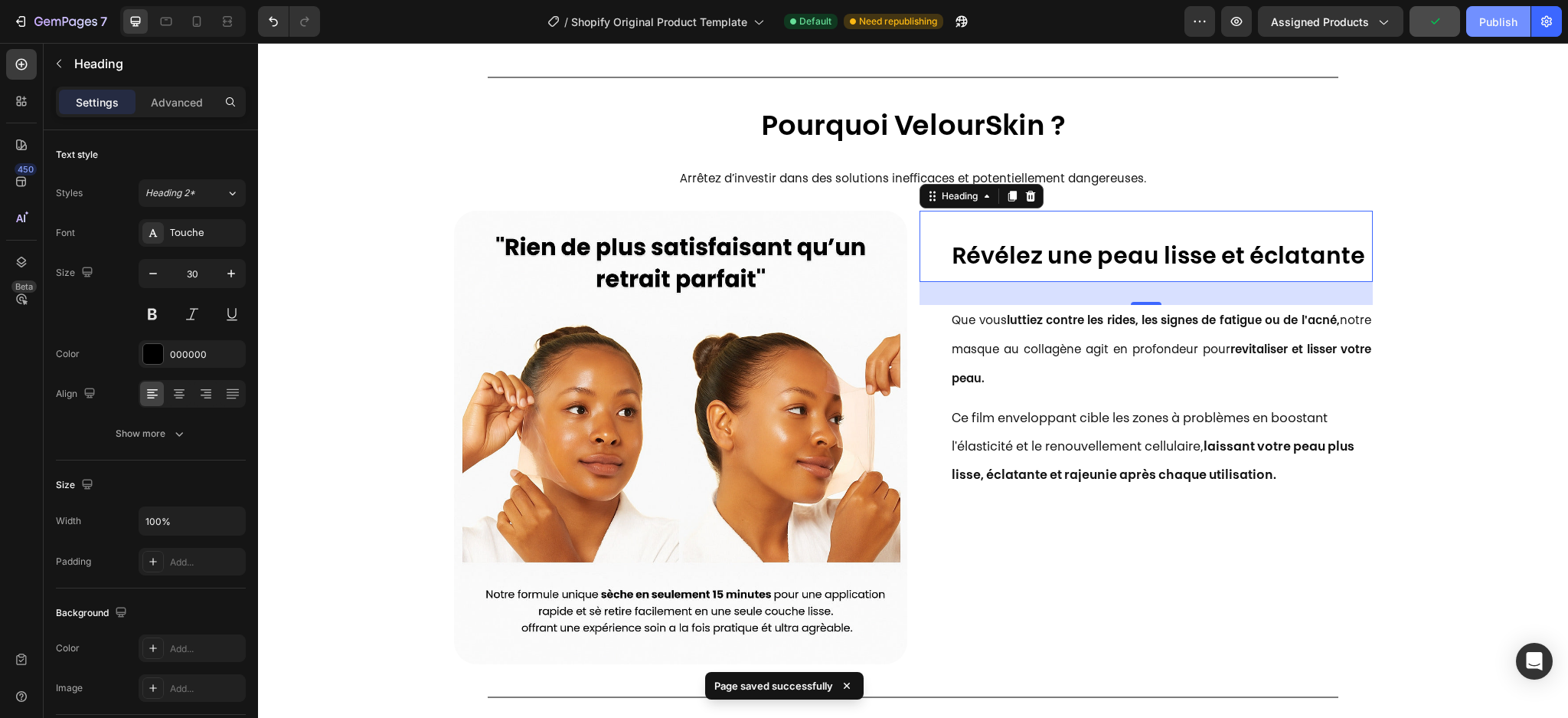
click at [1495, 20] on div "Publish" at bounding box center [1498, 22] width 38 height 16
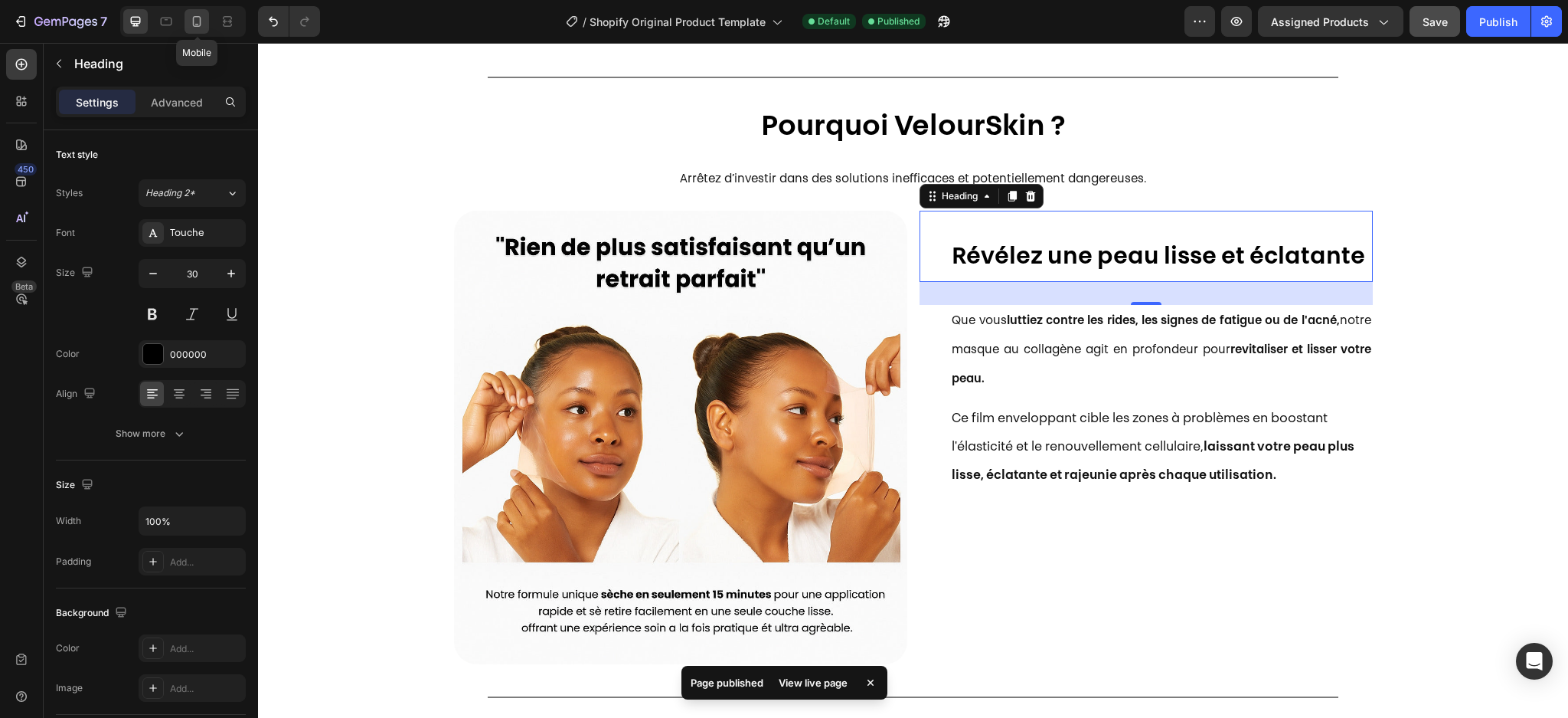
click at [199, 27] on icon at bounding box center [197, 22] width 16 height 16
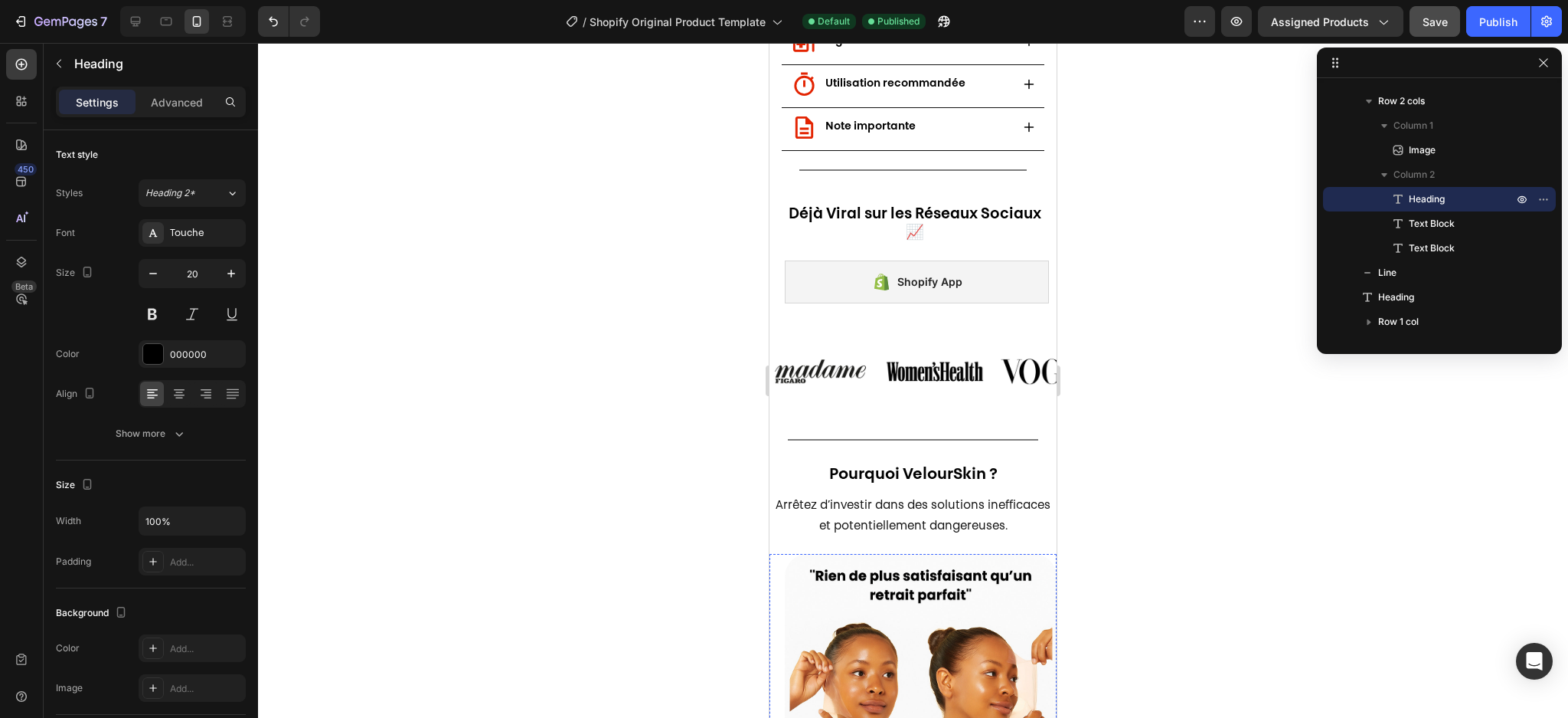
scroll to position [591, 0]
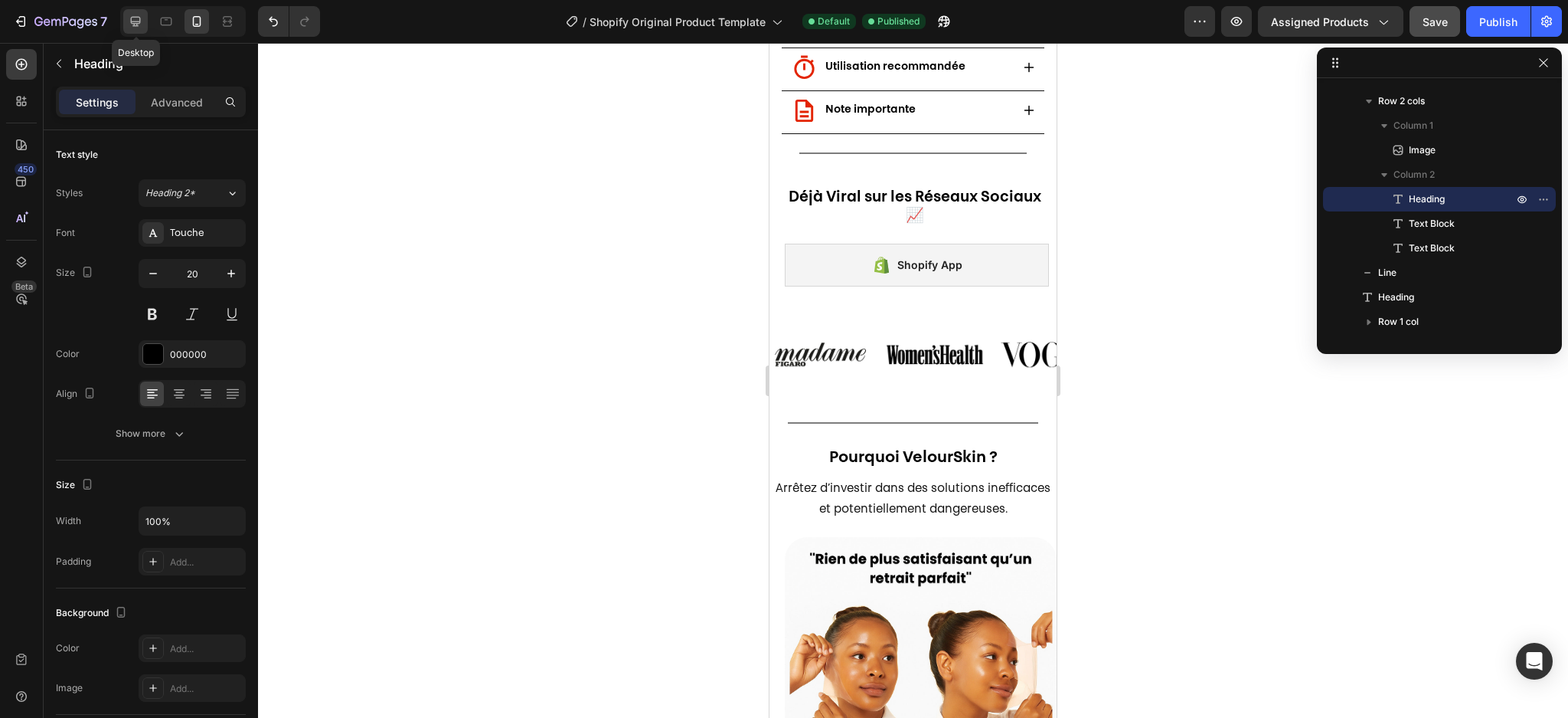
click at [133, 23] on icon at bounding box center [135, 22] width 10 height 10
type input "30"
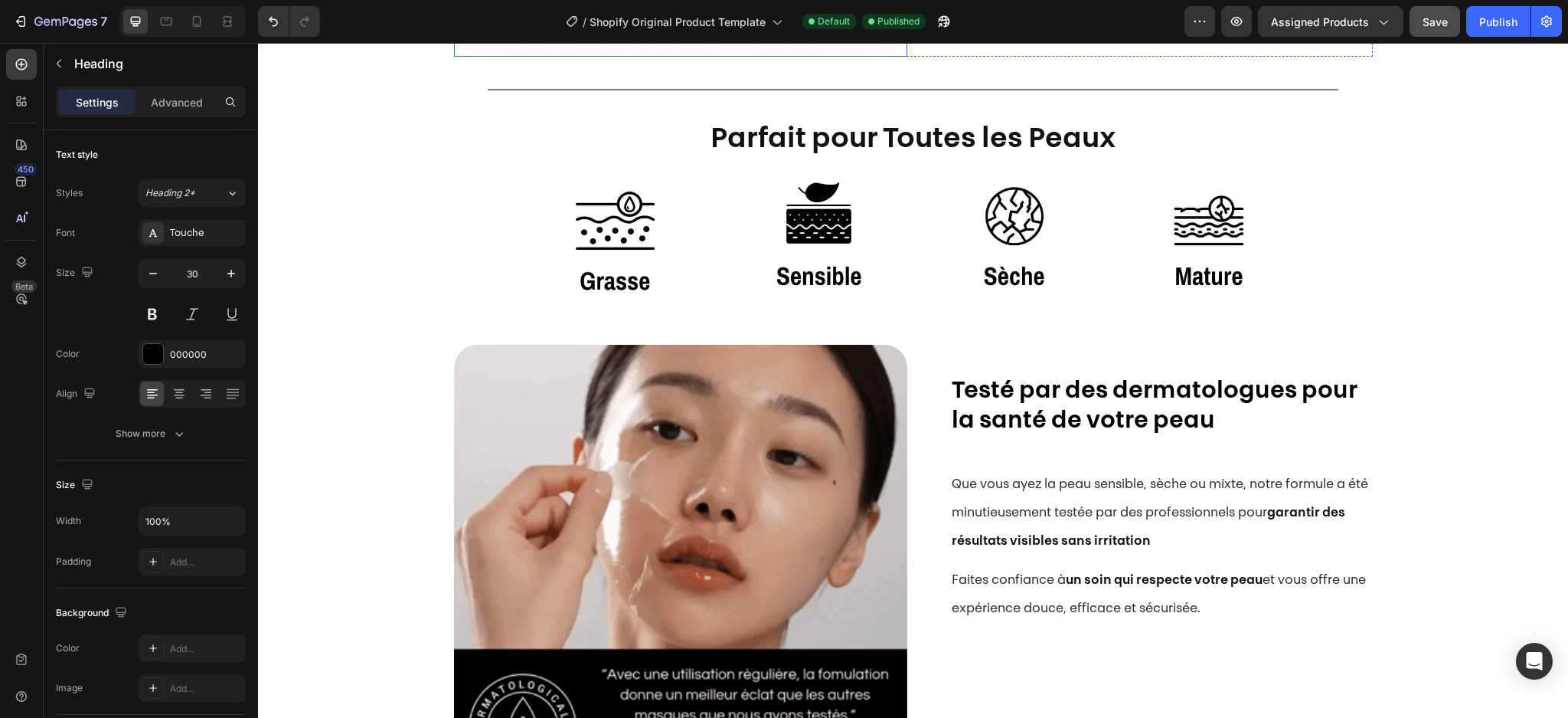
scroll to position [1492, 0]
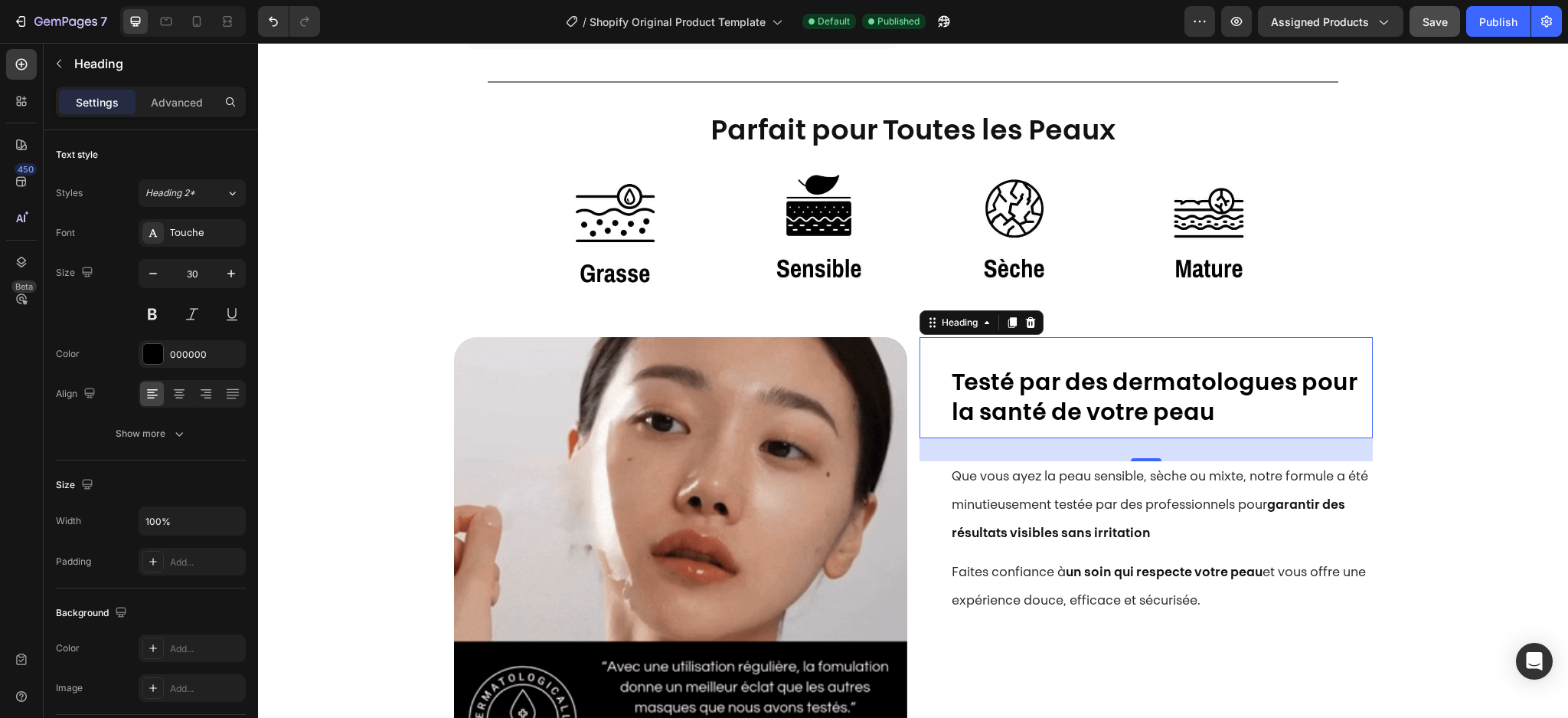
click at [1008, 390] on strong "Testé par des dermatologues pour la santé de votre peau" at bounding box center [1154, 399] width 406 height 54
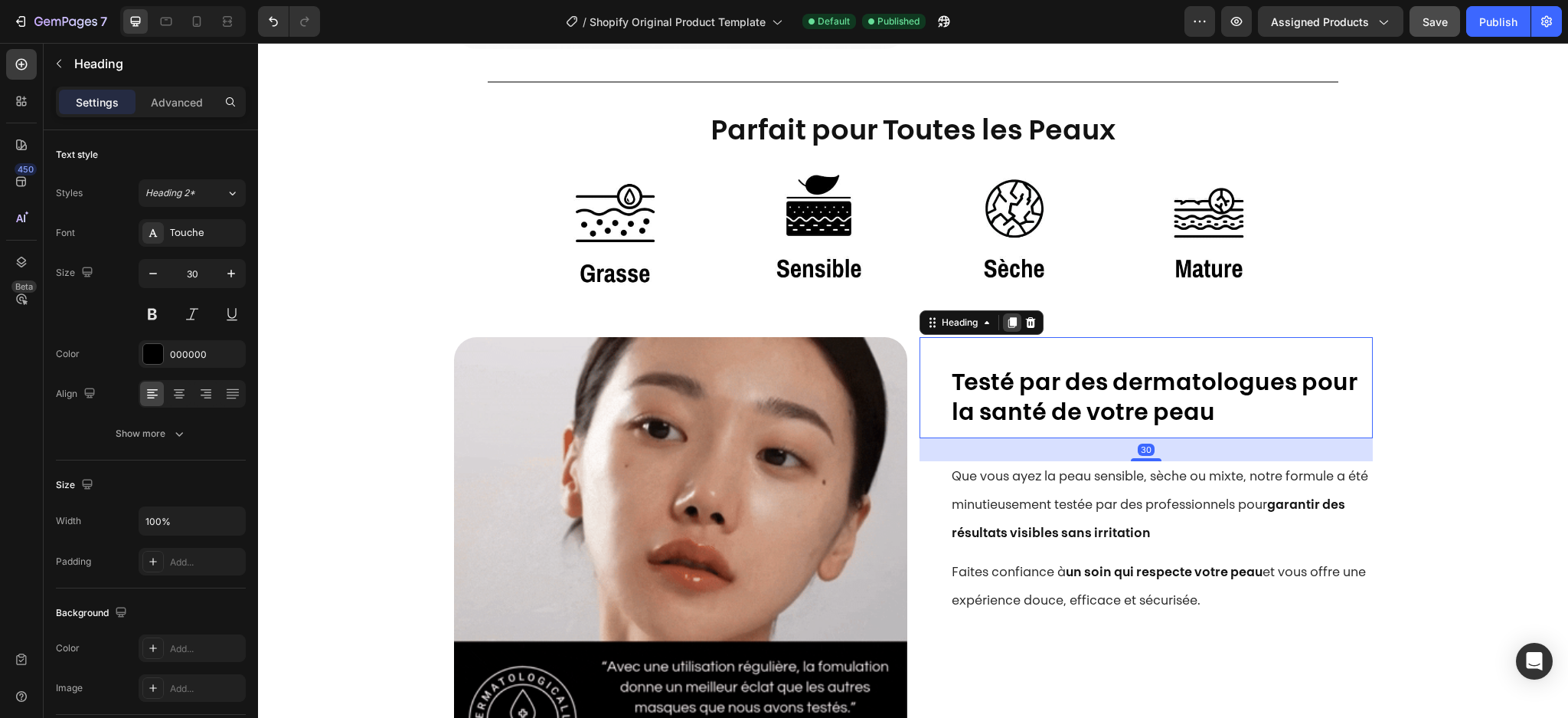
click at [1008, 318] on icon at bounding box center [1011, 323] width 9 height 11
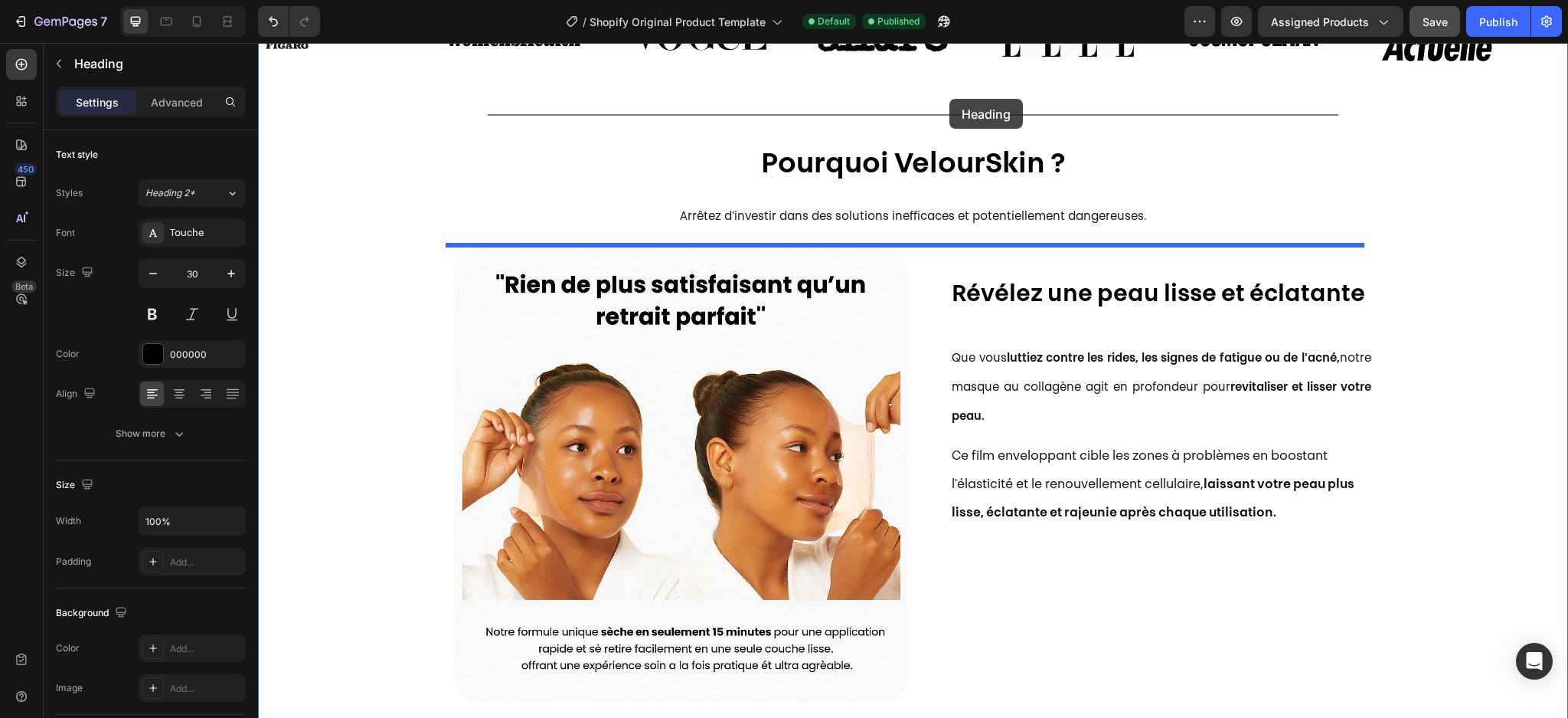
scroll to position [741, 0]
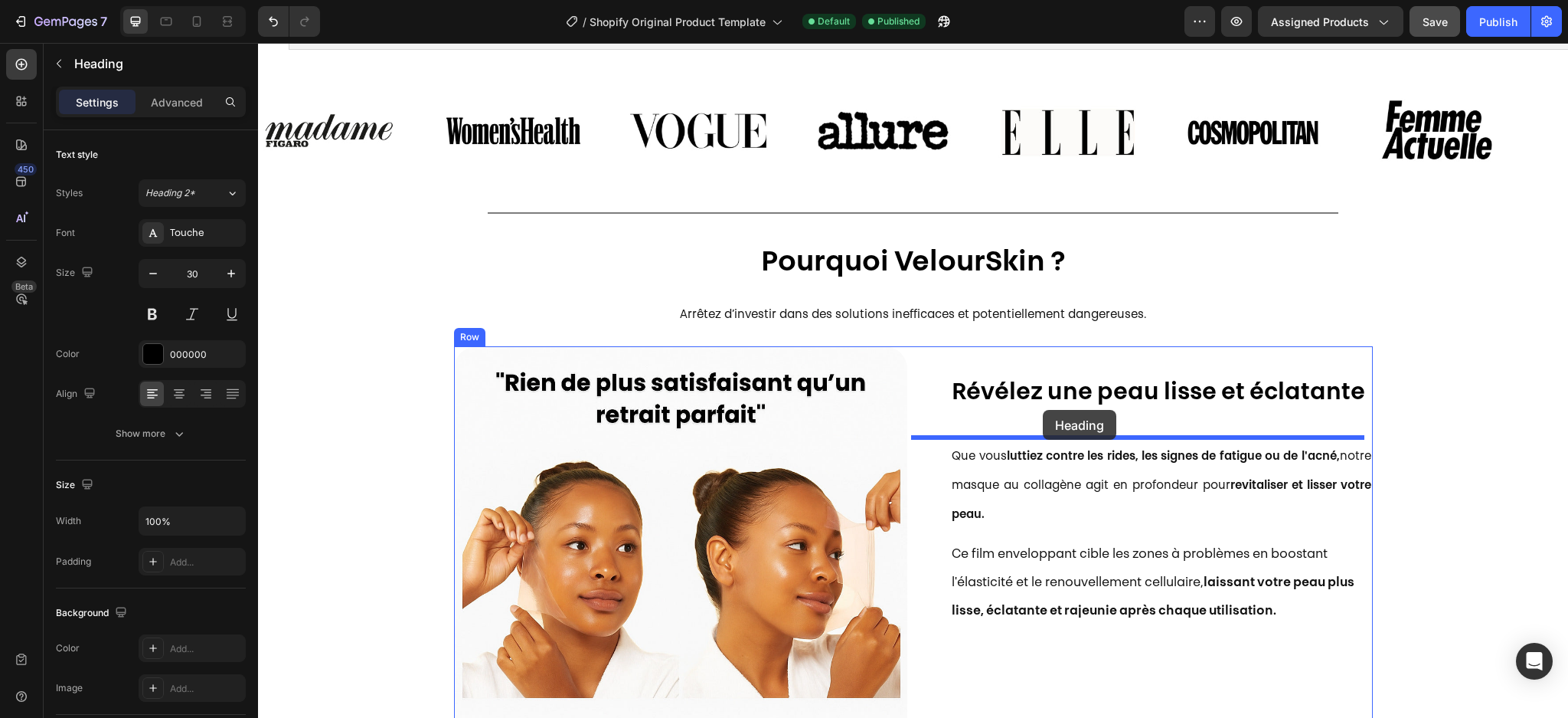
drag, startPoint x: 940, startPoint y: 443, endPoint x: 1043, endPoint y: 410, distance: 108.2
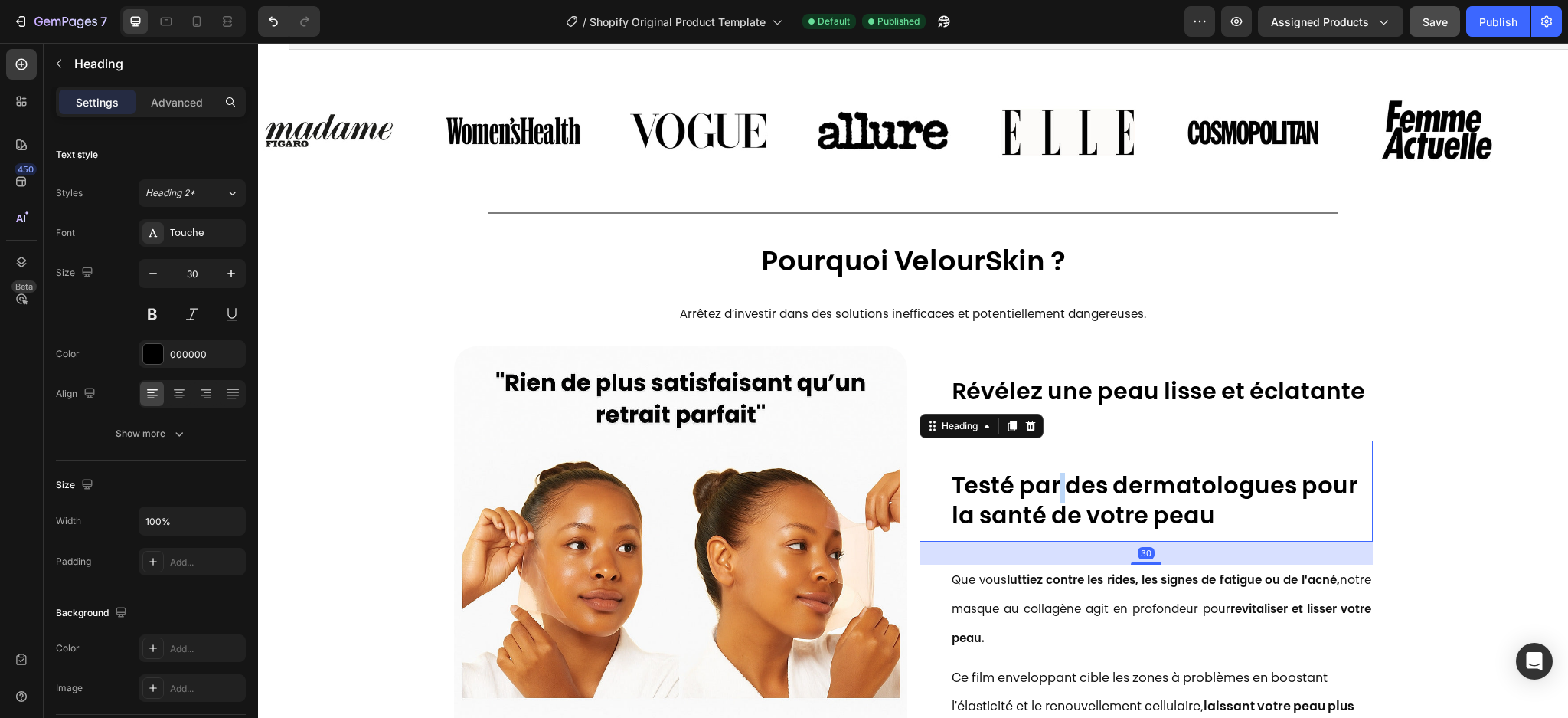
click at [1047, 483] on strong "Testé par des dermatologues pour la santé de votre peau" at bounding box center [1154, 502] width 406 height 54
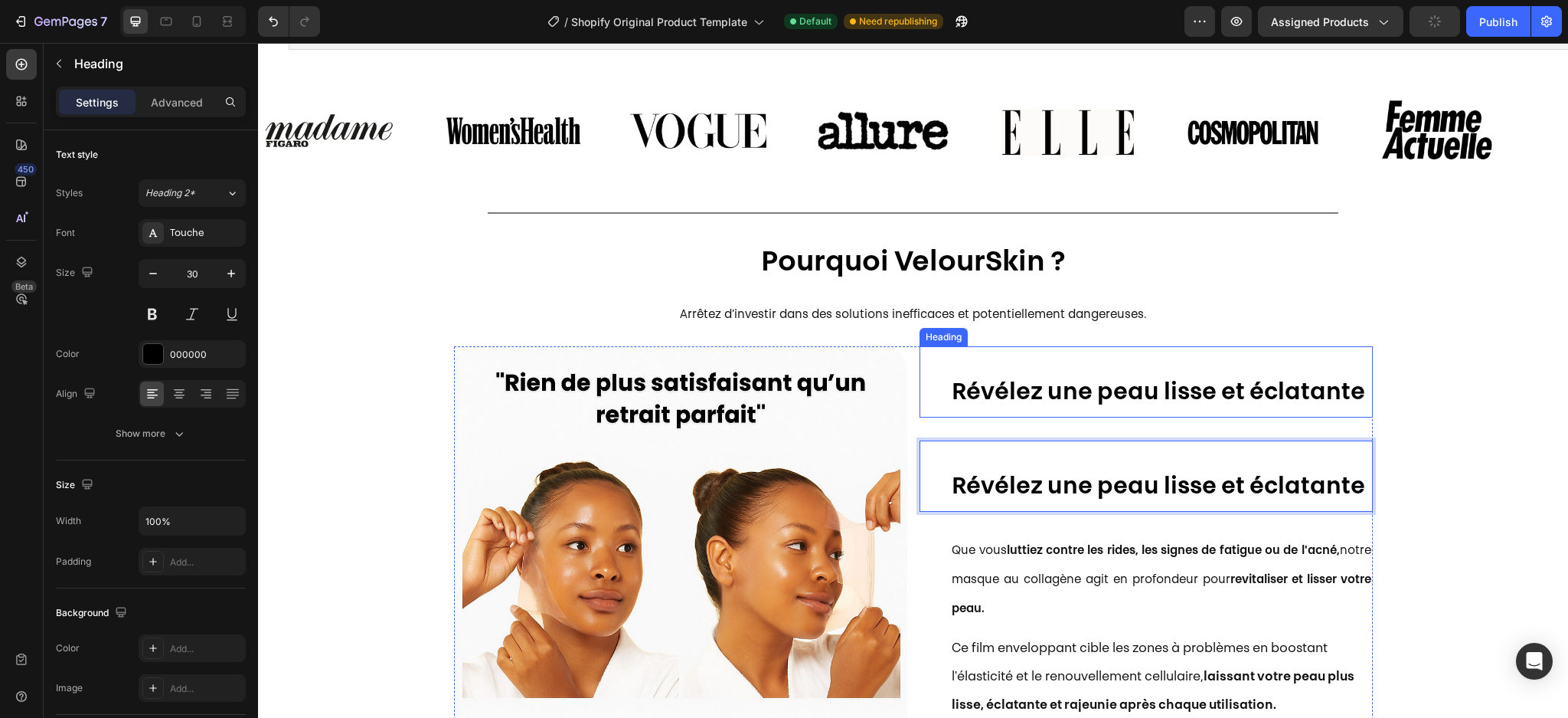
click at [1018, 397] on strong "Révélez une peau lisse et éclatante" at bounding box center [1158, 393] width 413 height 23
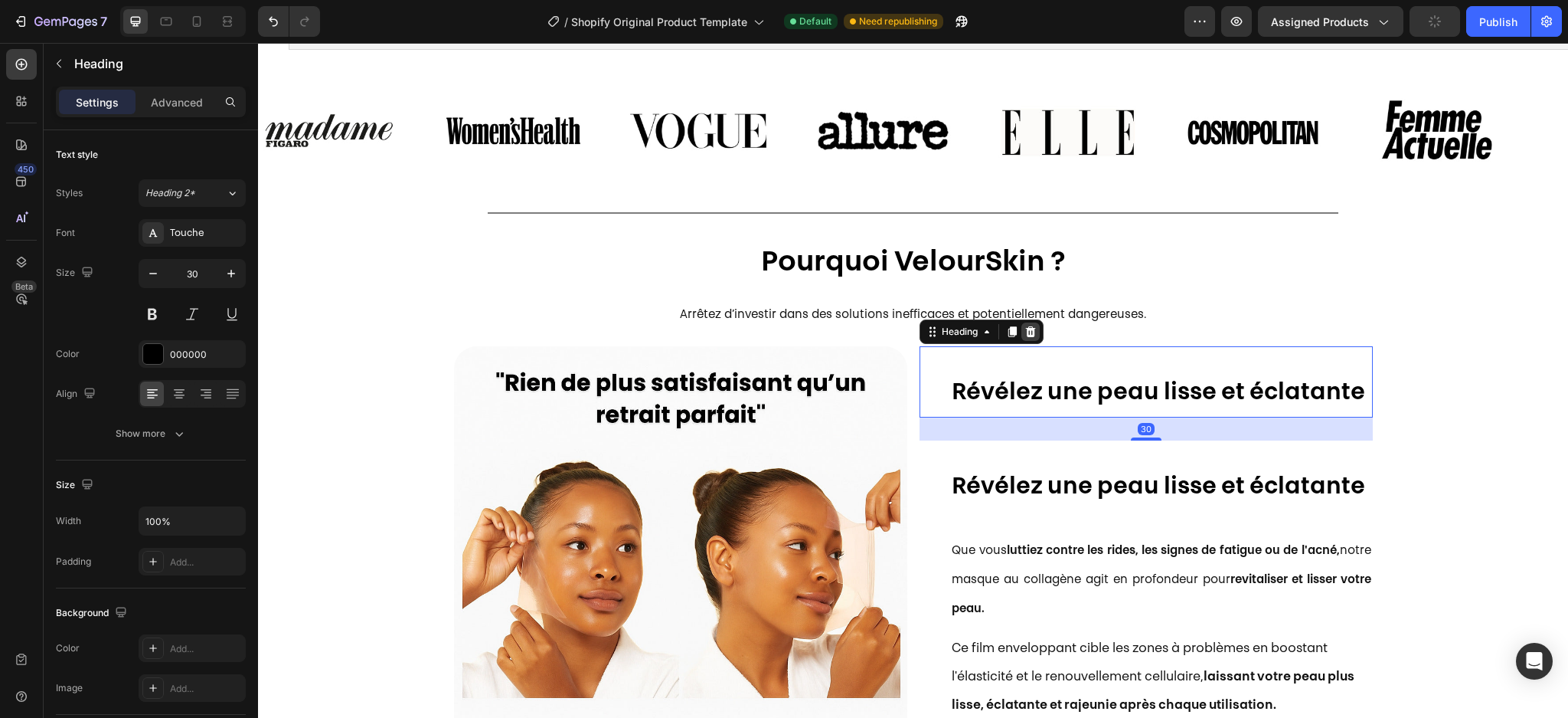
click at [1025, 325] on icon at bounding box center [1031, 332] width 13 height 13
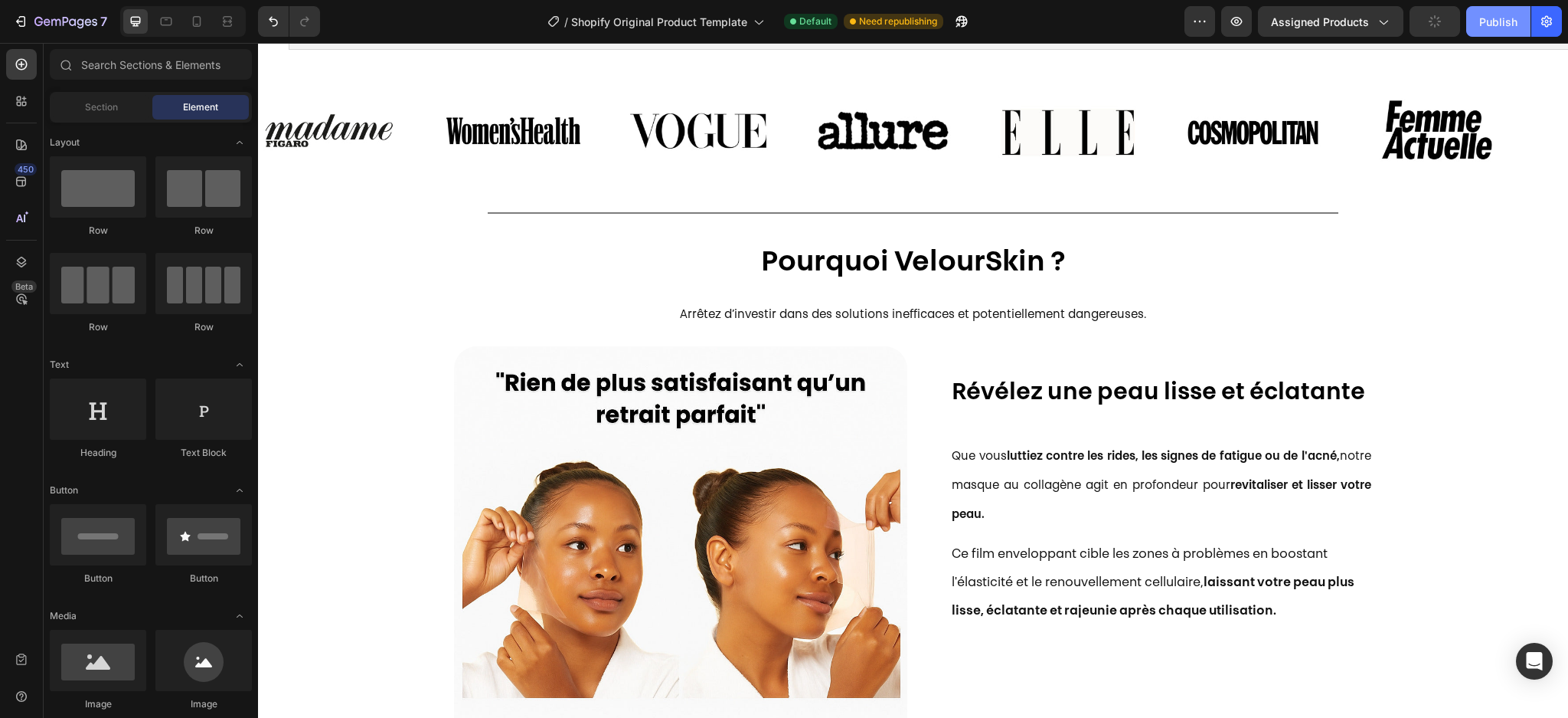
click at [1499, 23] on div "Publish" at bounding box center [1498, 22] width 38 height 16
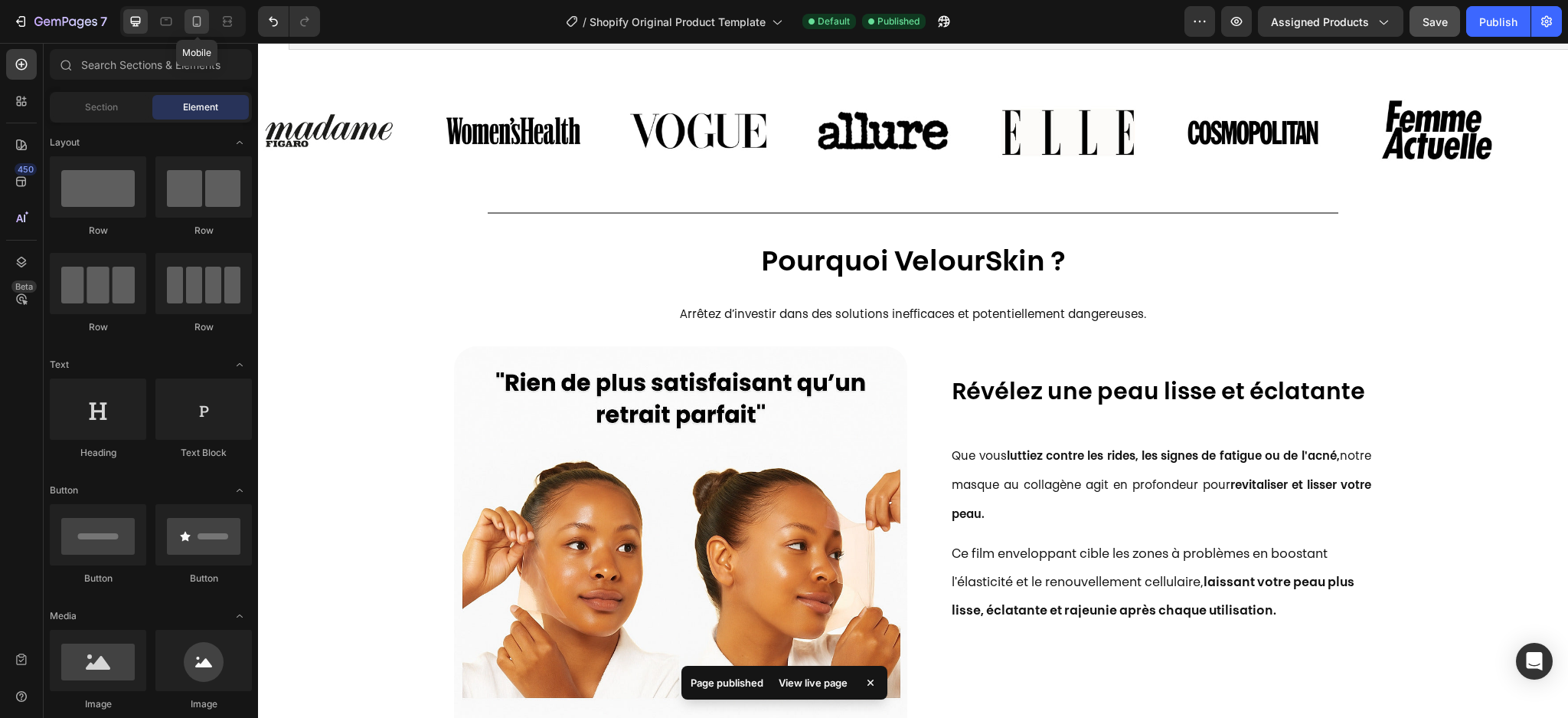
click at [199, 21] on icon at bounding box center [197, 22] width 16 height 16
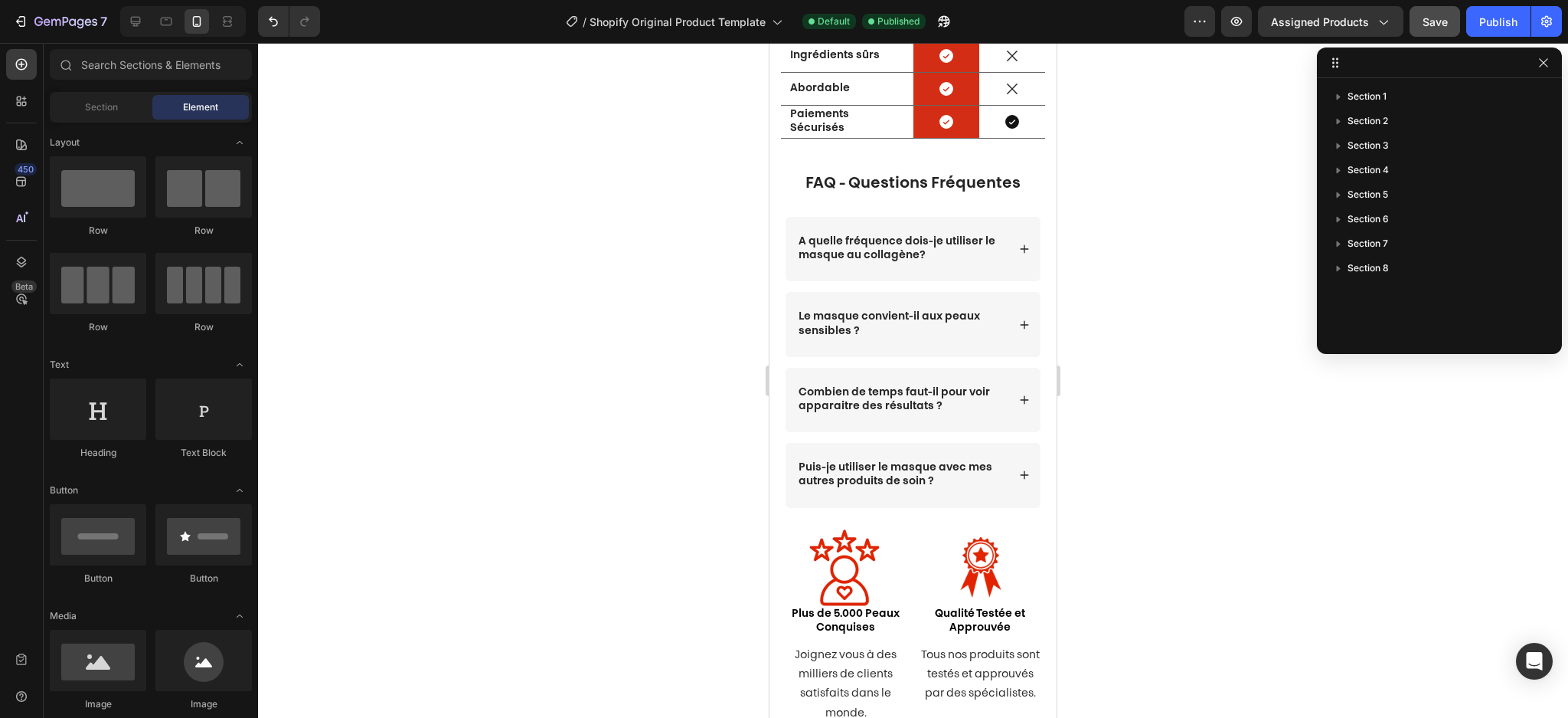
scroll to position [2809, 0]
click at [1019, 252] on icon at bounding box center [1025, 250] width 11 height 11
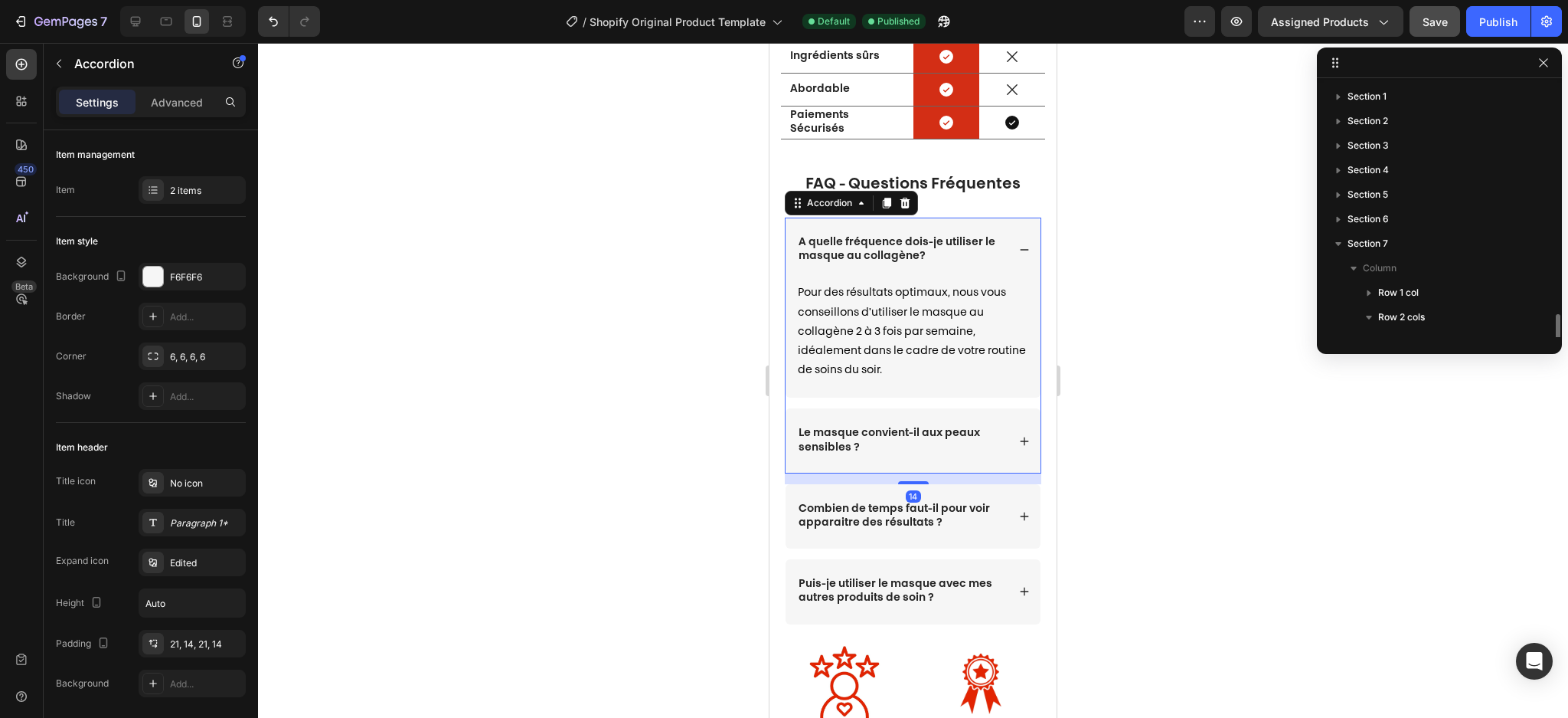
scroll to position [139, 0]
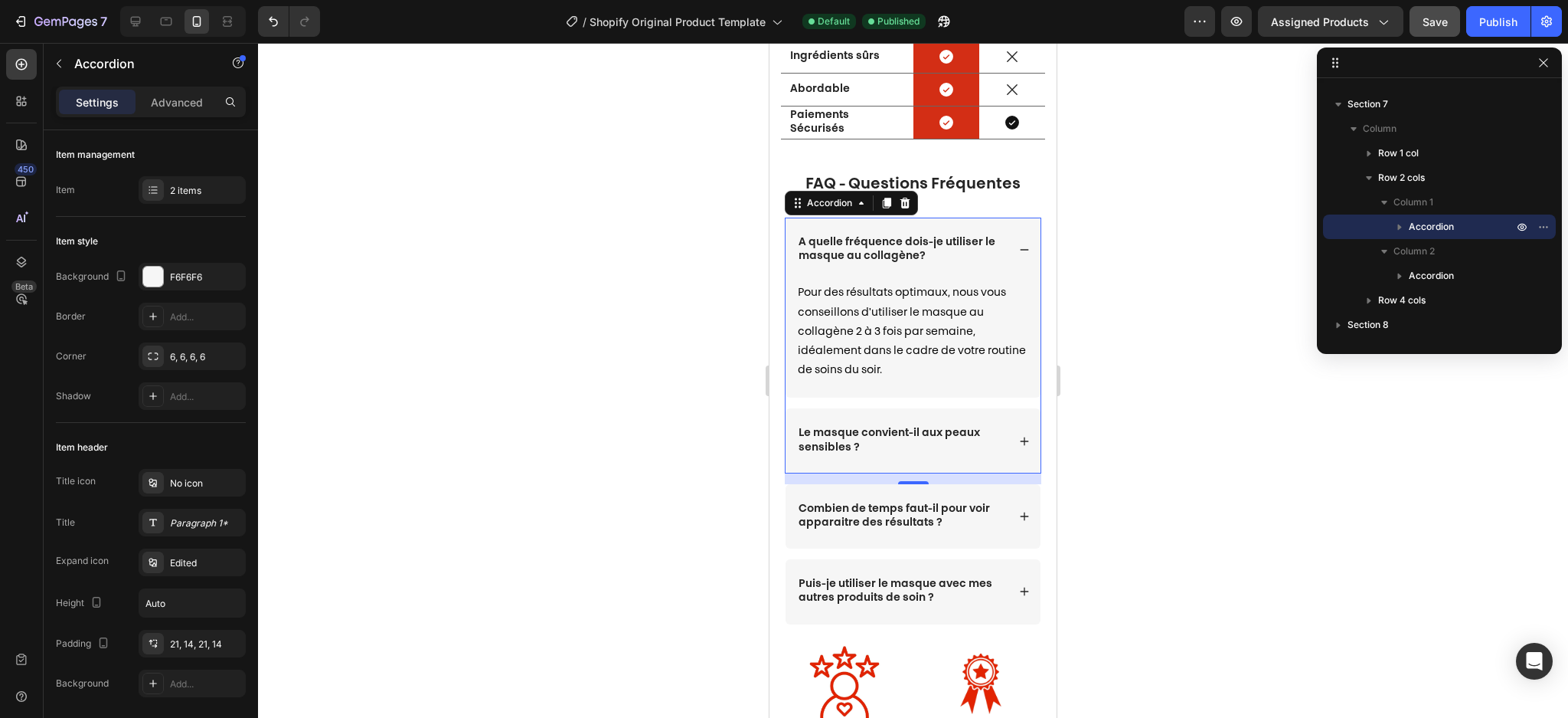
click at [1009, 447] on div "Le masque convient-il aux peaux sensibles ?" at bounding box center [913, 440] width 255 height 64
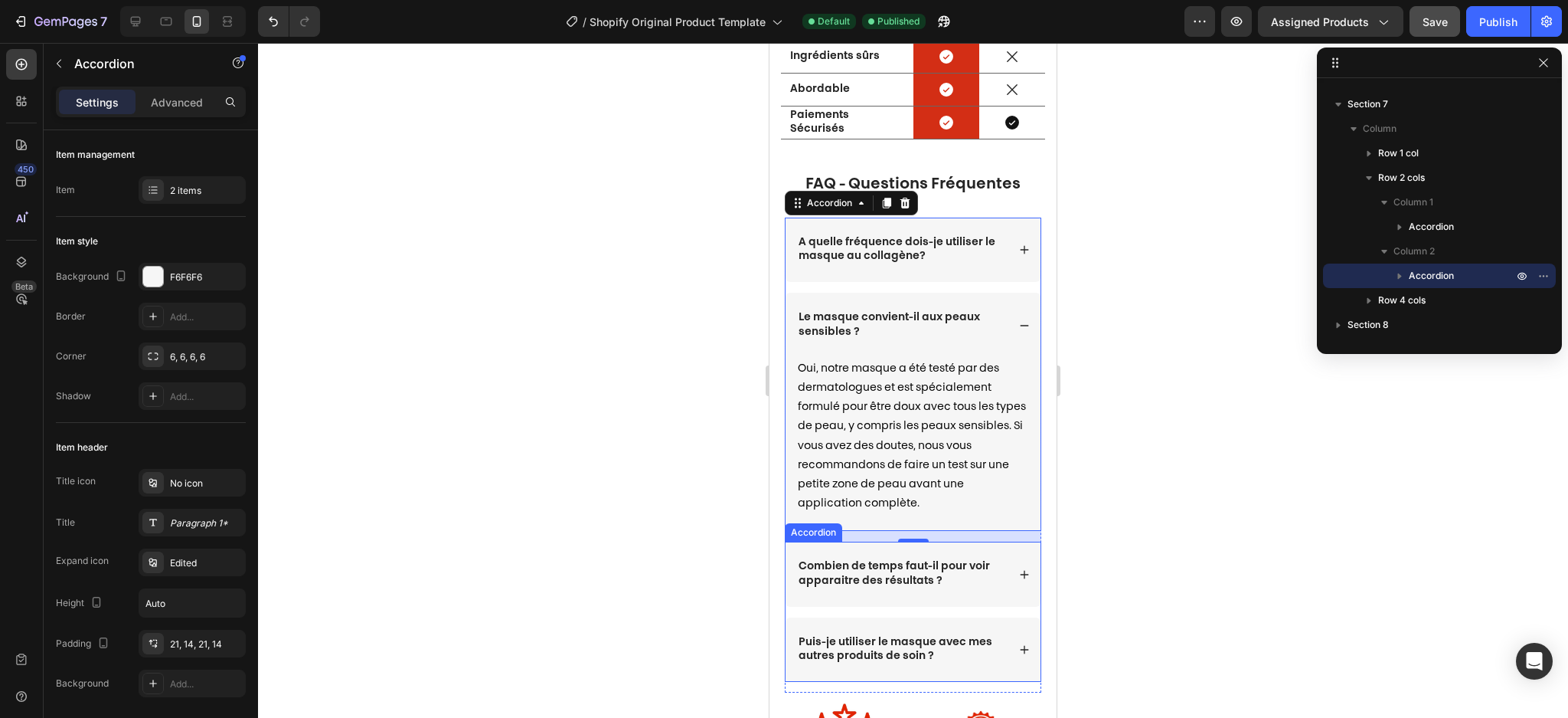
click at [1019, 569] on icon at bounding box center [1025, 575] width 11 height 11
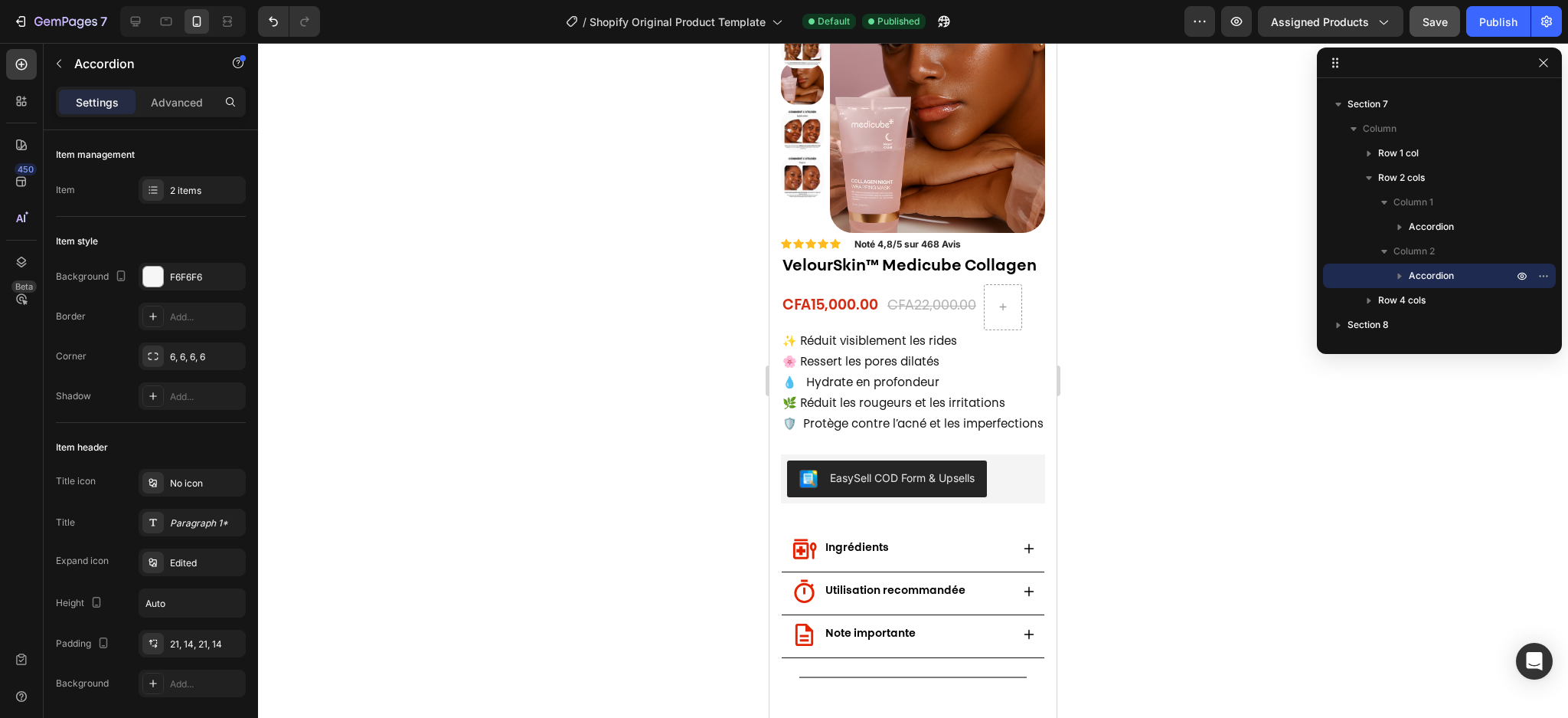
scroll to position [0, 0]
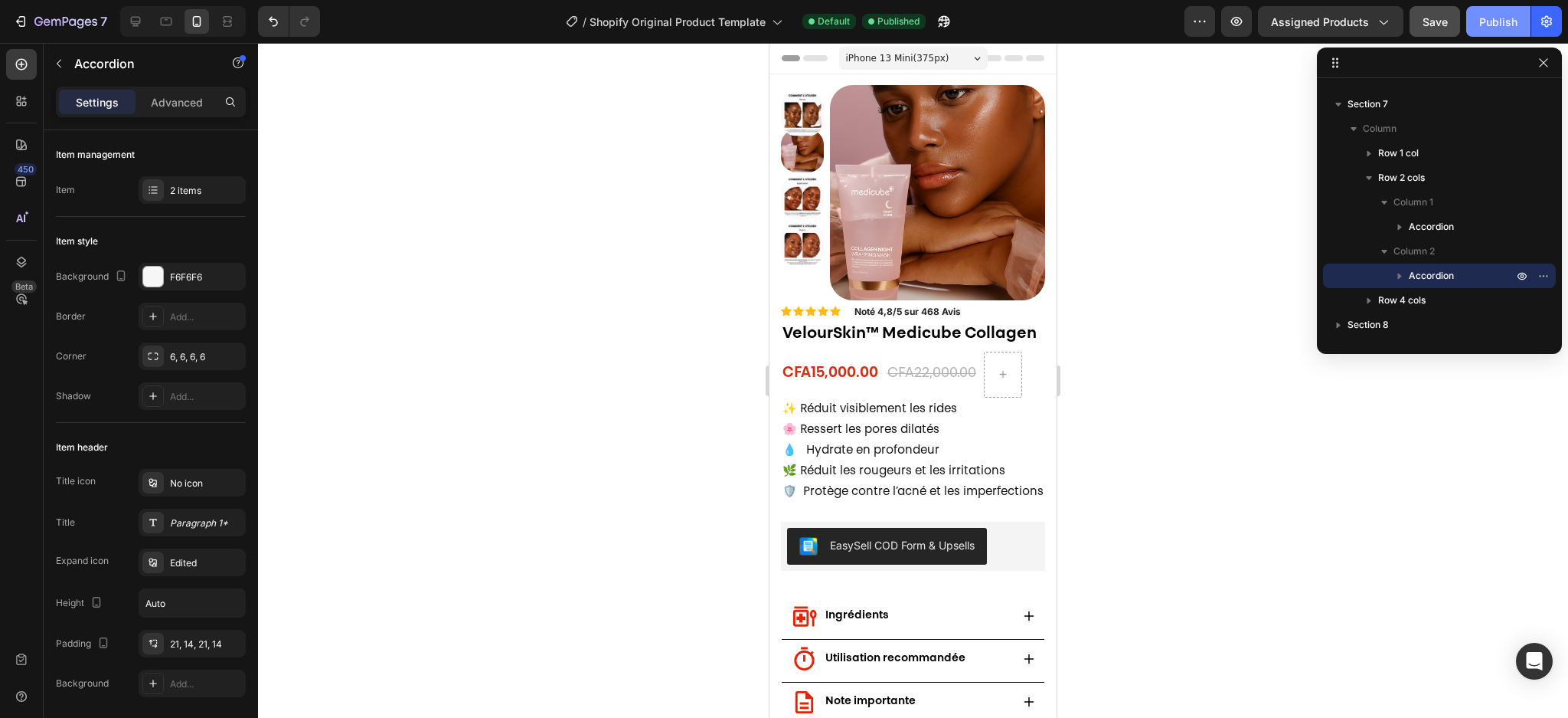
click at [1509, 19] on div "Publish" at bounding box center [1498, 22] width 38 height 16
click at [860, 339] on h1 "VelourSkin™ Medicube Collagen" at bounding box center [913, 333] width 264 height 23
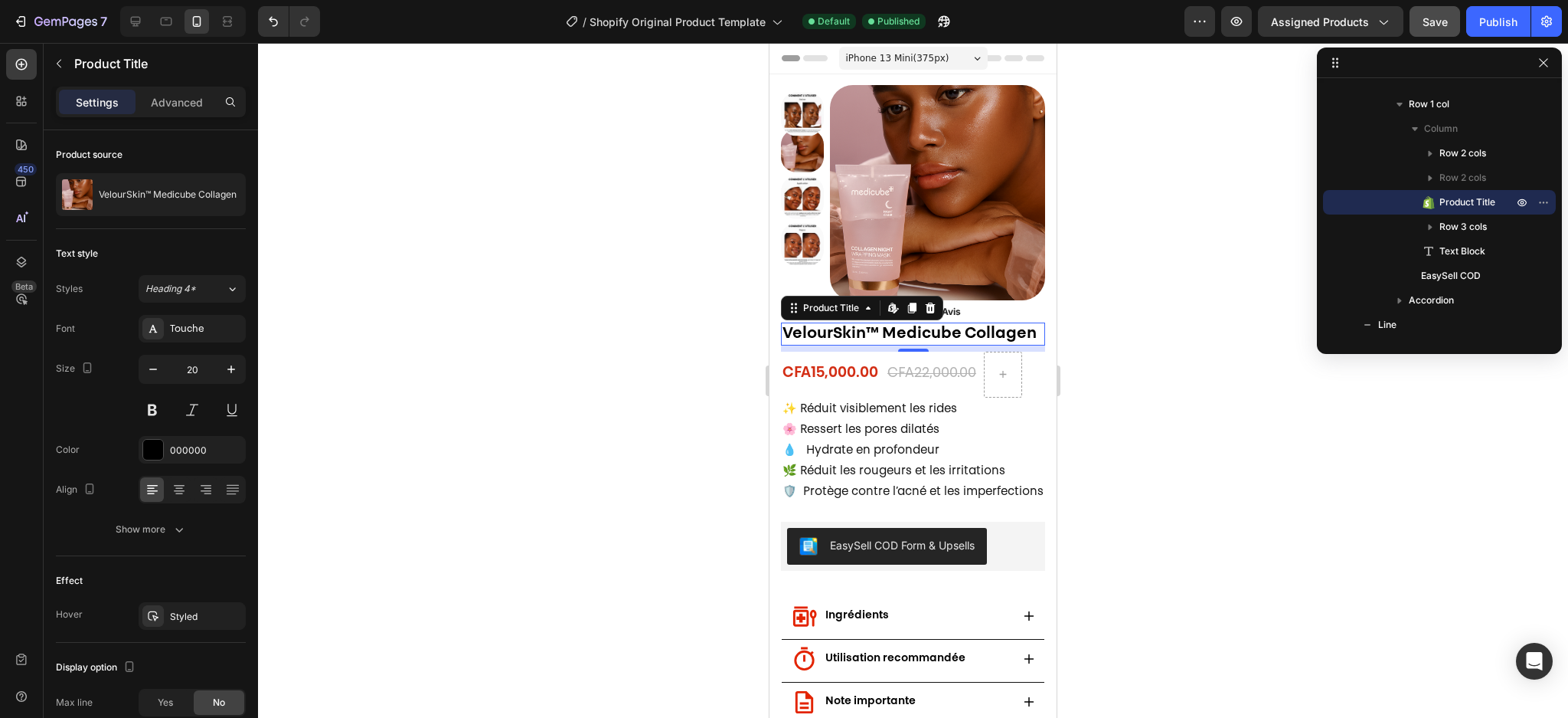
click at [854, 337] on h1 "VelourSkin™ Medicube Collagen" at bounding box center [913, 333] width 264 height 23
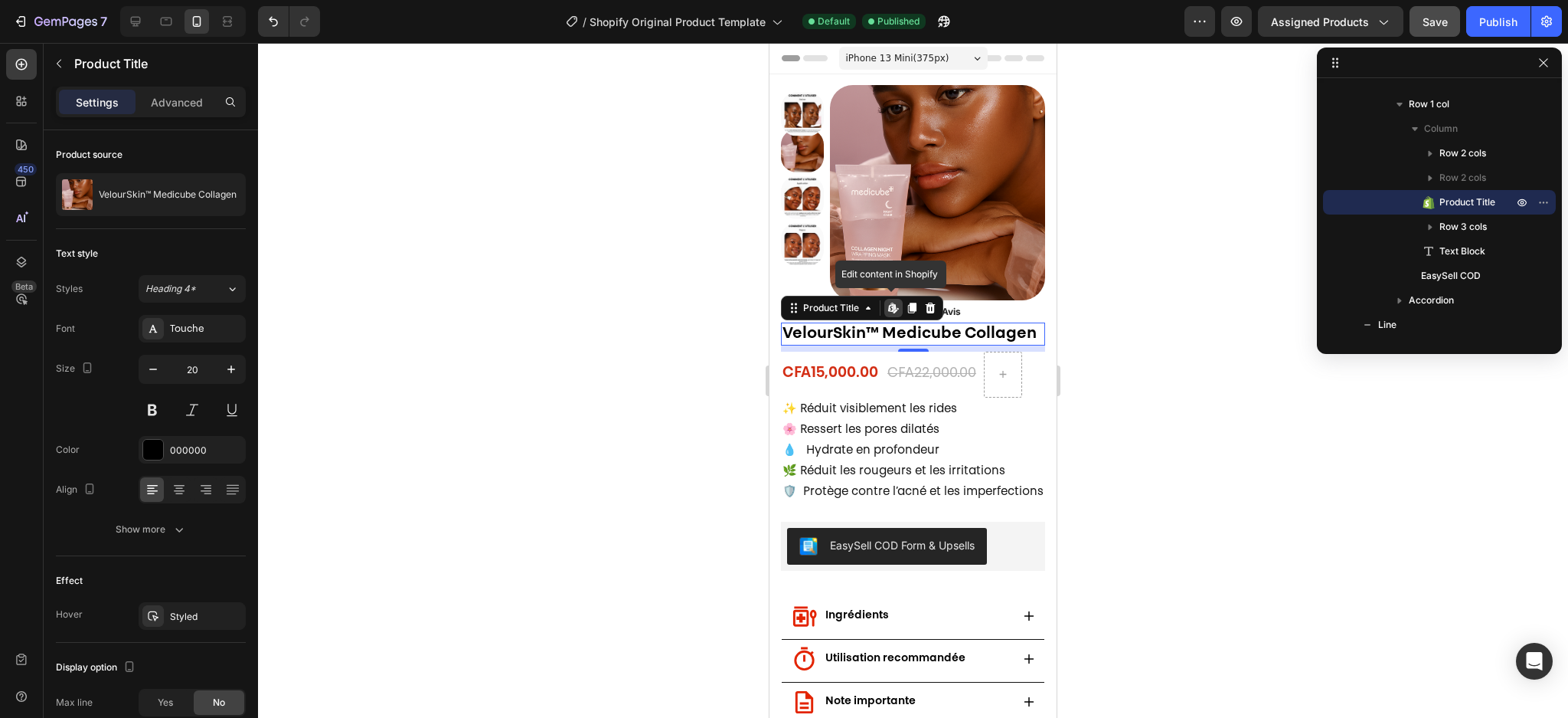
click at [854, 337] on h1 "VelourSkin™ Medicube Collagen" at bounding box center [913, 333] width 264 height 23
click at [152, 374] on icon "button" at bounding box center [153, 369] width 16 height 16
type input "19"
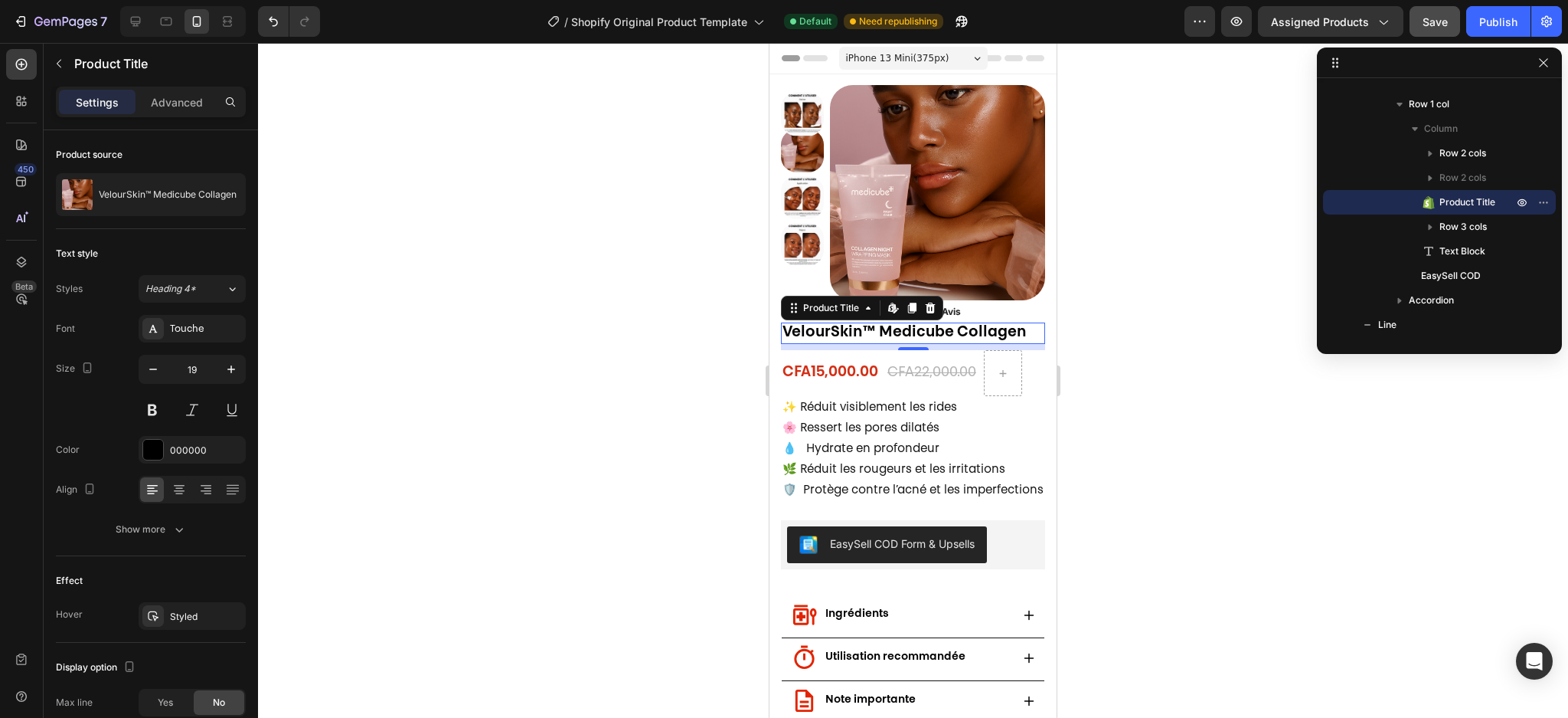
click at [1192, 320] on div at bounding box center [913, 380] width 1310 height 675
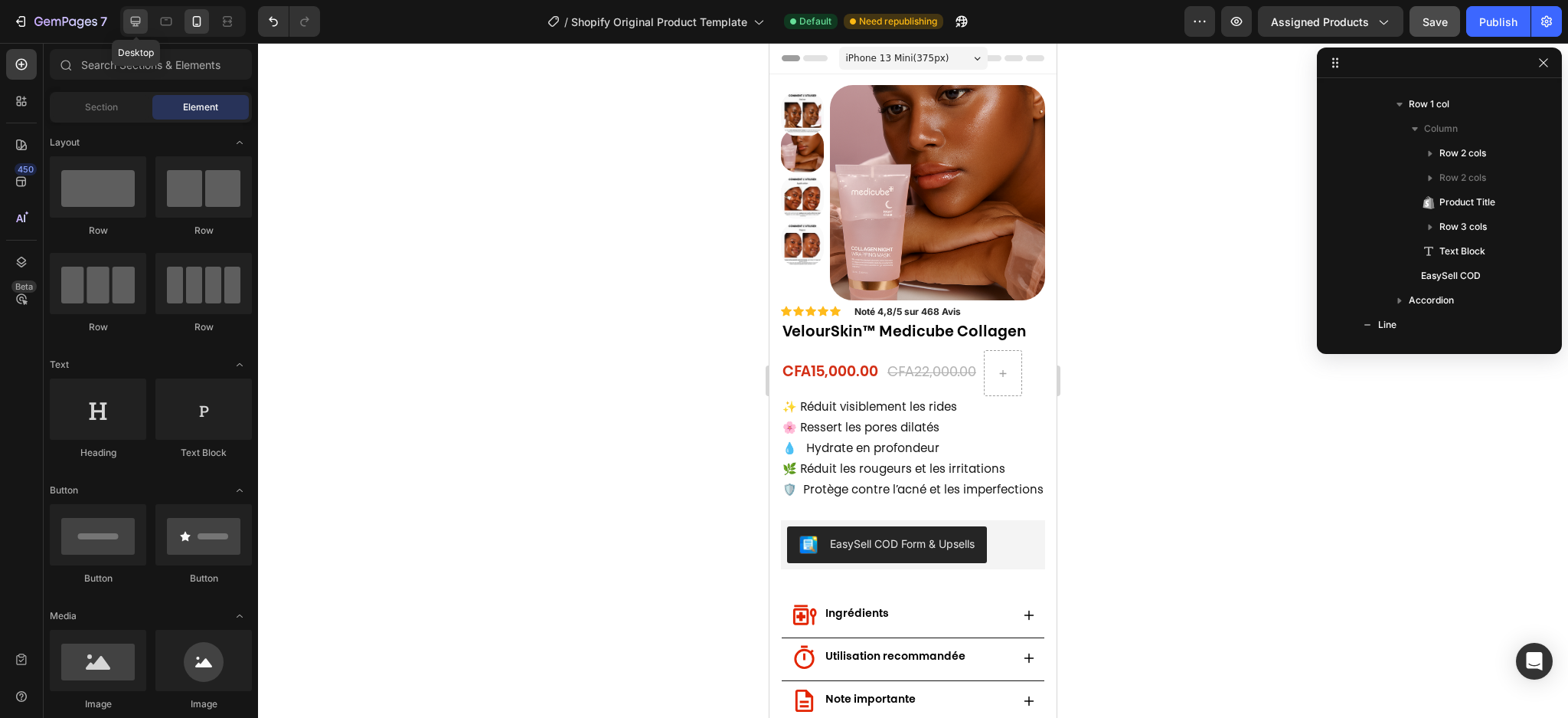
click at [139, 22] on icon at bounding box center [135, 22] width 10 height 10
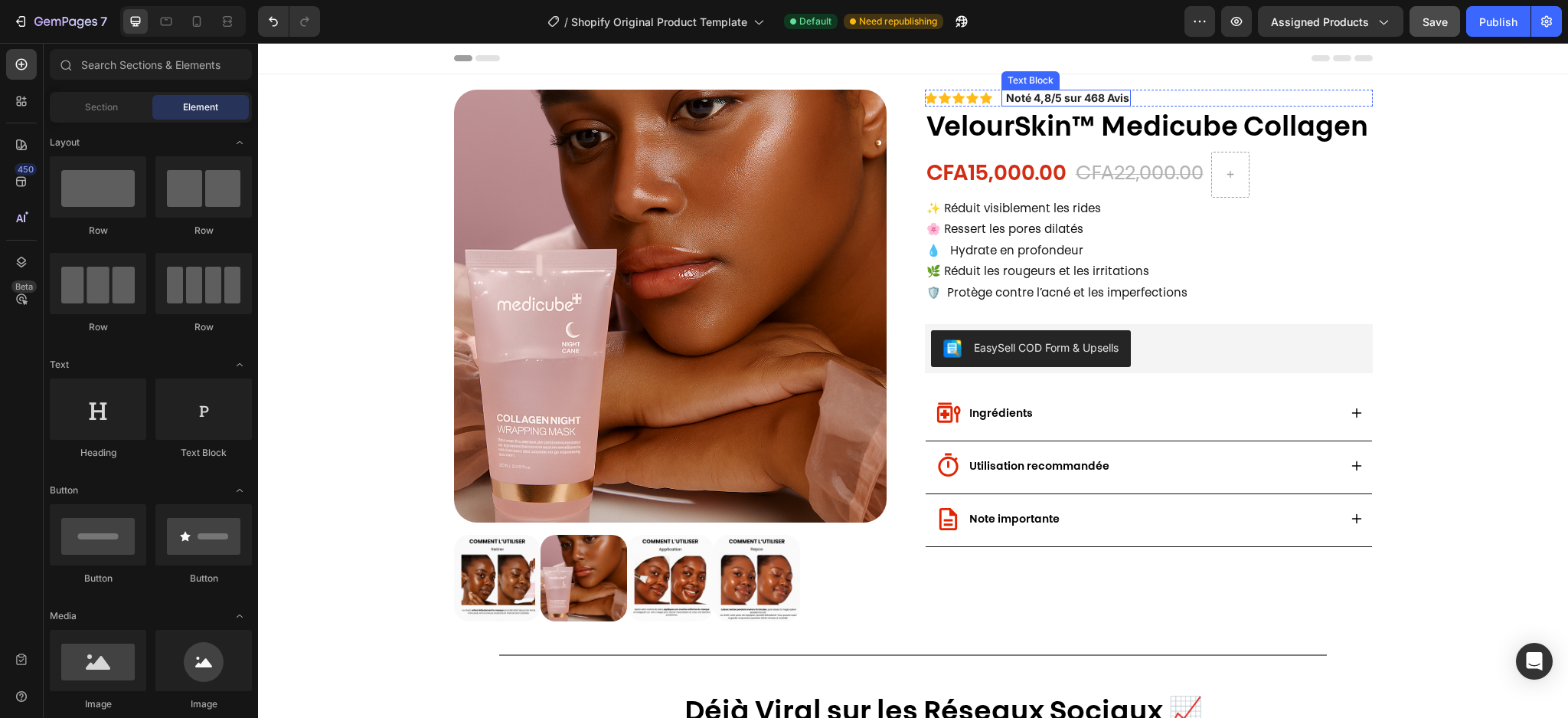
click at [1041, 96] on strong "Noté 4,8/5 sur 468 Avis" at bounding box center [1068, 98] width 124 height 13
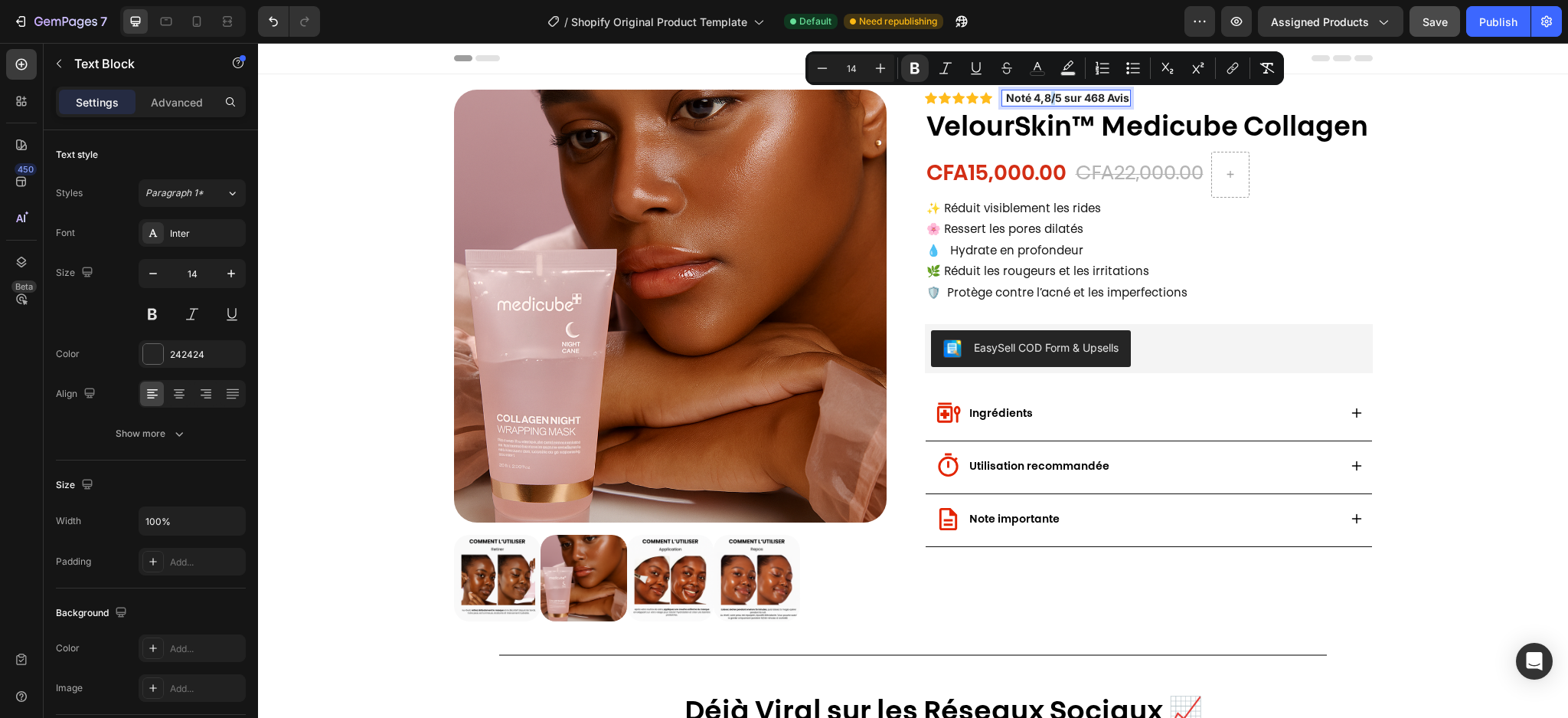
click at [1041, 96] on strong "Noté 4,8/5 sur 468 Avis" at bounding box center [1068, 98] width 124 height 13
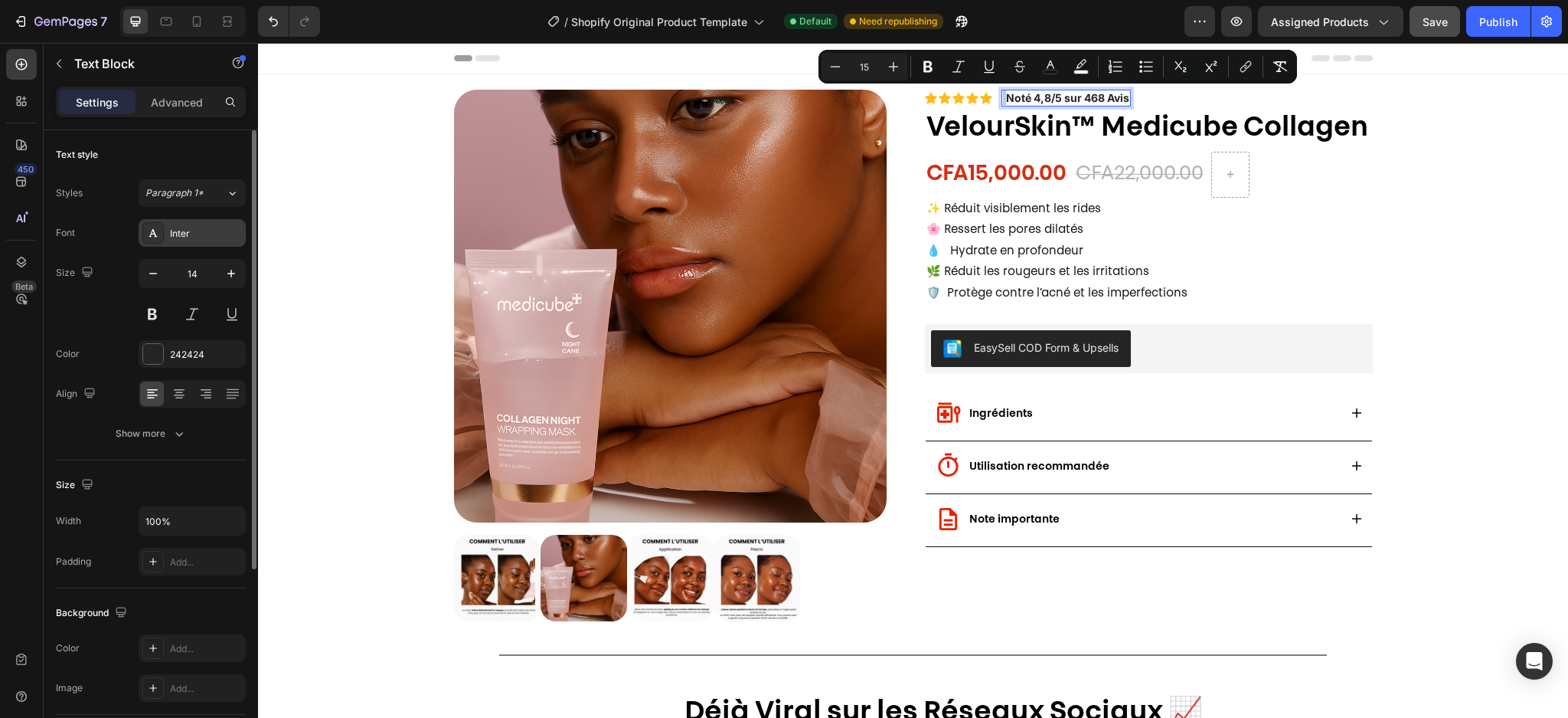
click at [176, 236] on div "Inter" at bounding box center [206, 234] width 72 height 14
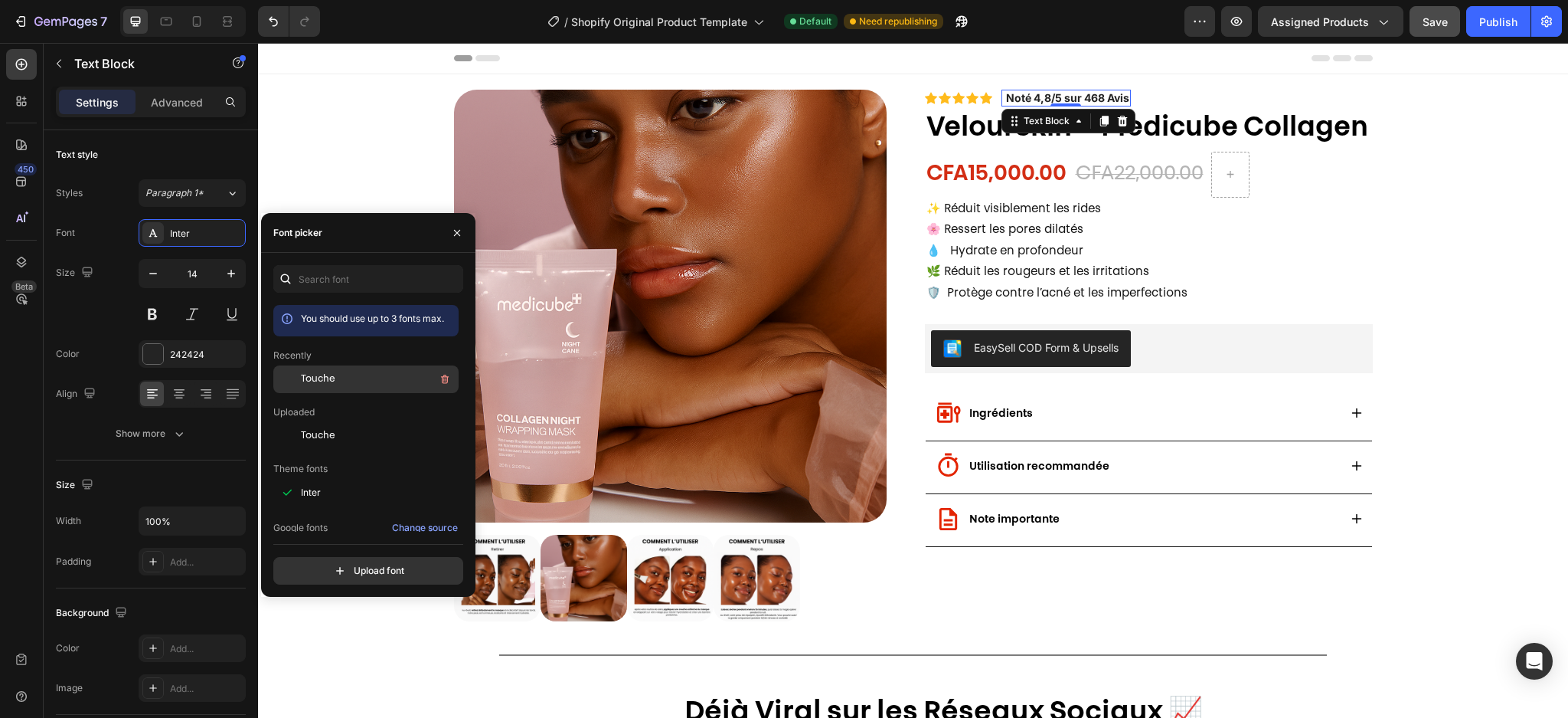
click at [298, 375] on div at bounding box center [287, 379] width 27 height 27
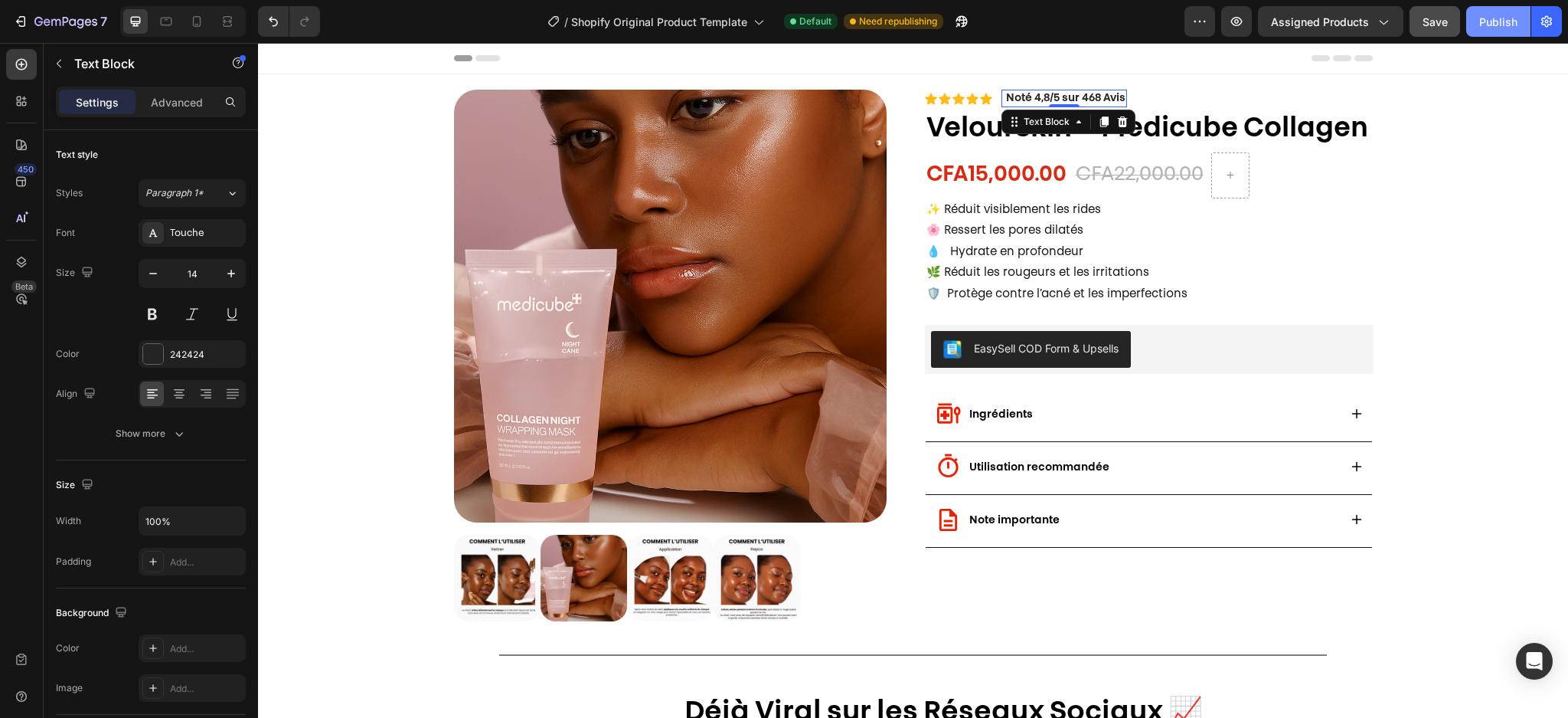
click at [1498, 19] on div "Publish" at bounding box center [1498, 22] width 38 height 16
click at [149, 271] on icon "button" at bounding box center [153, 274] width 16 height 16
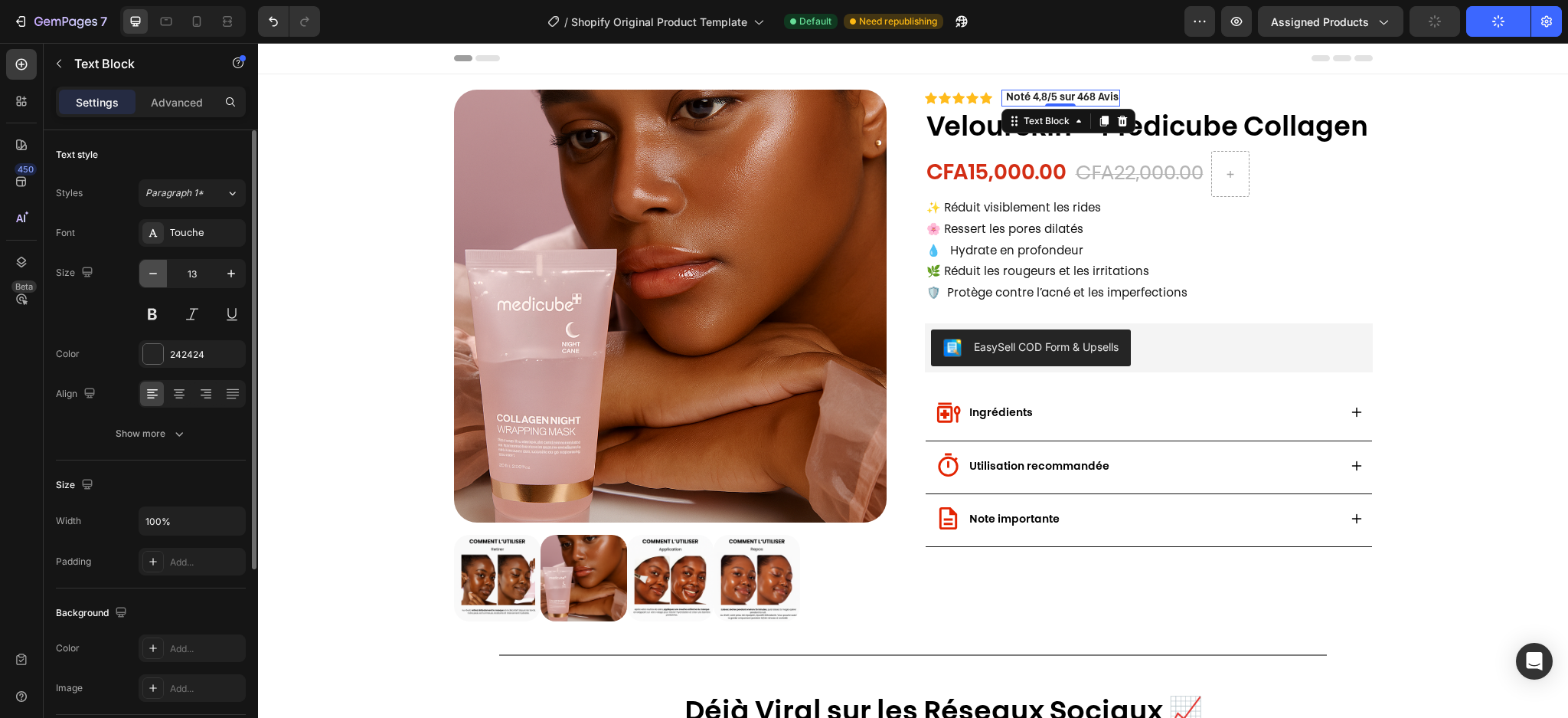
click at [149, 271] on icon "button" at bounding box center [153, 274] width 16 height 16
click at [234, 277] on icon "button" at bounding box center [231, 274] width 16 height 16
type input "13"
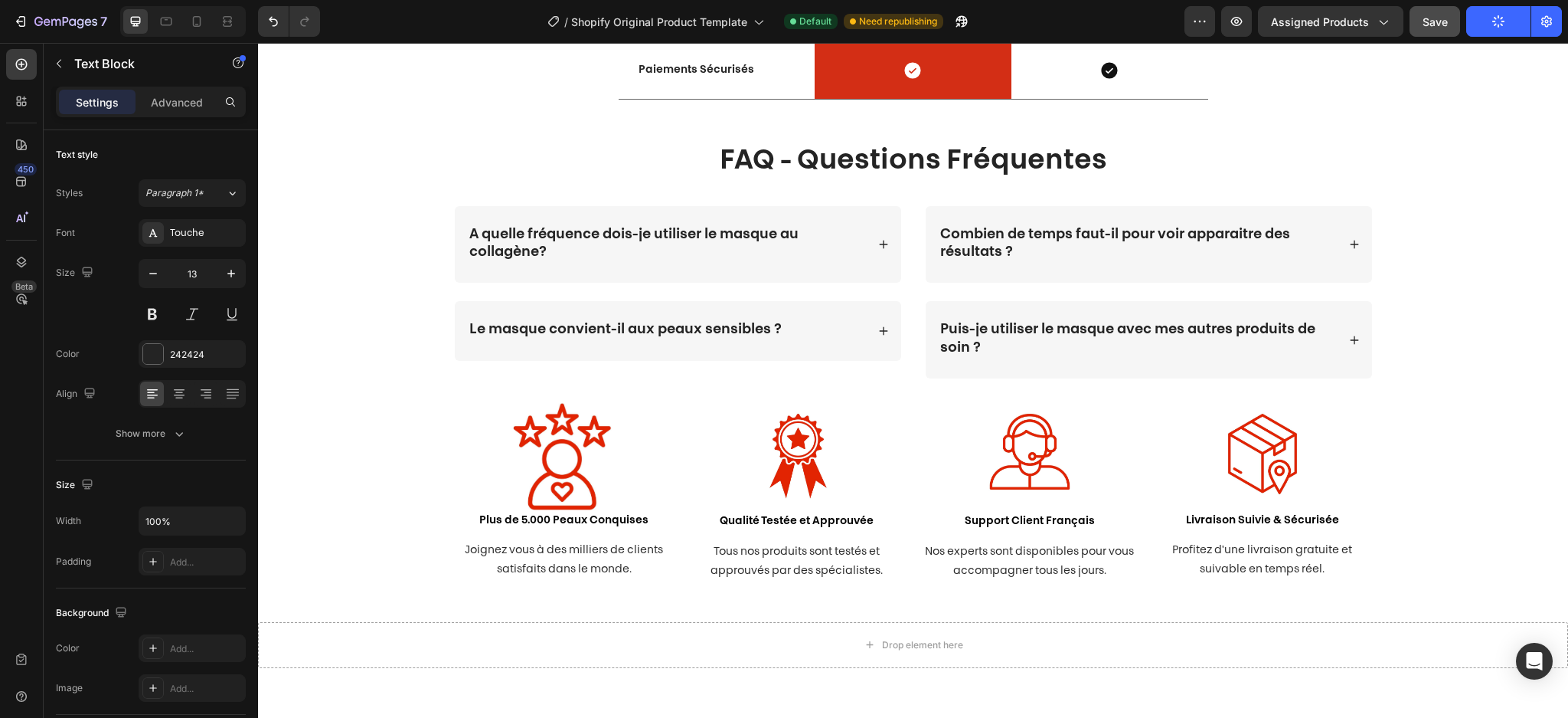
scroll to position [3238, 0]
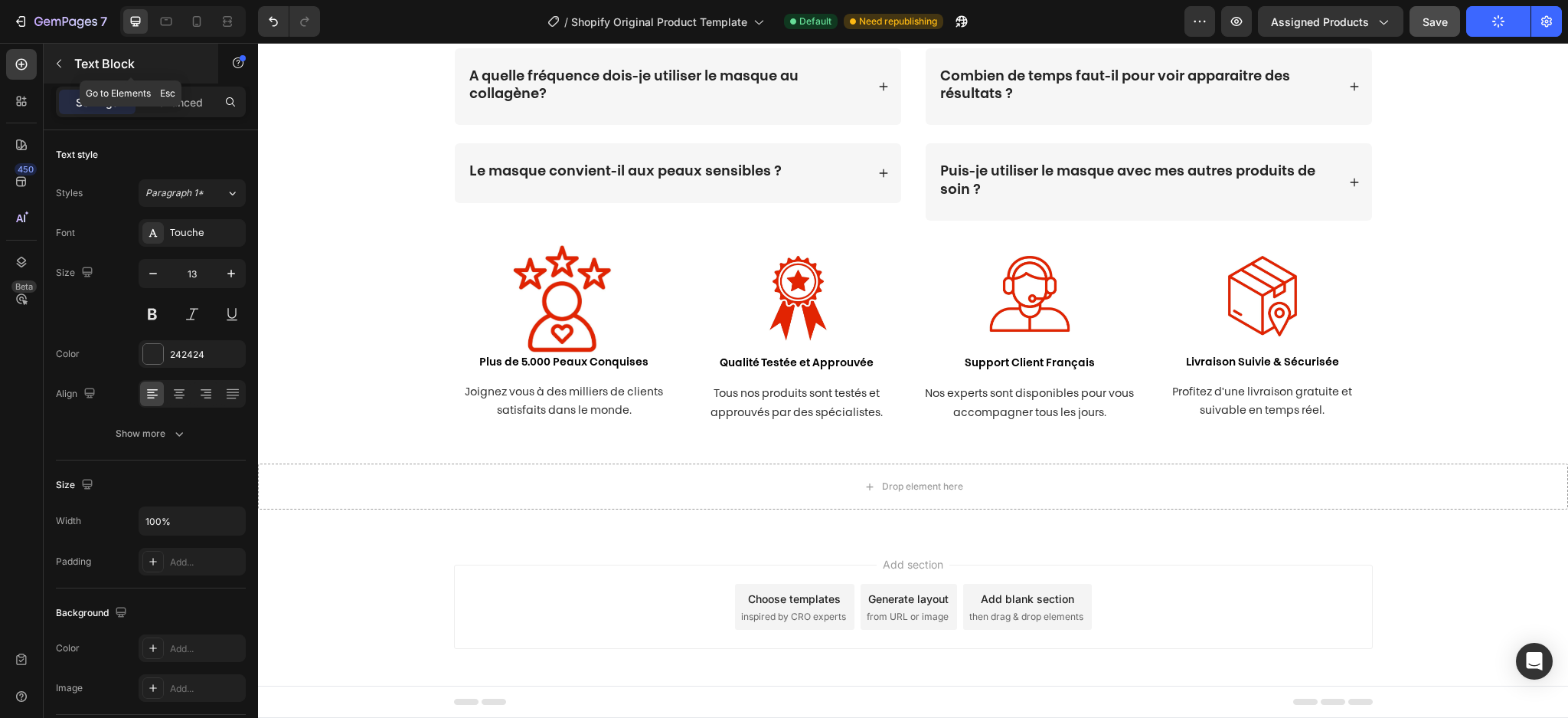
click at [58, 59] on icon "button" at bounding box center [59, 63] width 13 height 13
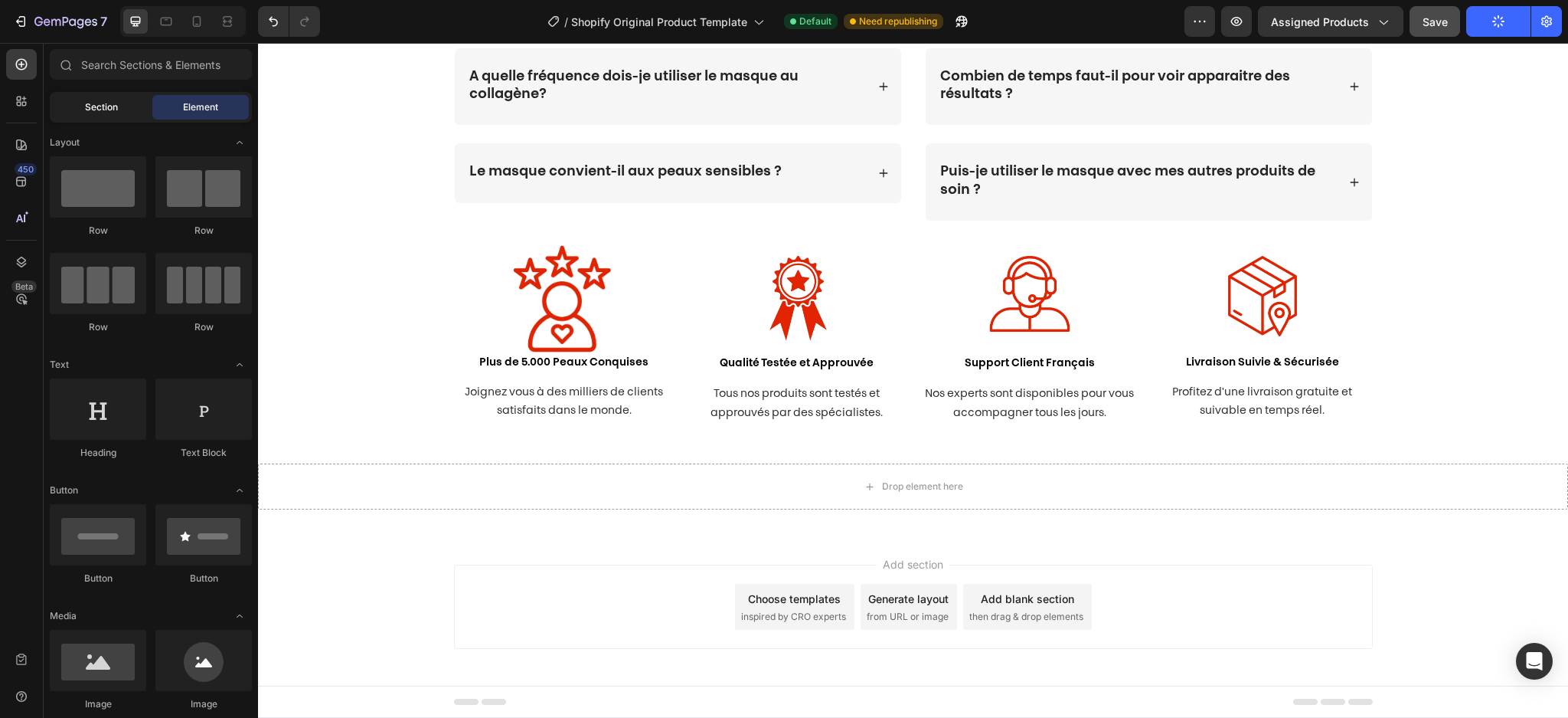
click at [110, 114] on div "Section" at bounding box center [101, 106] width 96 height 24
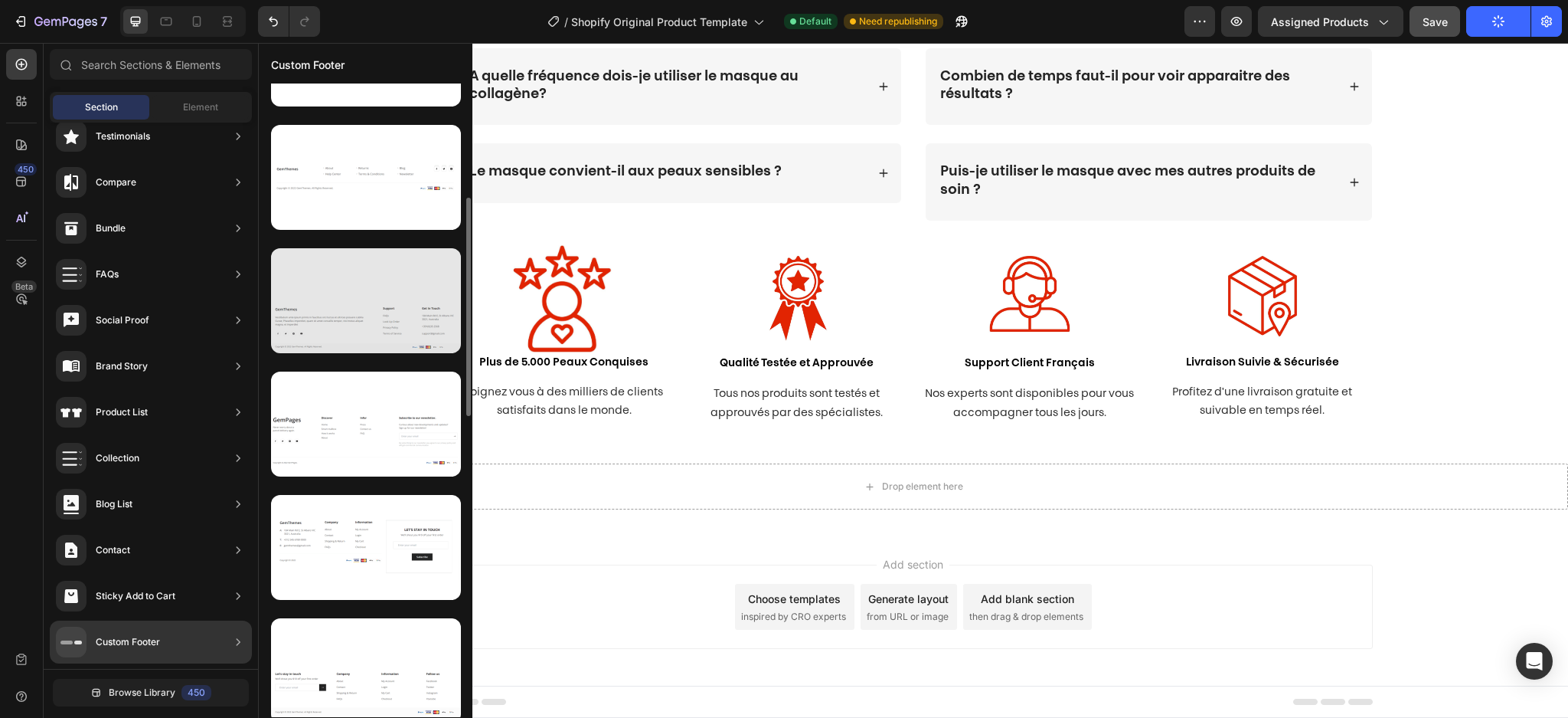
scroll to position [0, 0]
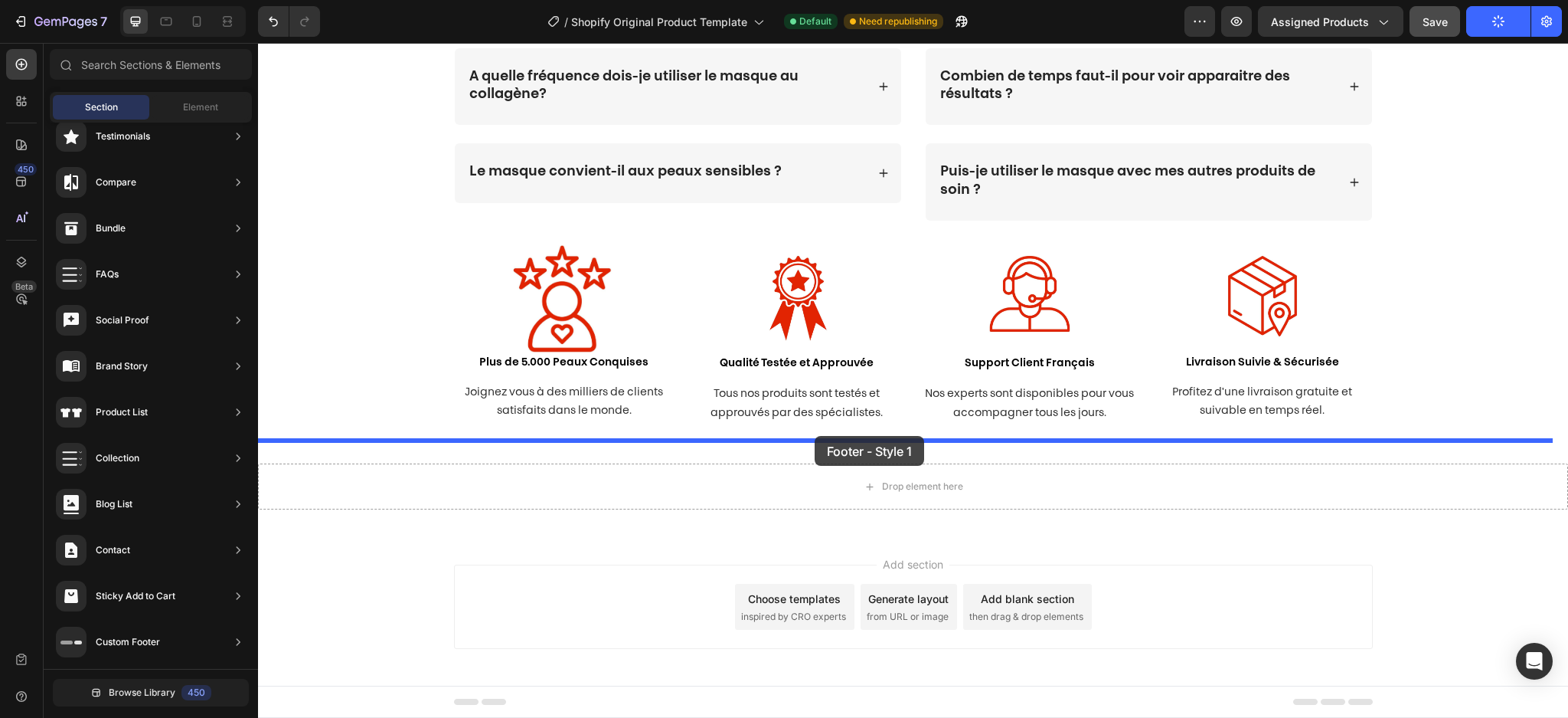
drag, startPoint x: 626, startPoint y: 219, endPoint x: 814, endPoint y: 436, distance: 287.1
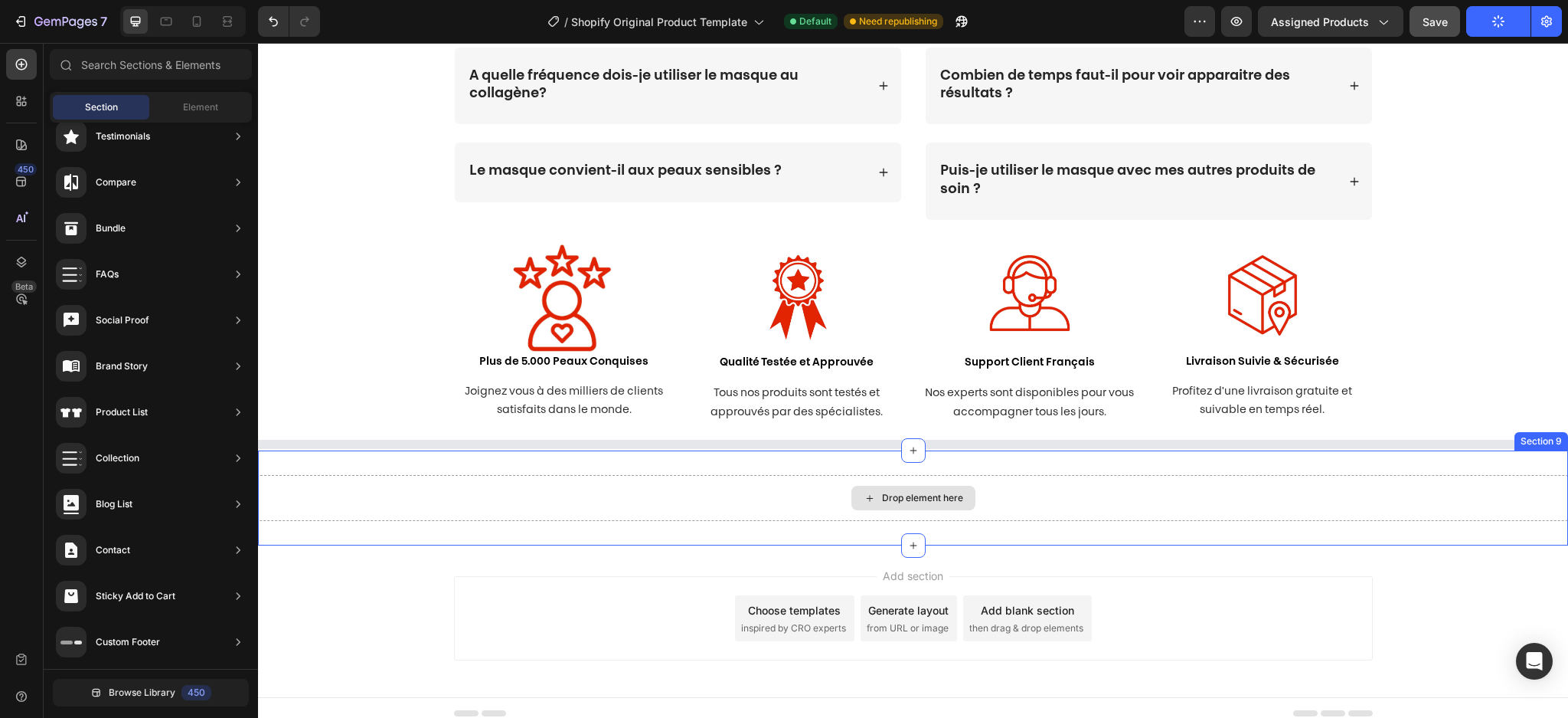
click at [743, 492] on div "Drop element here" at bounding box center [913, 497] width 1310 height 46
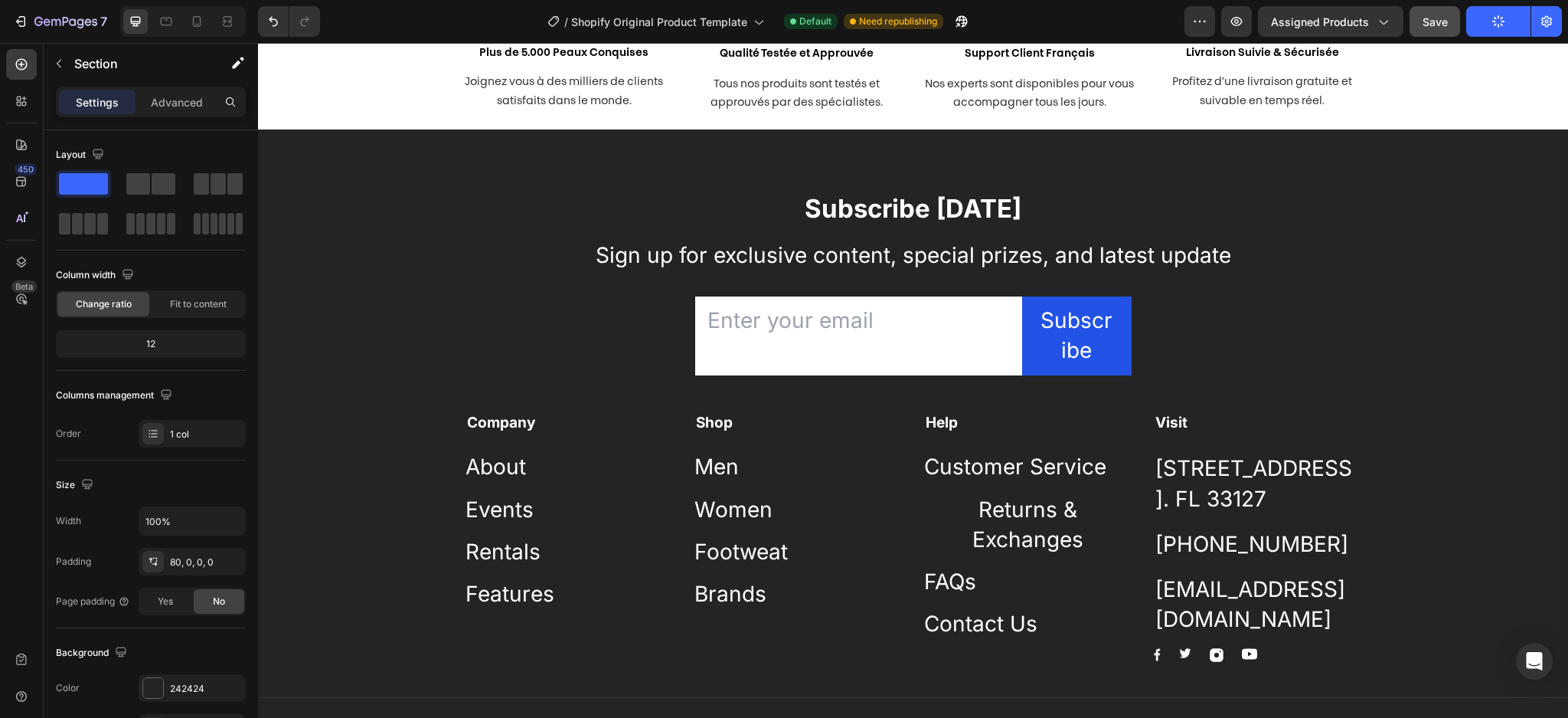
scroll to position [3225, 0]
click at [427, 157] on div "Subscribe [DATE] Heading Sign up for exclusive content, special prizes, and lat…" at bounding box center [913, 453] width 1310 height 645
click at [410, 148] on div "Subscribe [DATE] Heading Sign up for exclusive content, special prizes, and lat…" at bounding box center [913, 453] width 1310 height 645
click at [56, 59] on icon "button" at bounding box center [59, 63] width 13 height 13
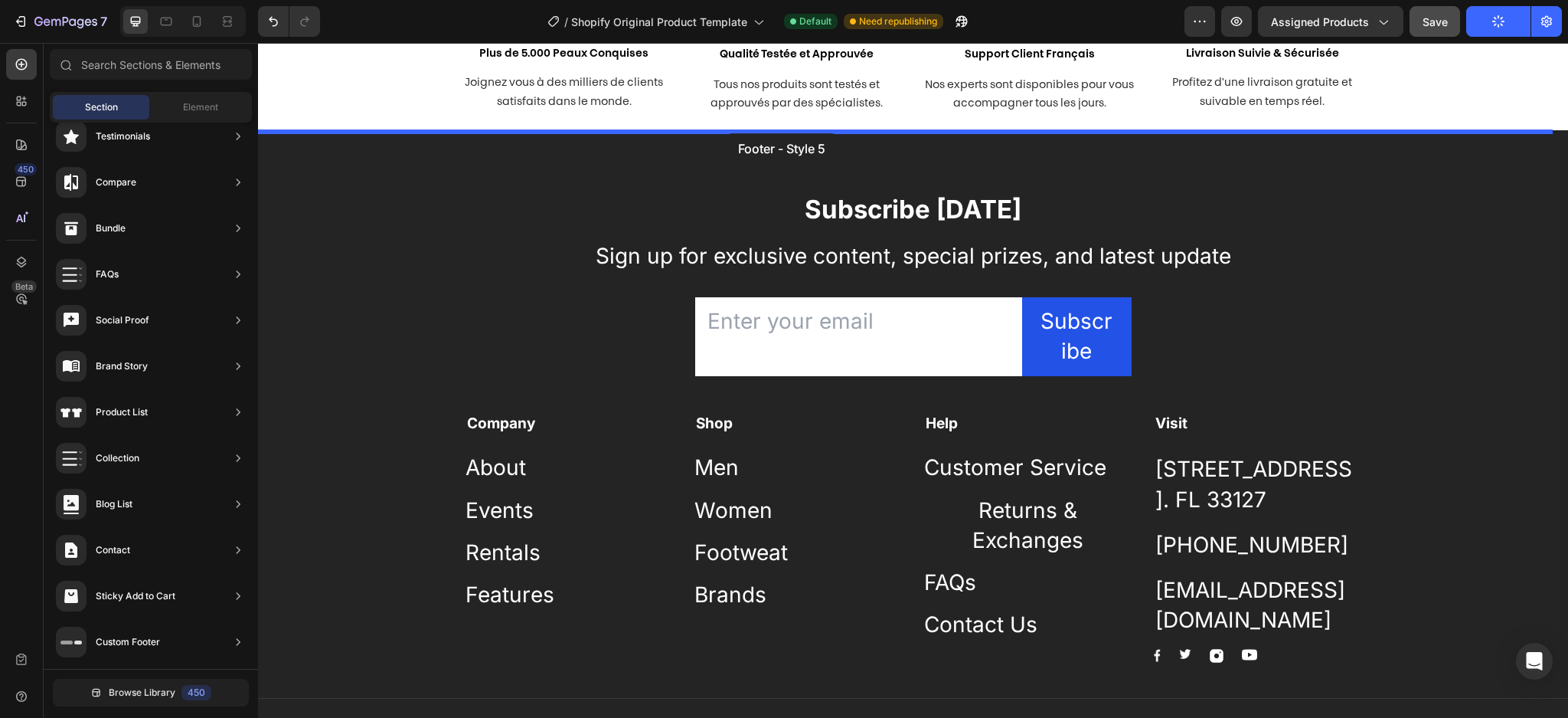
drag, startPoint x: 615, startPoint y: 680, endPoint x: 726, endPoint y: 133, distance: 558.1
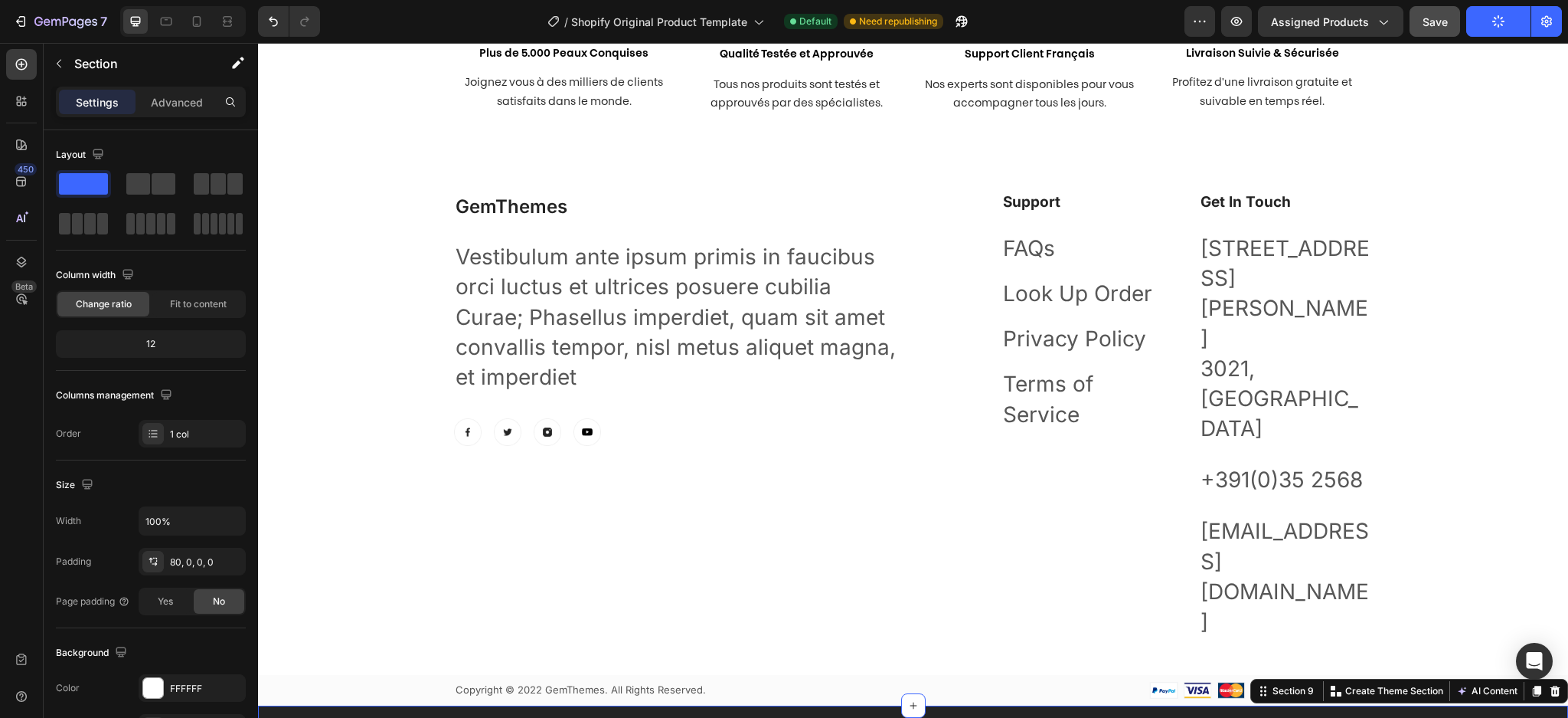
click at [1548, 685] on icon at bounding box center [1555, 691] width 13 height 13
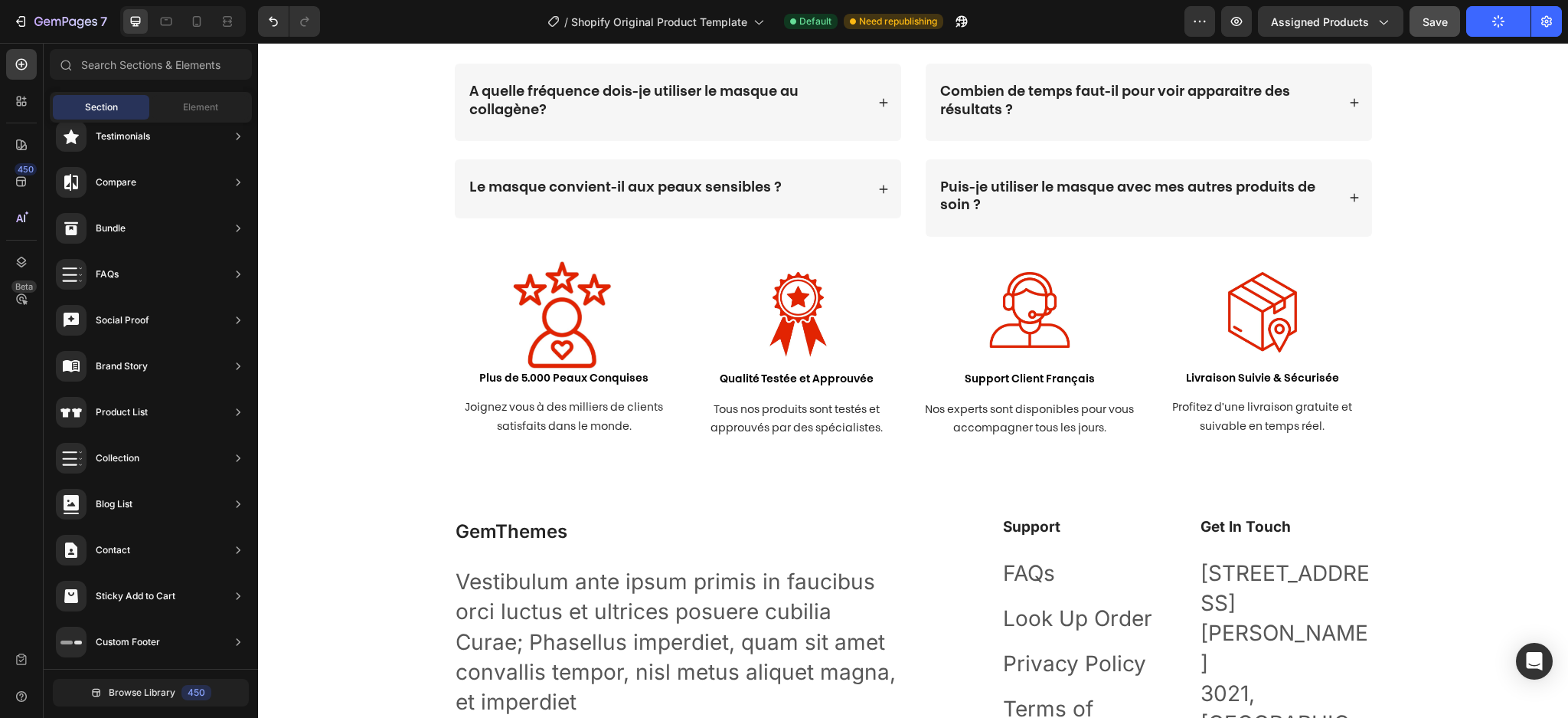
scroll to position [2890, 0]
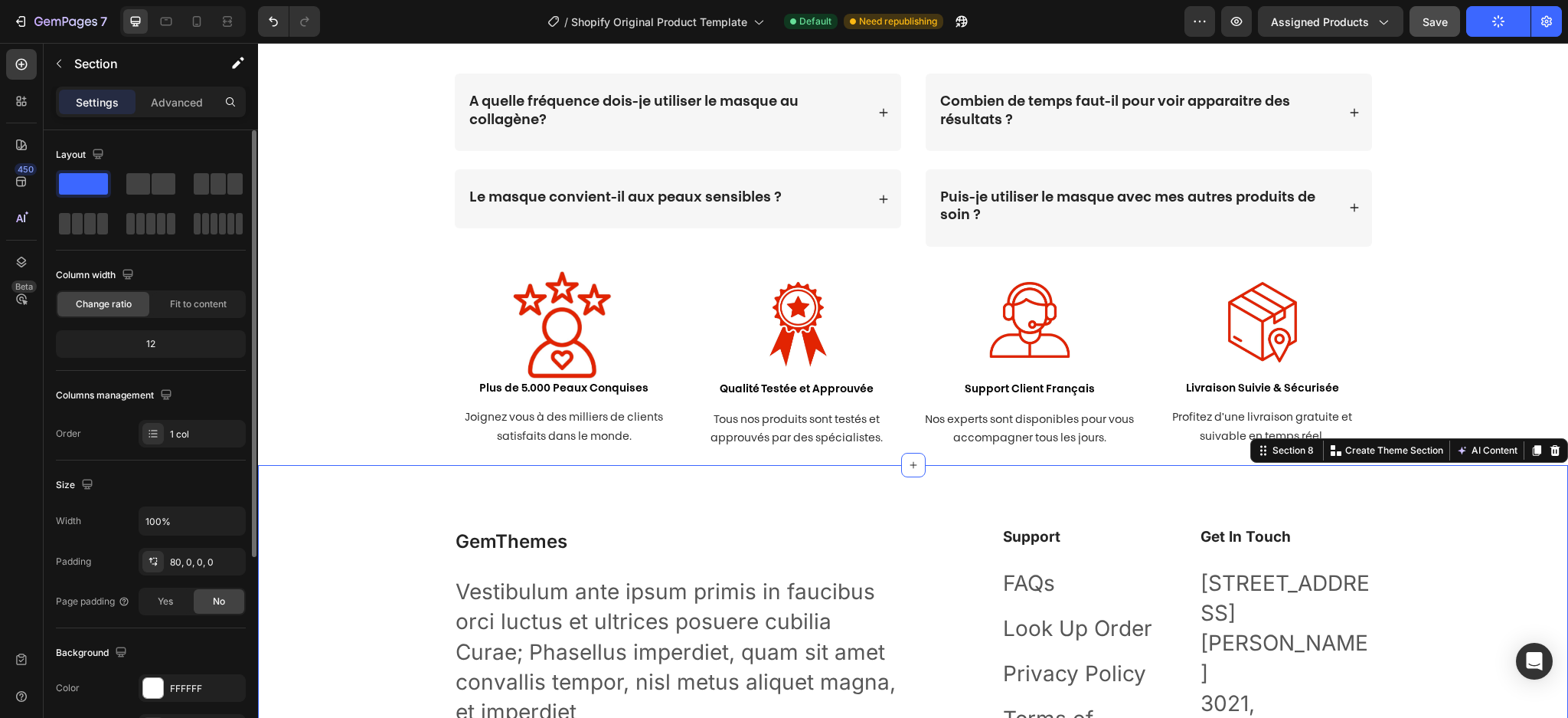
scroll to position [303, 0]
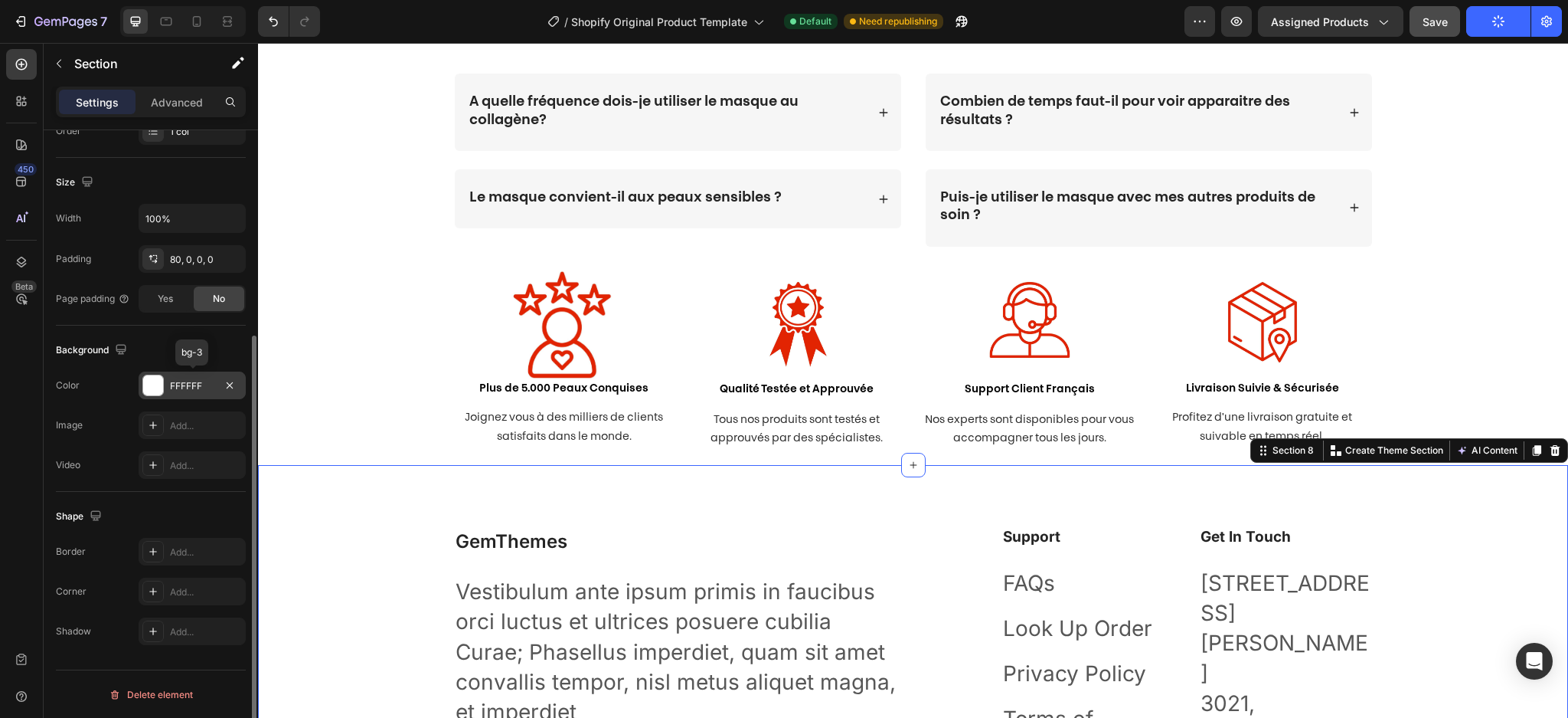
click at [154, 388] on div at bounding box center [152, 385] width 20 height 20
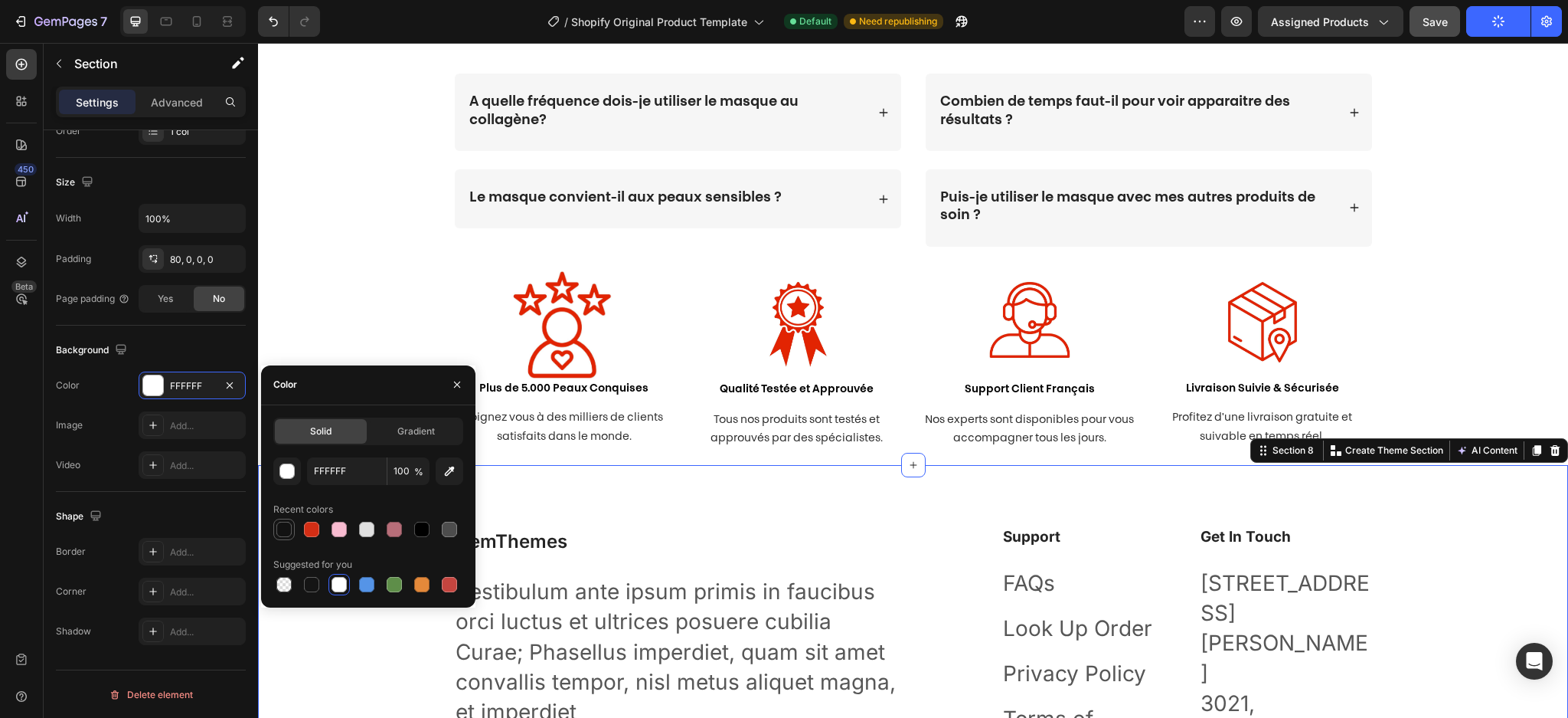
click at [281, 527] on div at bounding box center [285, 530] width 16 height 16
type input "121212"
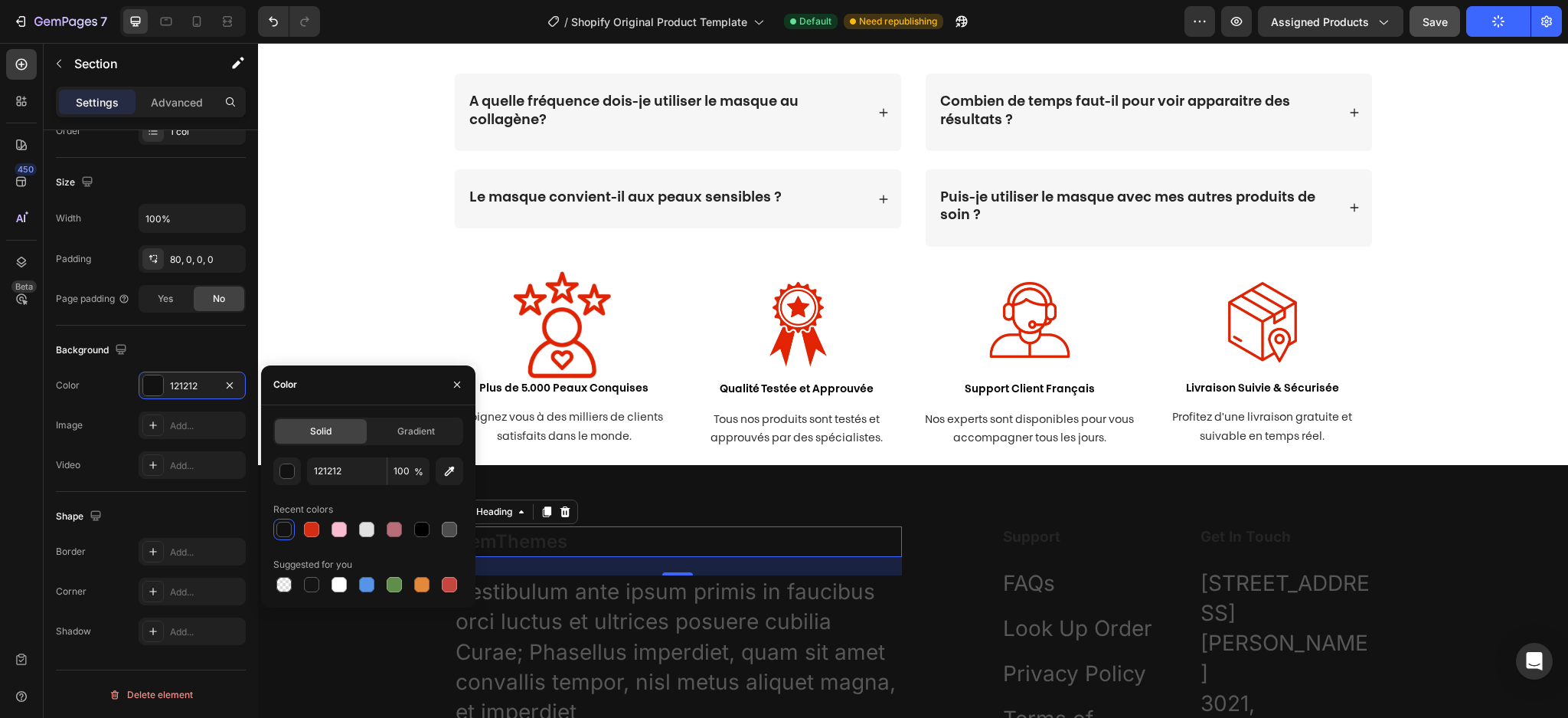
click at [546, 540] on p "GemThemes" at bounding box center [678, 541] width 445 height 27
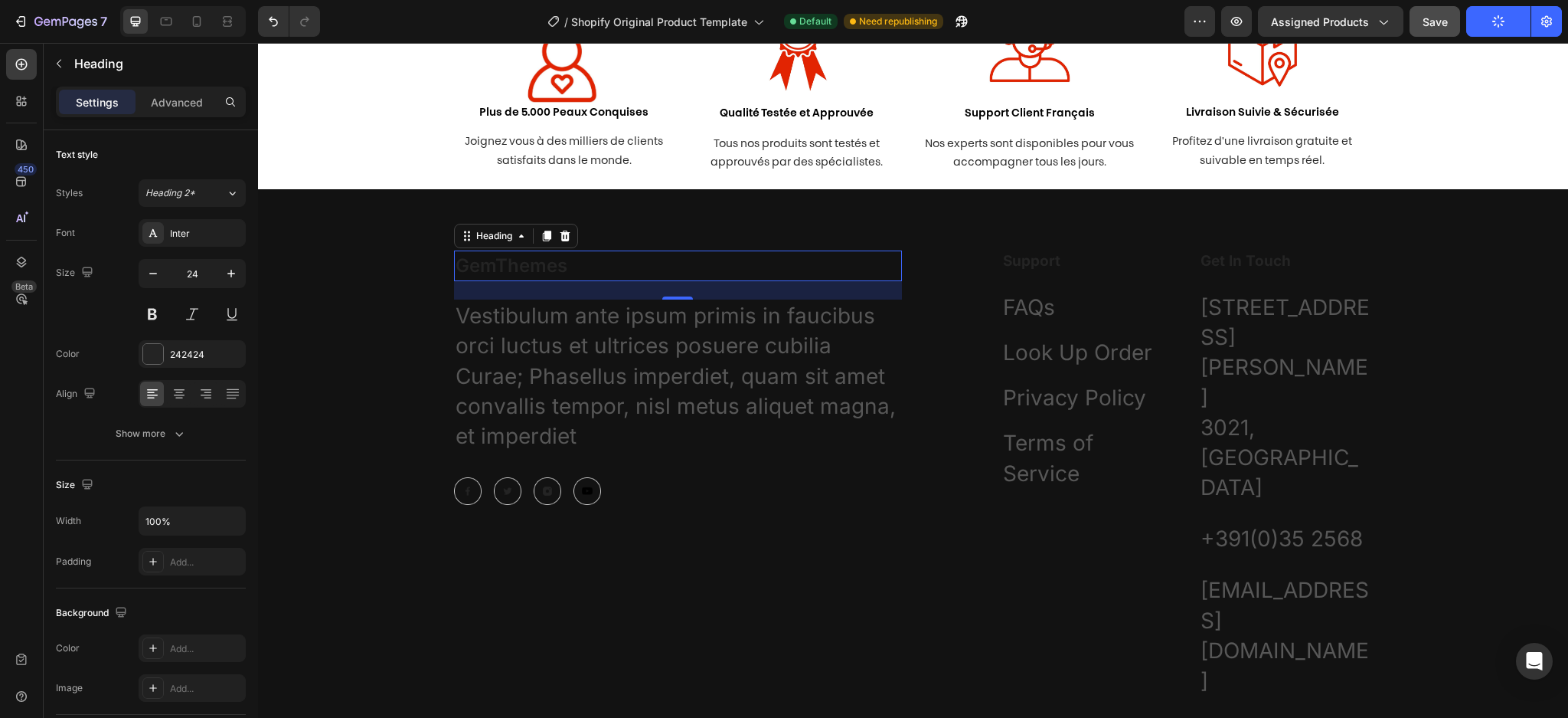
scroll to position [3240, 0]
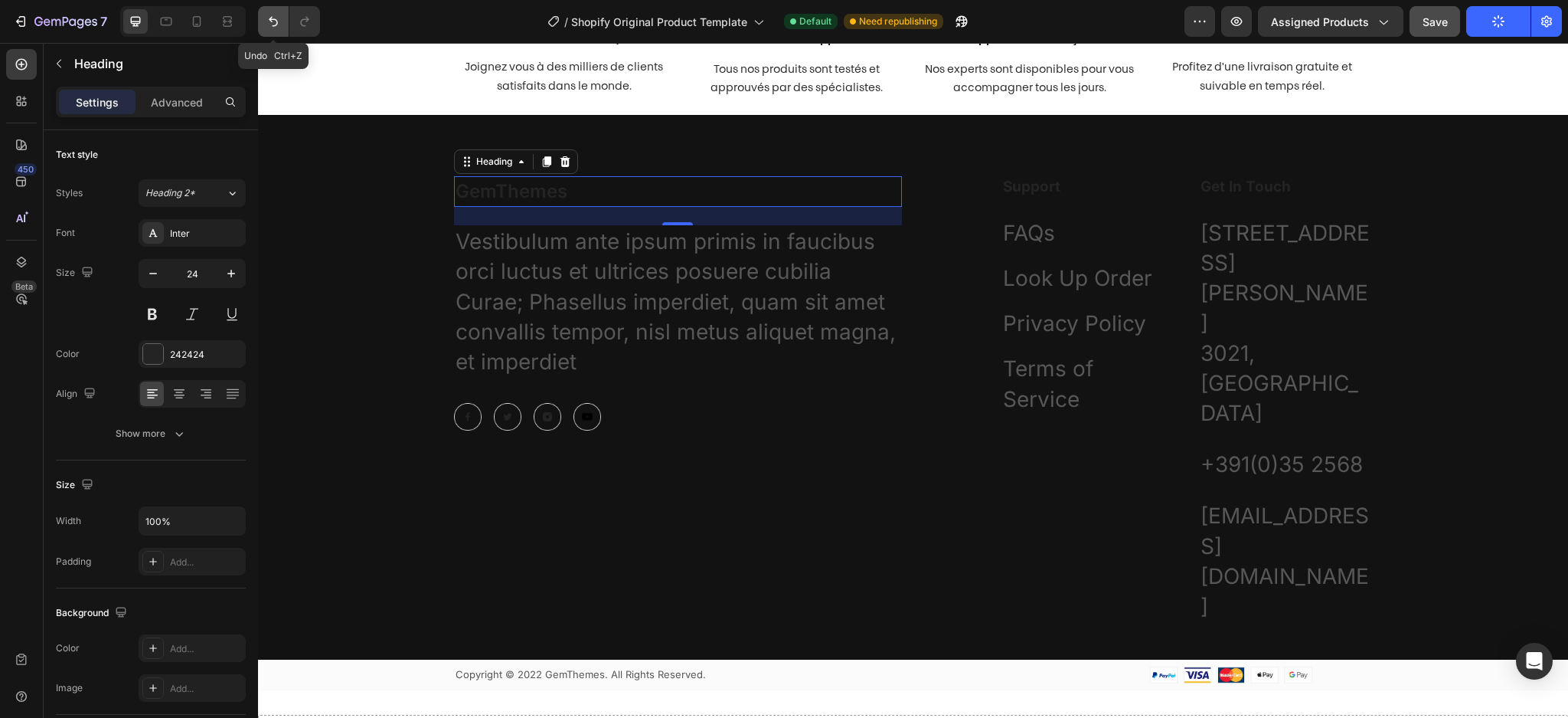
click at [275, 20] on icon "Undo/Redo" at bounding box center [274, 22] width 16 height 16
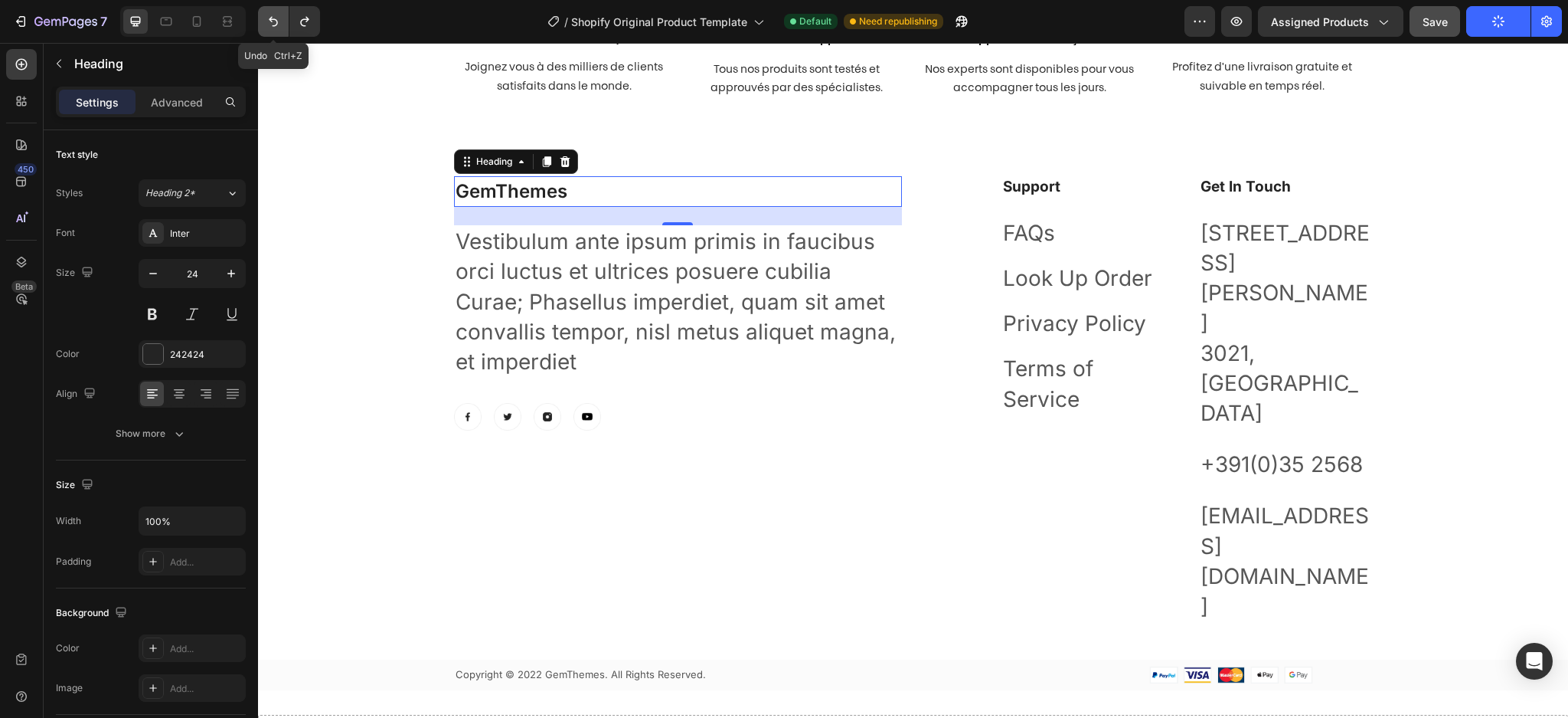
click at [275, 20] on icon "Undo/Redo" at bounding box center [274, 22] width 16 height 16
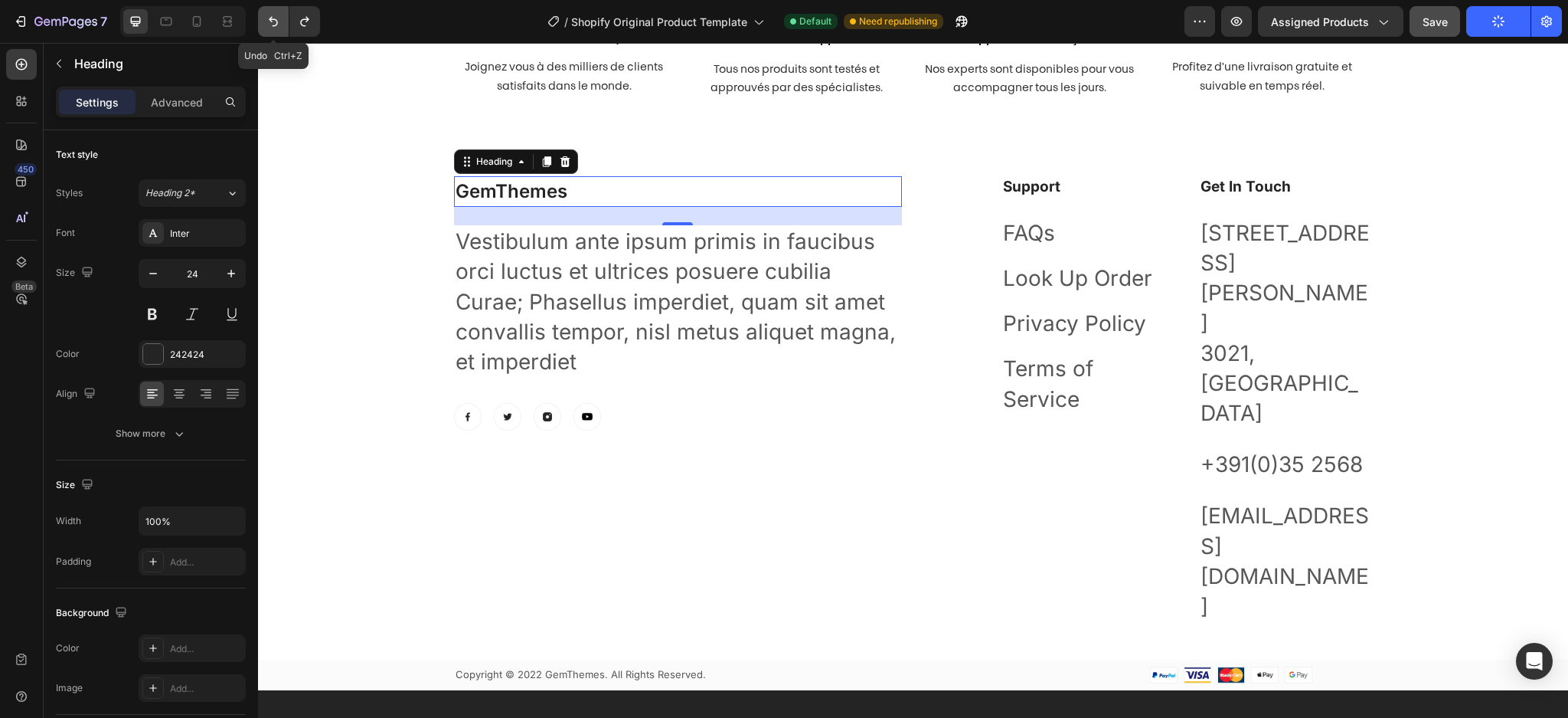
click at [275, 20] on icon "Undo/Redo" at bounding box center [274, 22] width 16 height 16
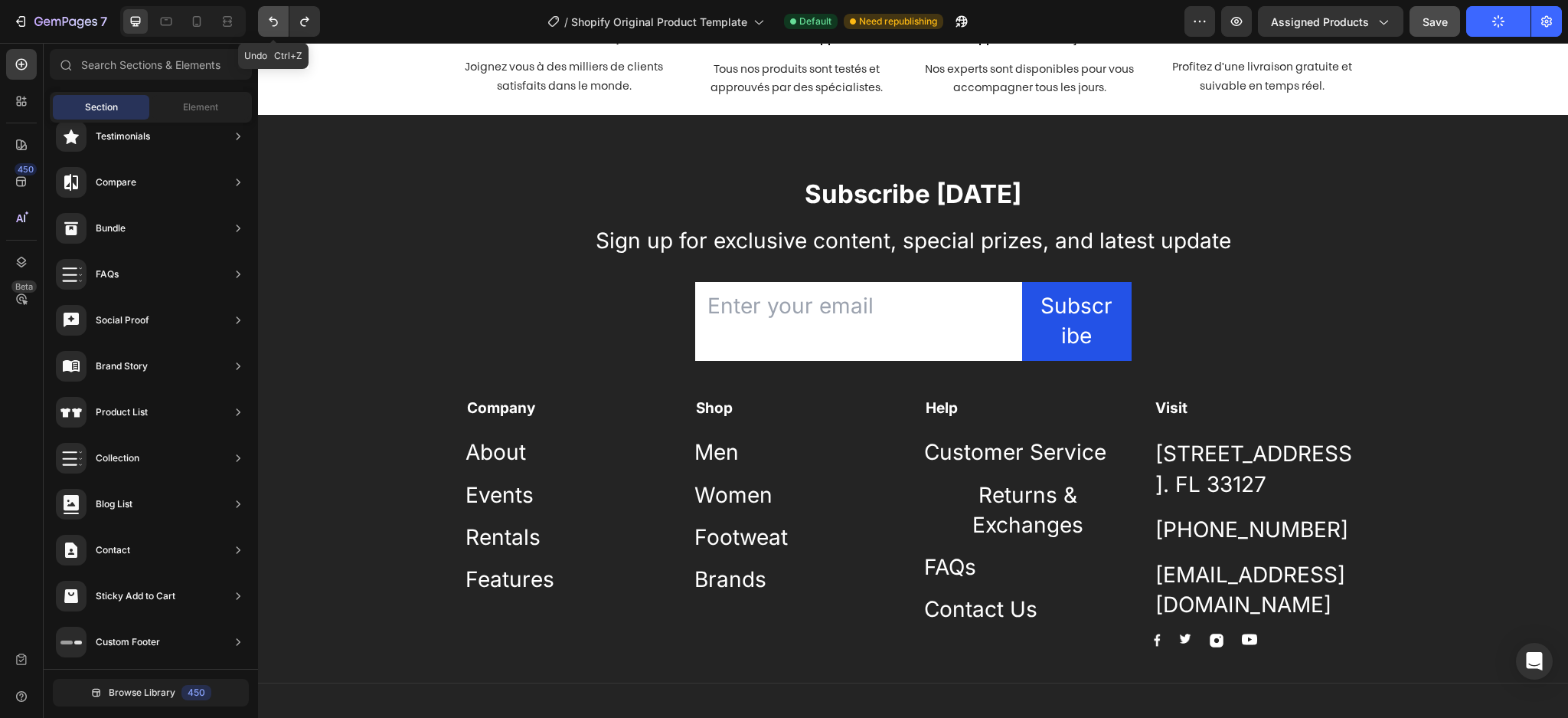
click at [275, 20] on icon "Undo/Redo" at bounding box center [274, 22] width 16 height 16
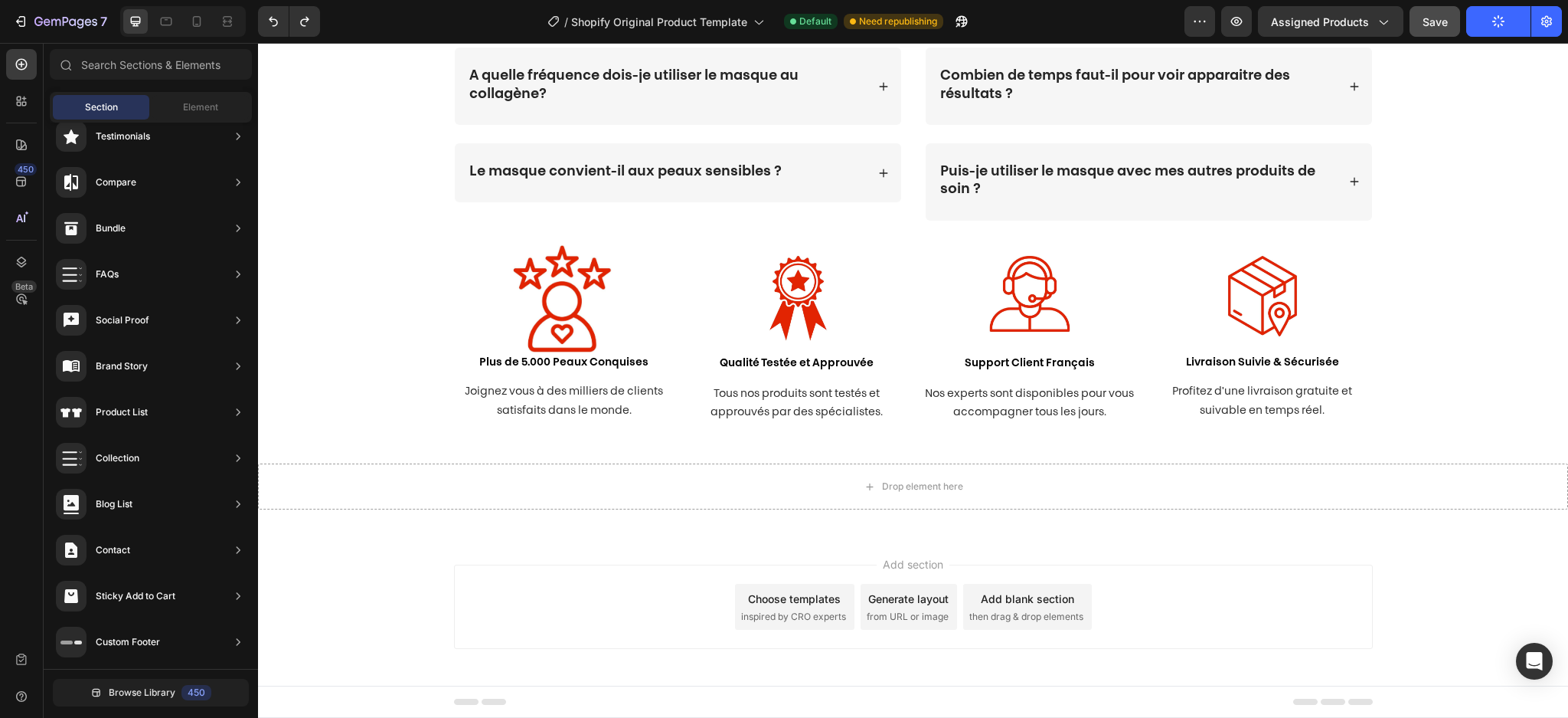
click at [1507, 22] on button "Publish" at bounding box center [1498, 21] width 64 height 31
